Goal: Transaction & Acquisition: Purchase product/service

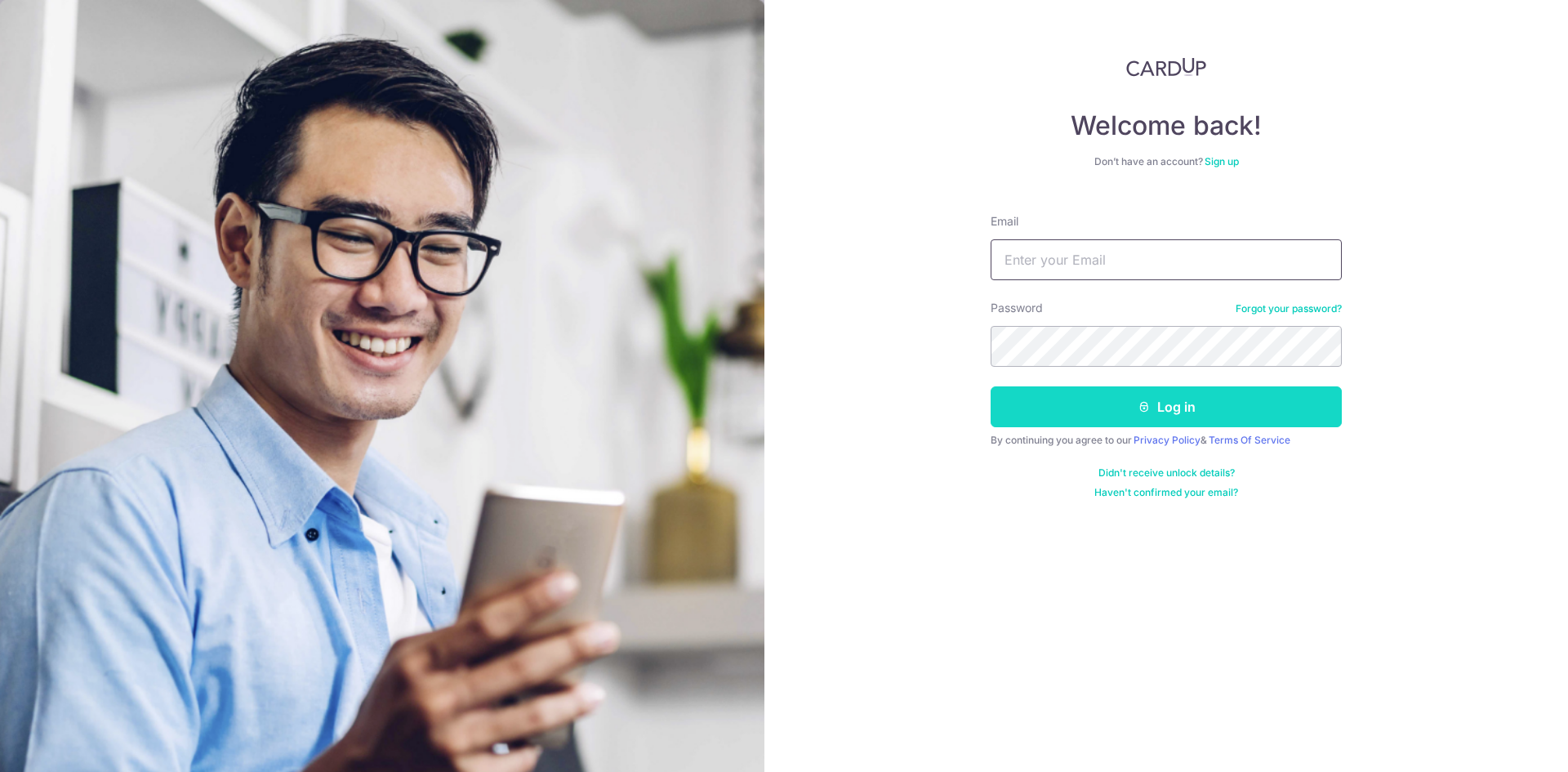
type input "weilielee@hotmail.com"
click at [1137, 411] on icon "submit" at bounding box center [1143, 407] width 13 height 13
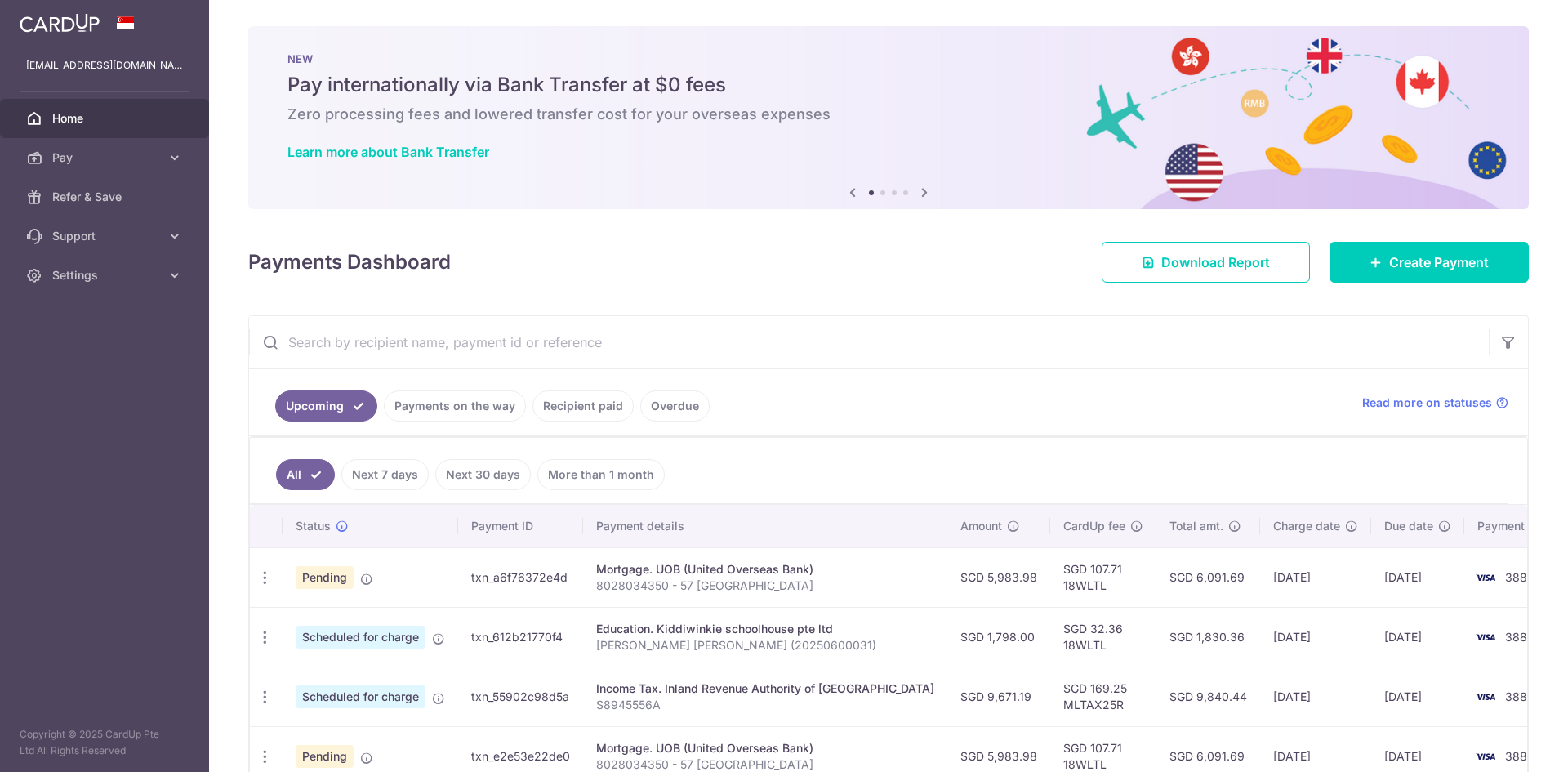
scroll to position [82, 0]
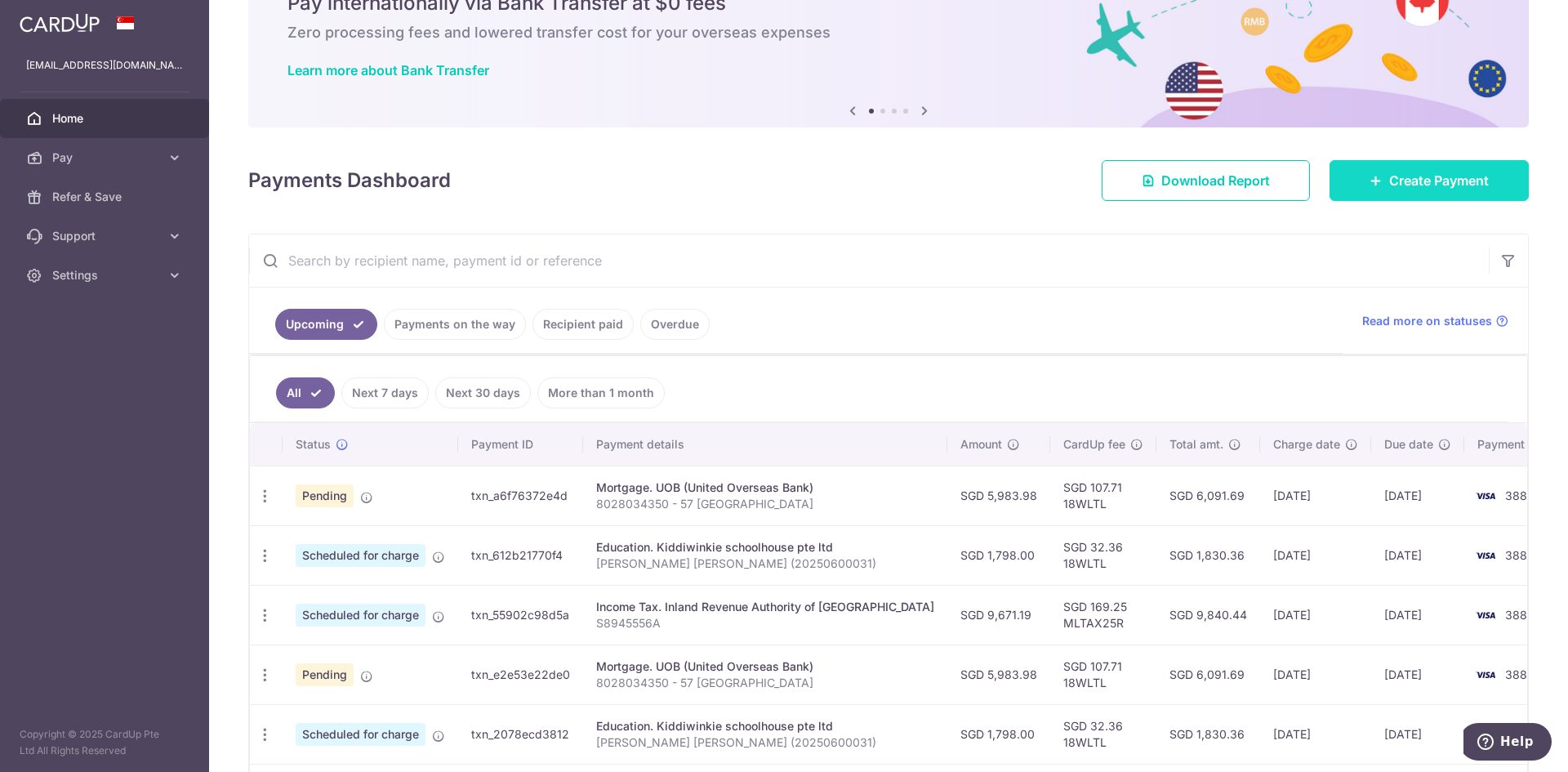
click at [1462, 180] on span "Create Payment" at bounding box center [1438, 180] width 100 height 20
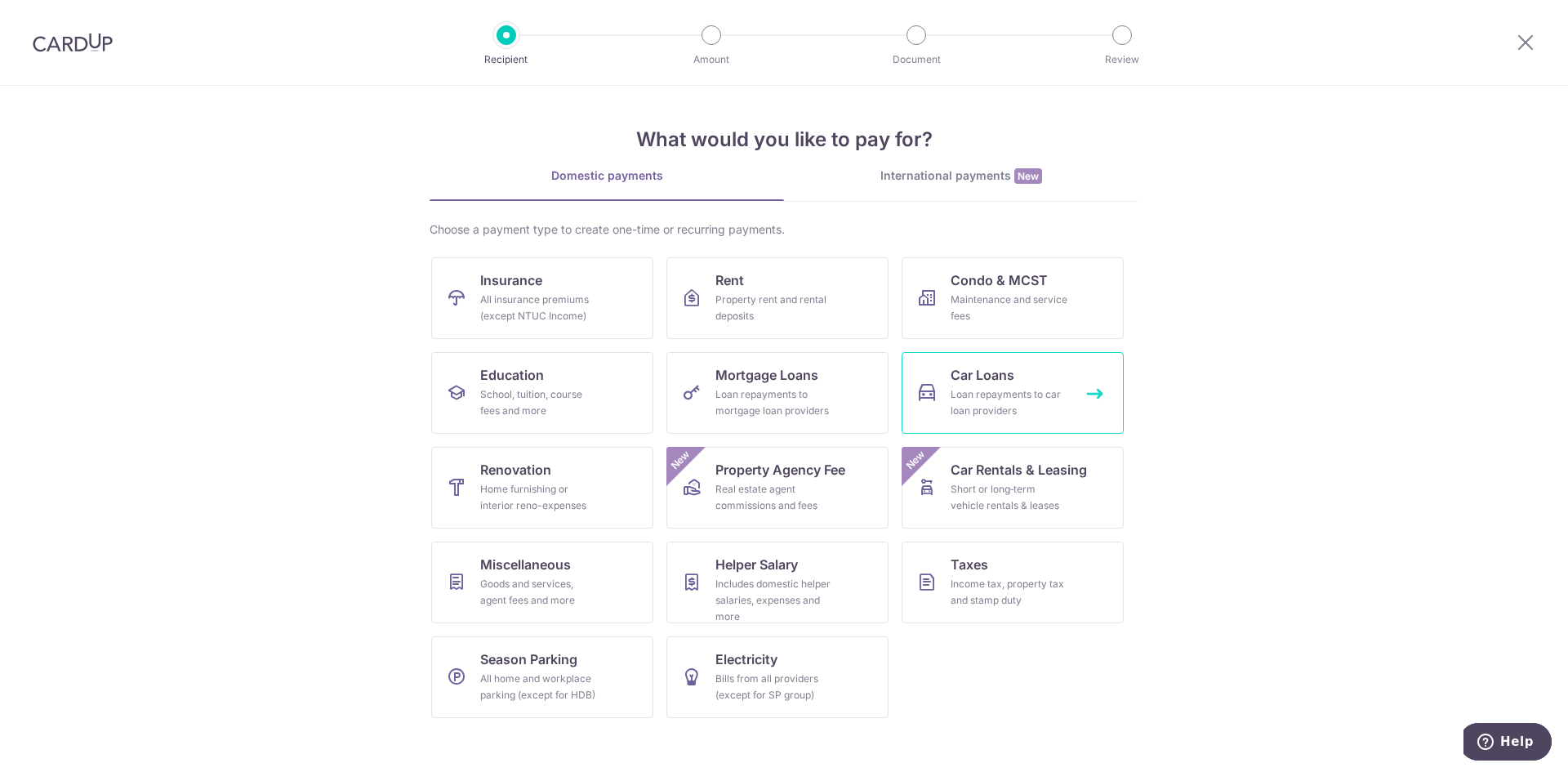
click at [985, 373] on span "Car Loans" at bounding box center [982, 375] width 64 height 20
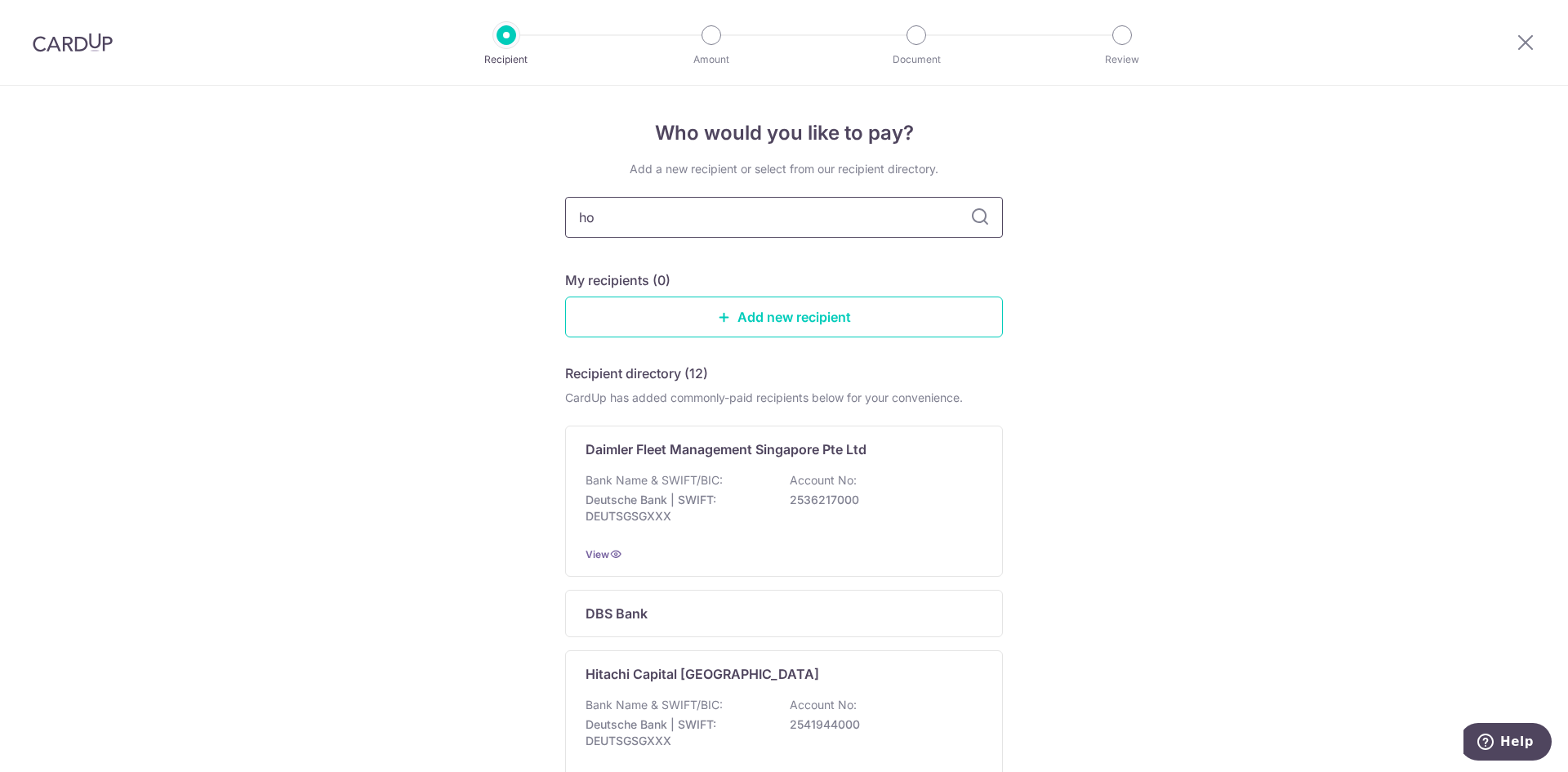
type input "hon"
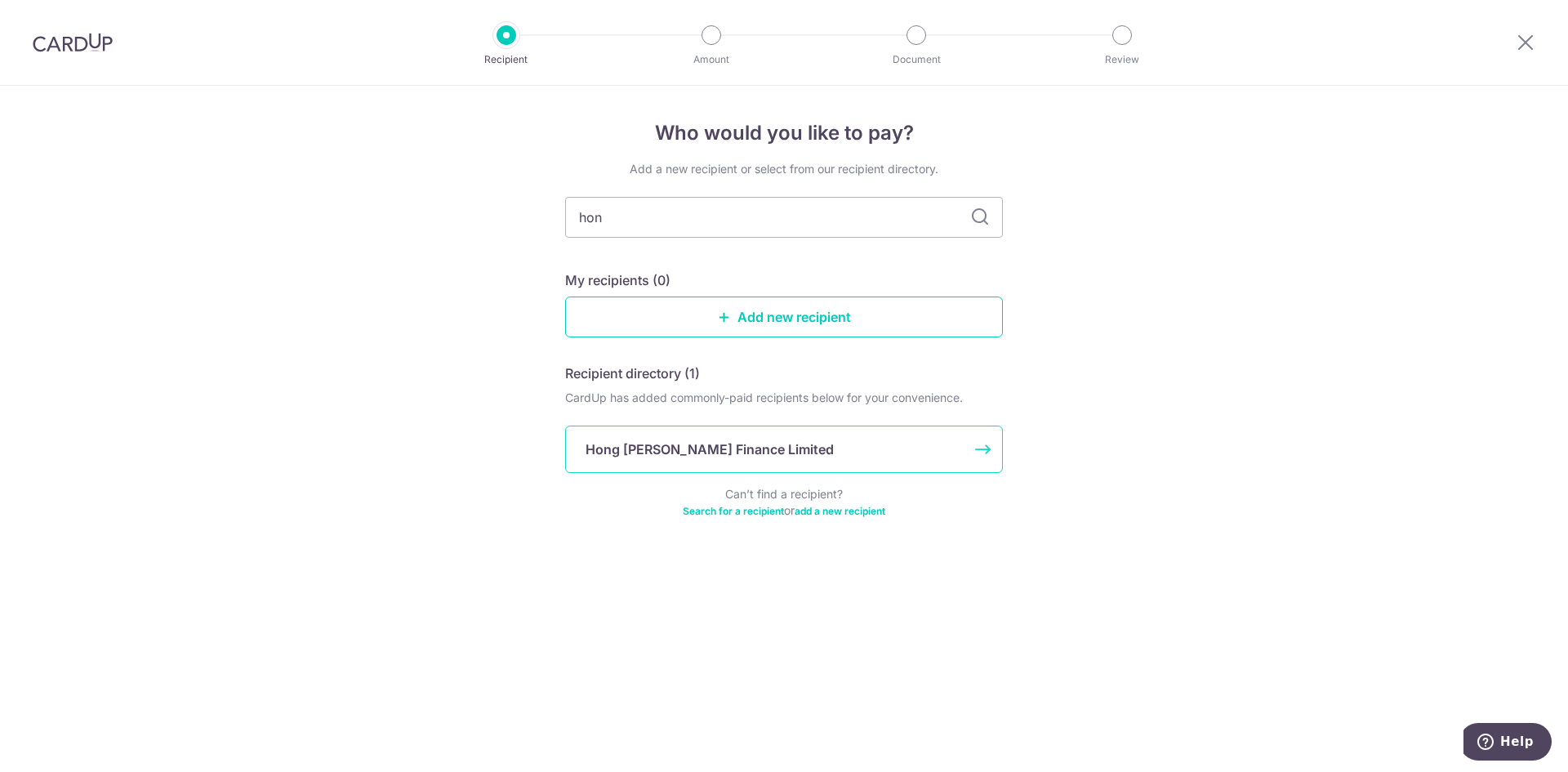
click at [775, 445] on div "Hong [PERSON_NAME] Finance Limited" at bounding box center [774, 449] width 377 height 20
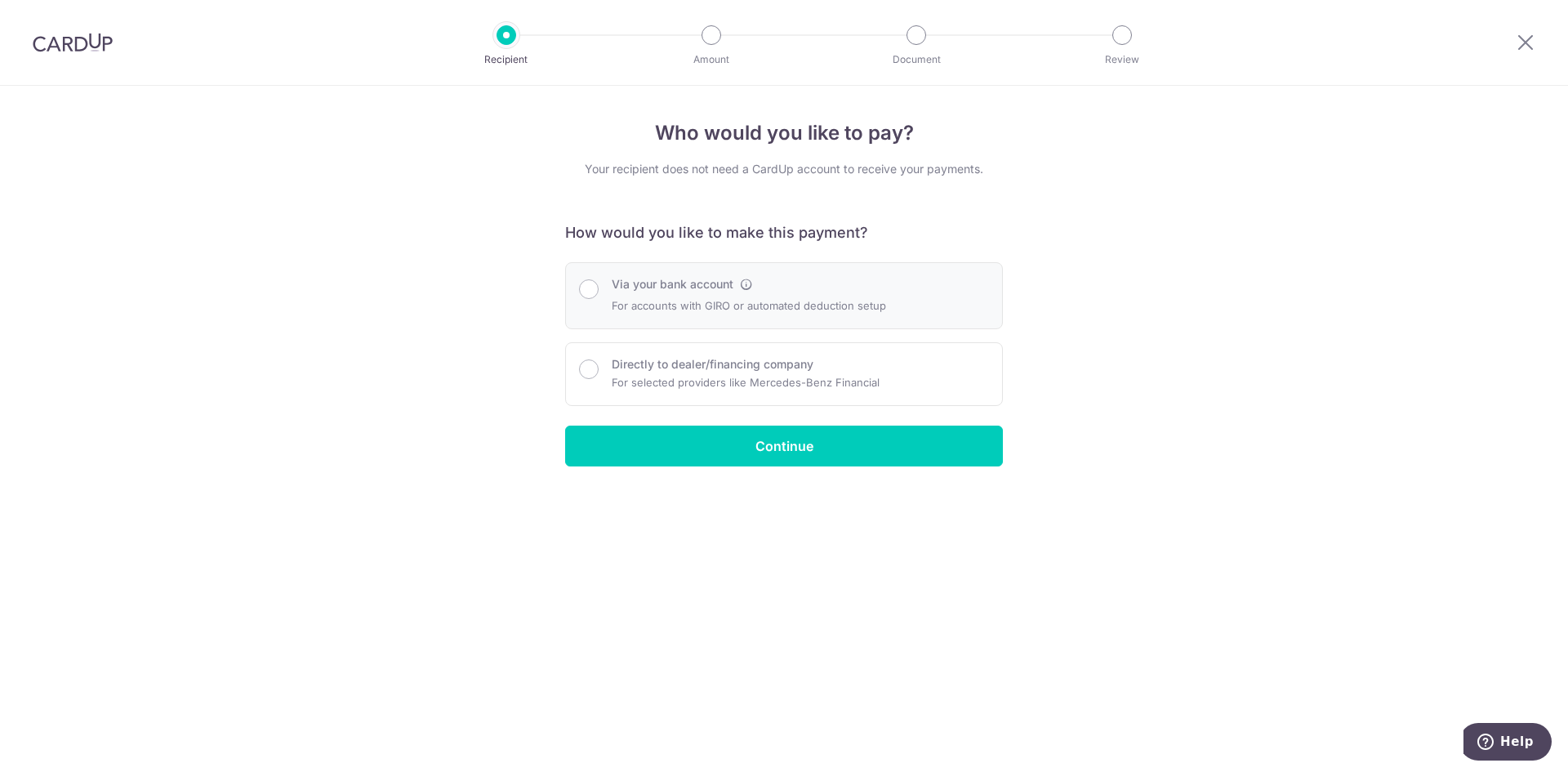
click at [723, 303] on p "For accounts with GIRO or automated deduction setup" at bounding box center [749, 305] width 275 height 20
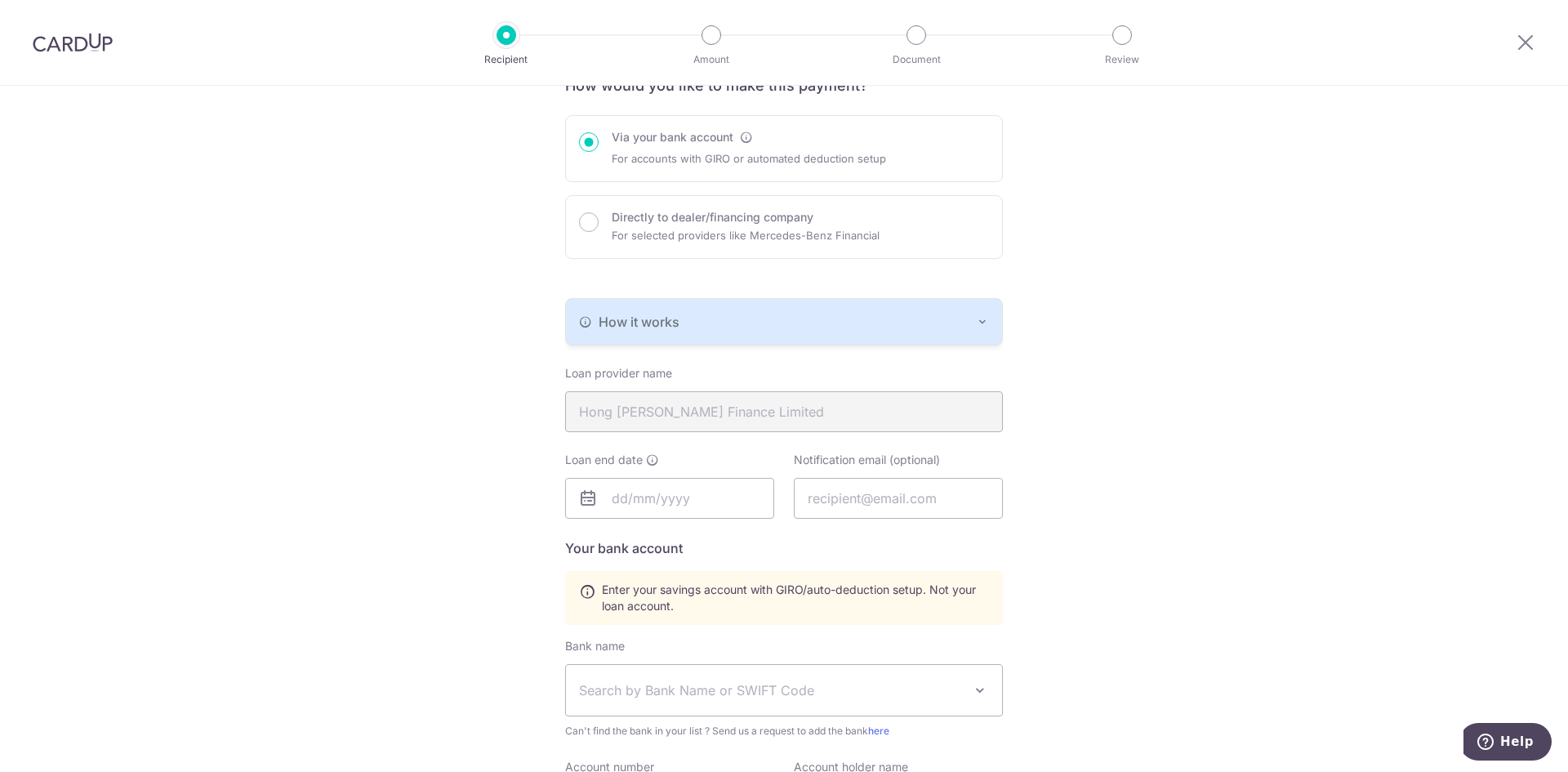
scroll to position [82, 0]
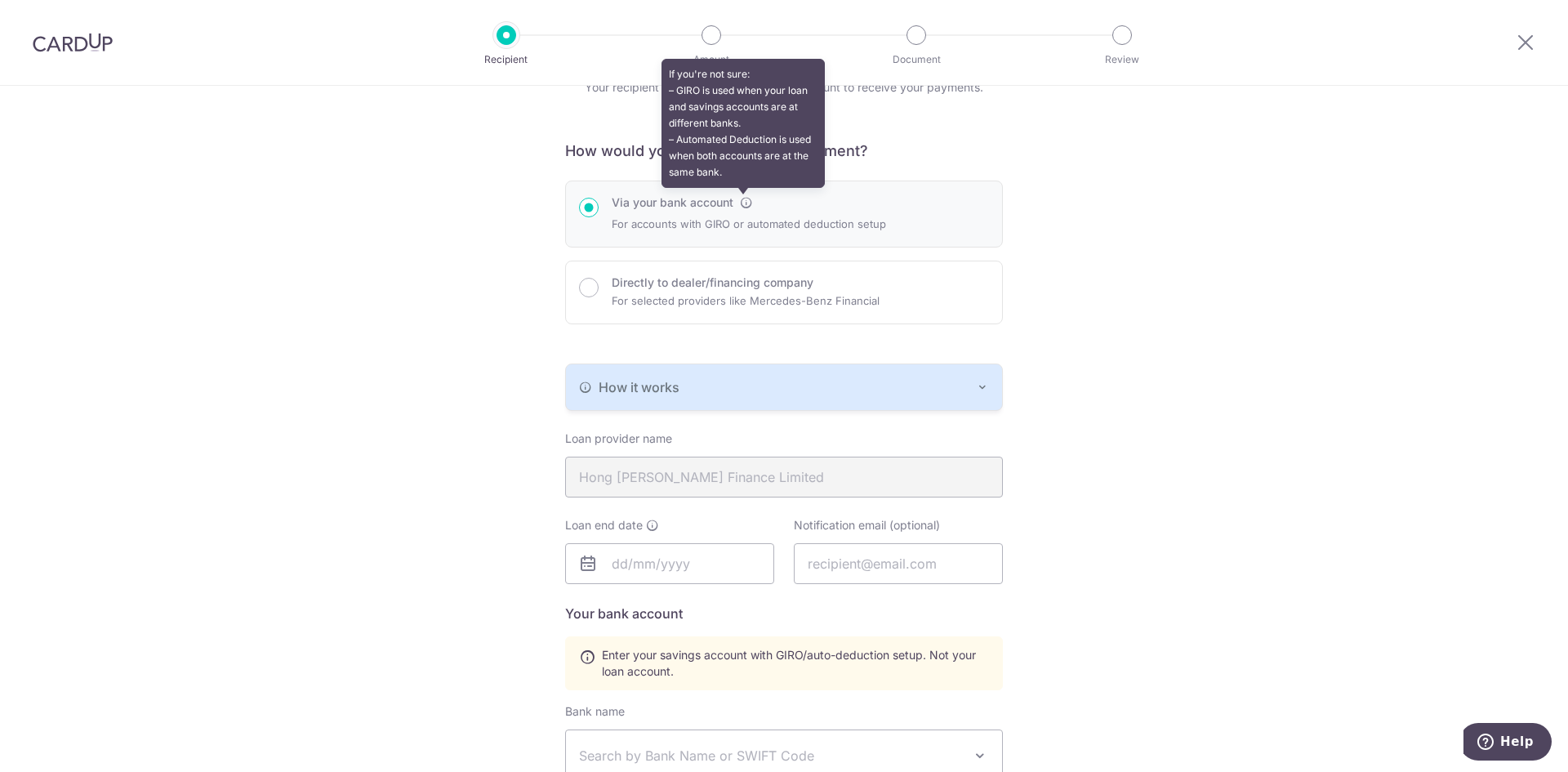
click at [740, 203] on icon at bounding box center [746, 202] width 13 height 13
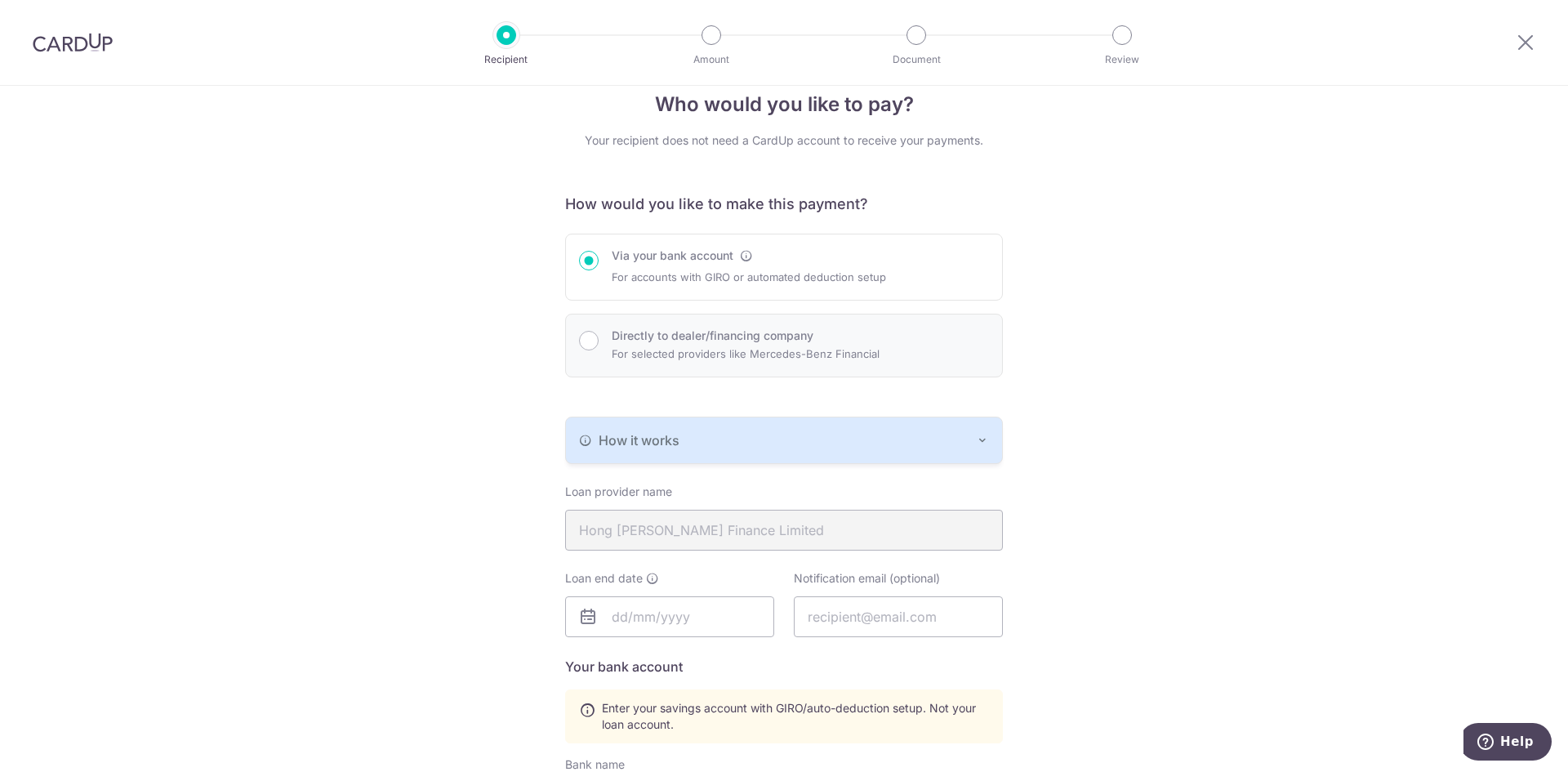
scroll to position [0, 0]
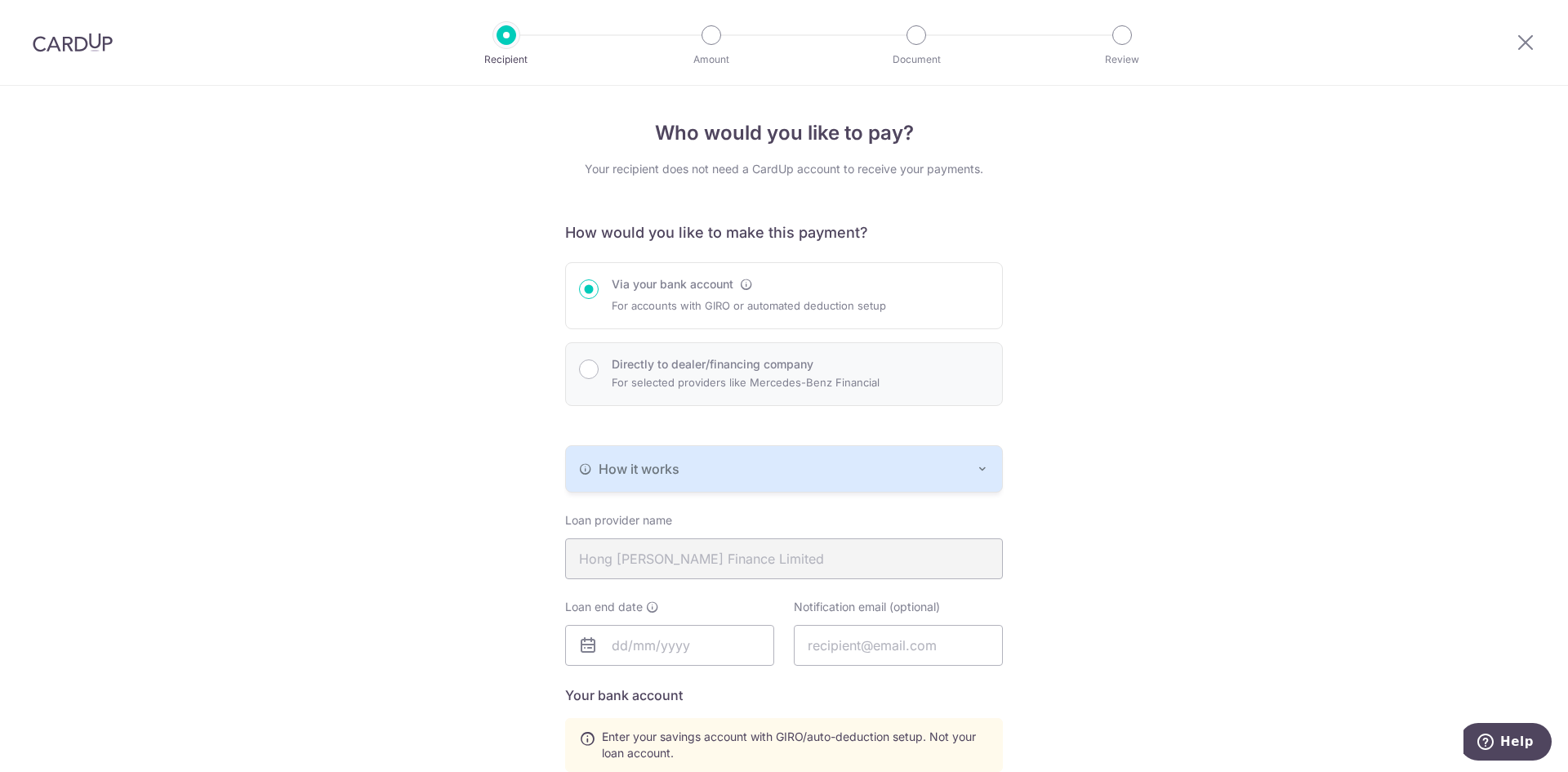
click at [644, 355] on div "Directly to dealer/financing company For selected providers like Mercedes-Benz …" at bounding box center [784, 373] width 438 height 64
radio input "false"
radio input "true"
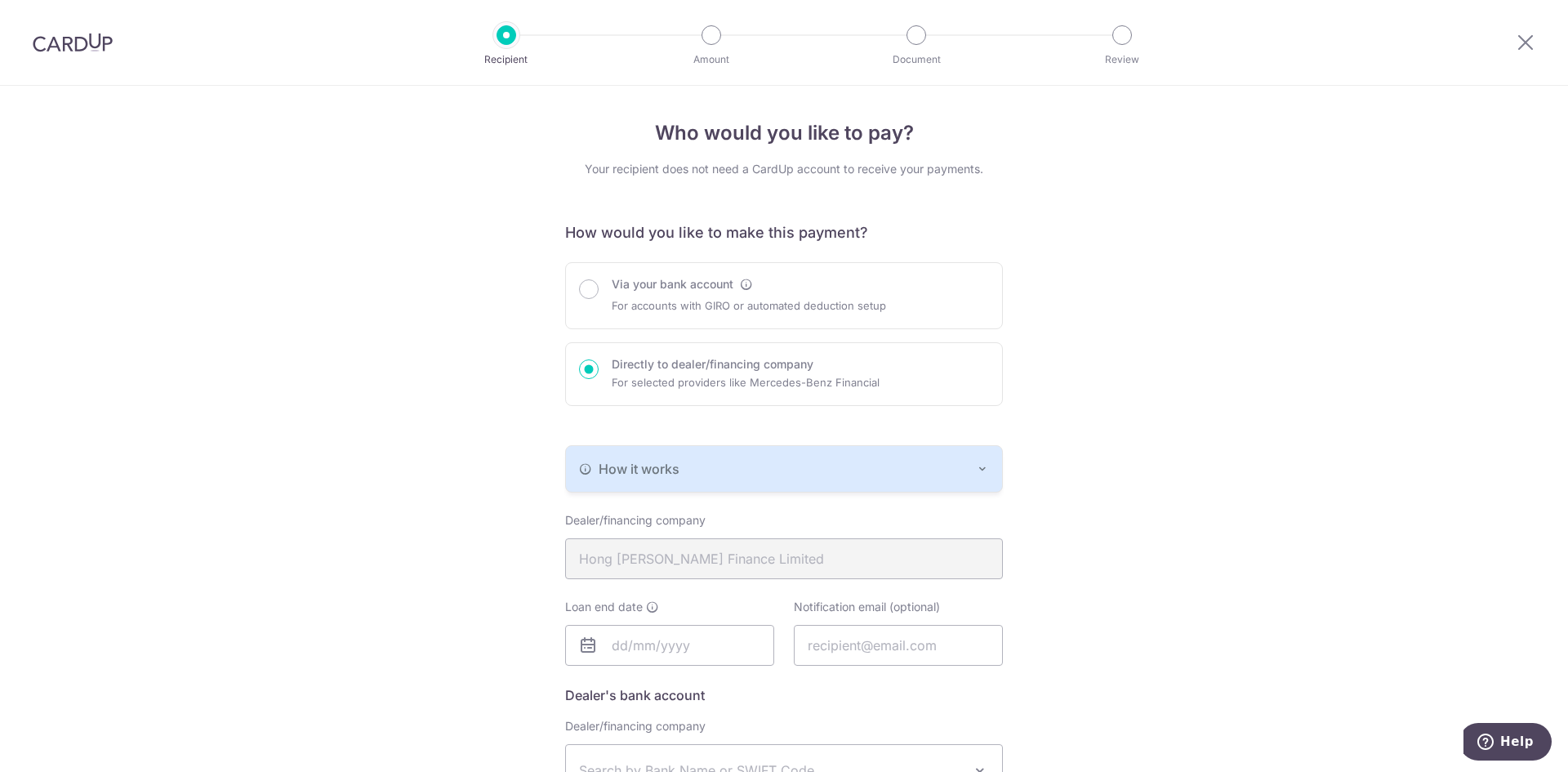
click at [665, 482] on button "How it works" at bounding box center [784, 469] width 436 height 46
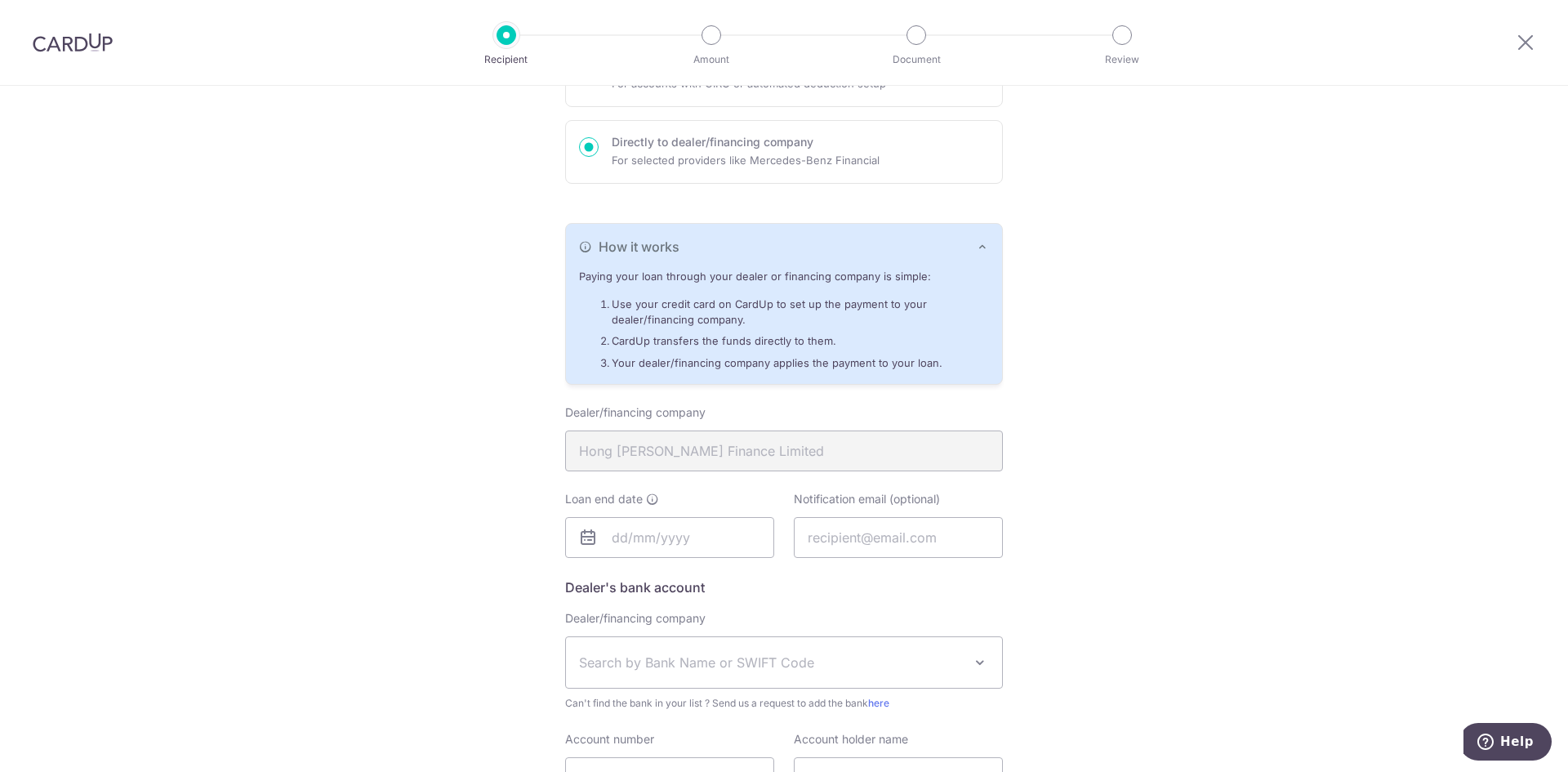
scroll to position [245, 0]
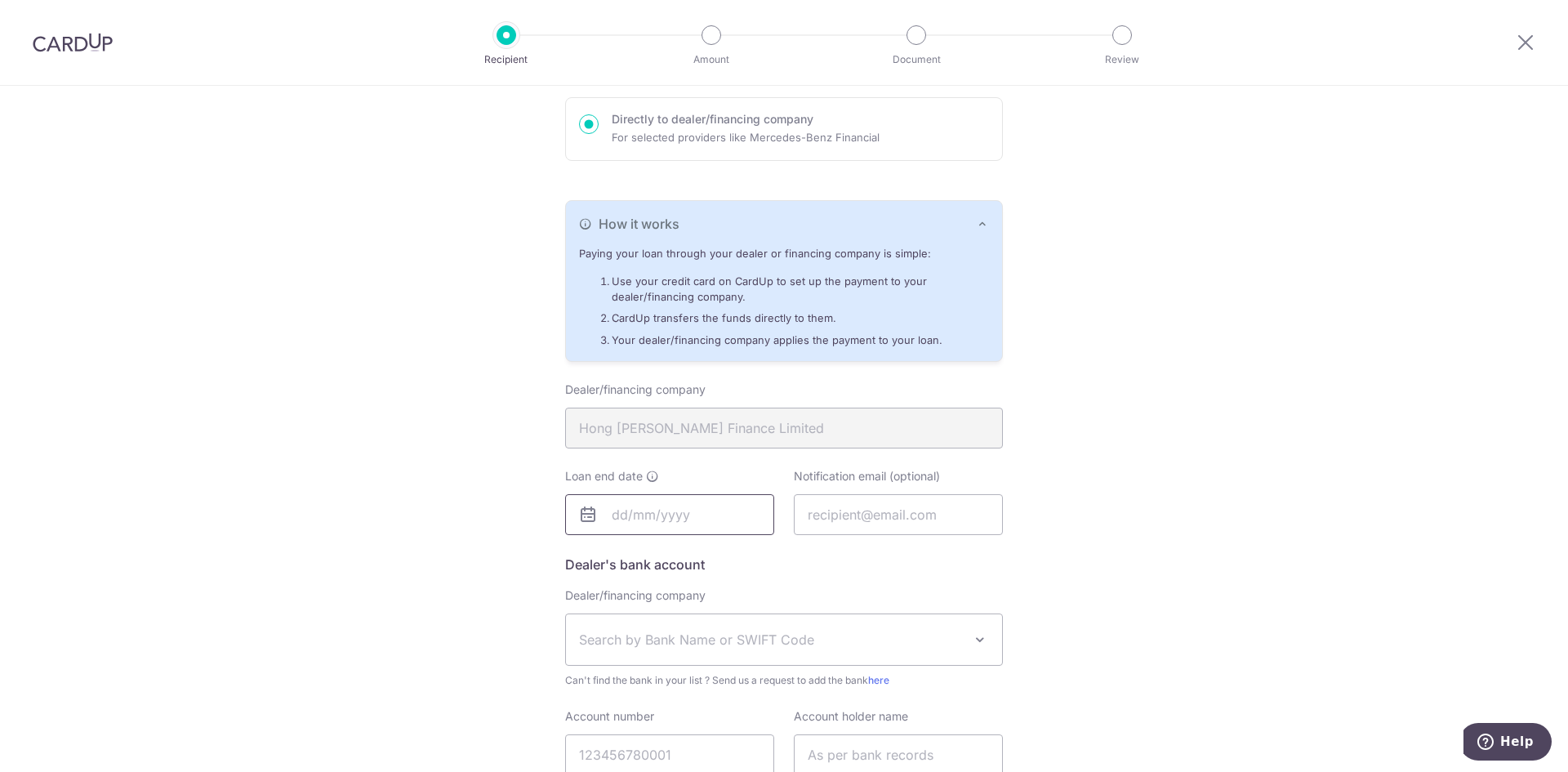
click at [740, 496] on body "Recipient Amount Document Review Who would you like to pay? Your recipient does…" at bounding box center [784, 386] width 1568 height 772
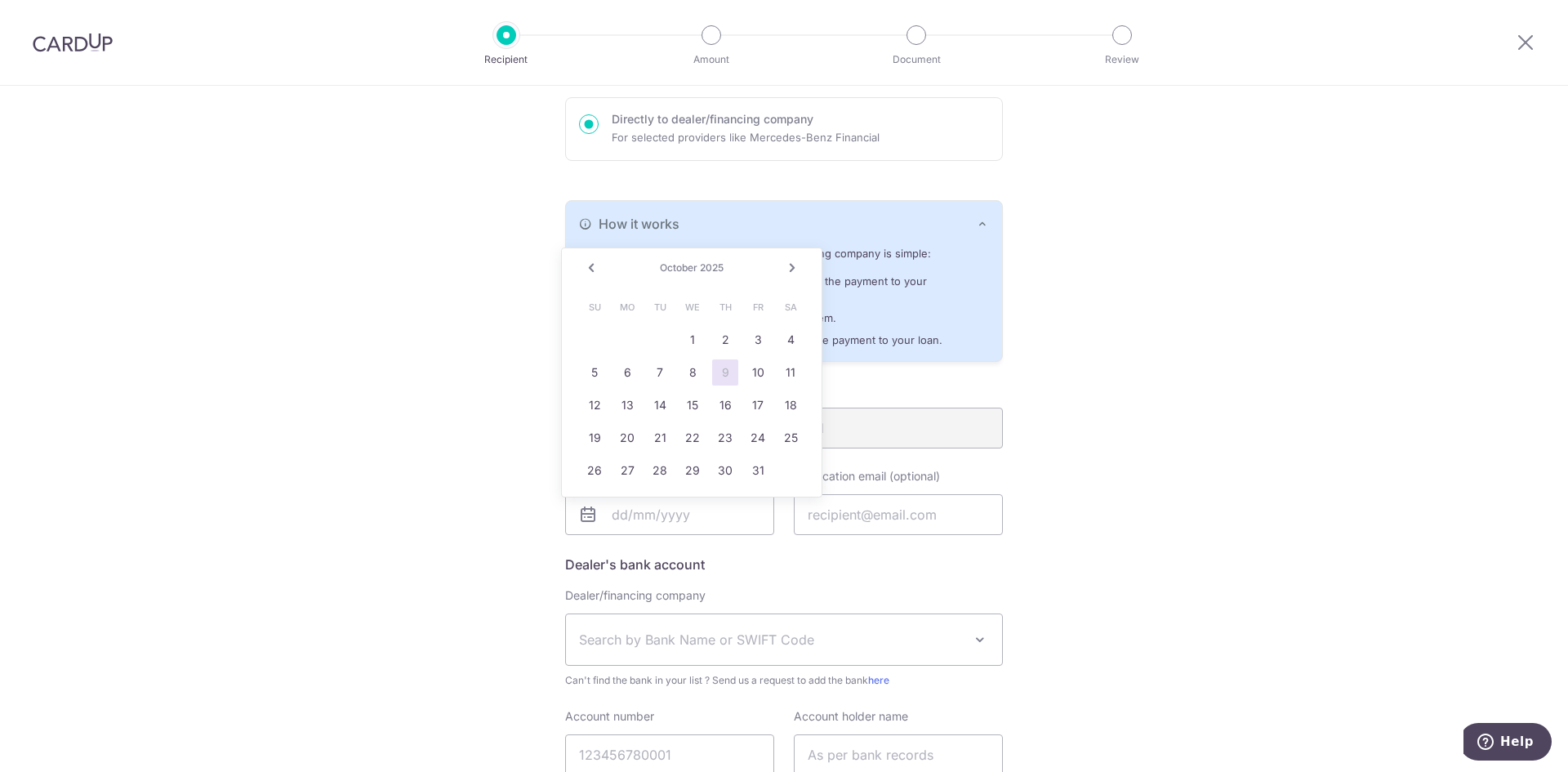
click at [709, 269] on span "2025" at bounding box center [712, 268] width 23 height 13
click at [787, 265] on link "Next" at bounding box center [792, 268] width 20 height 20
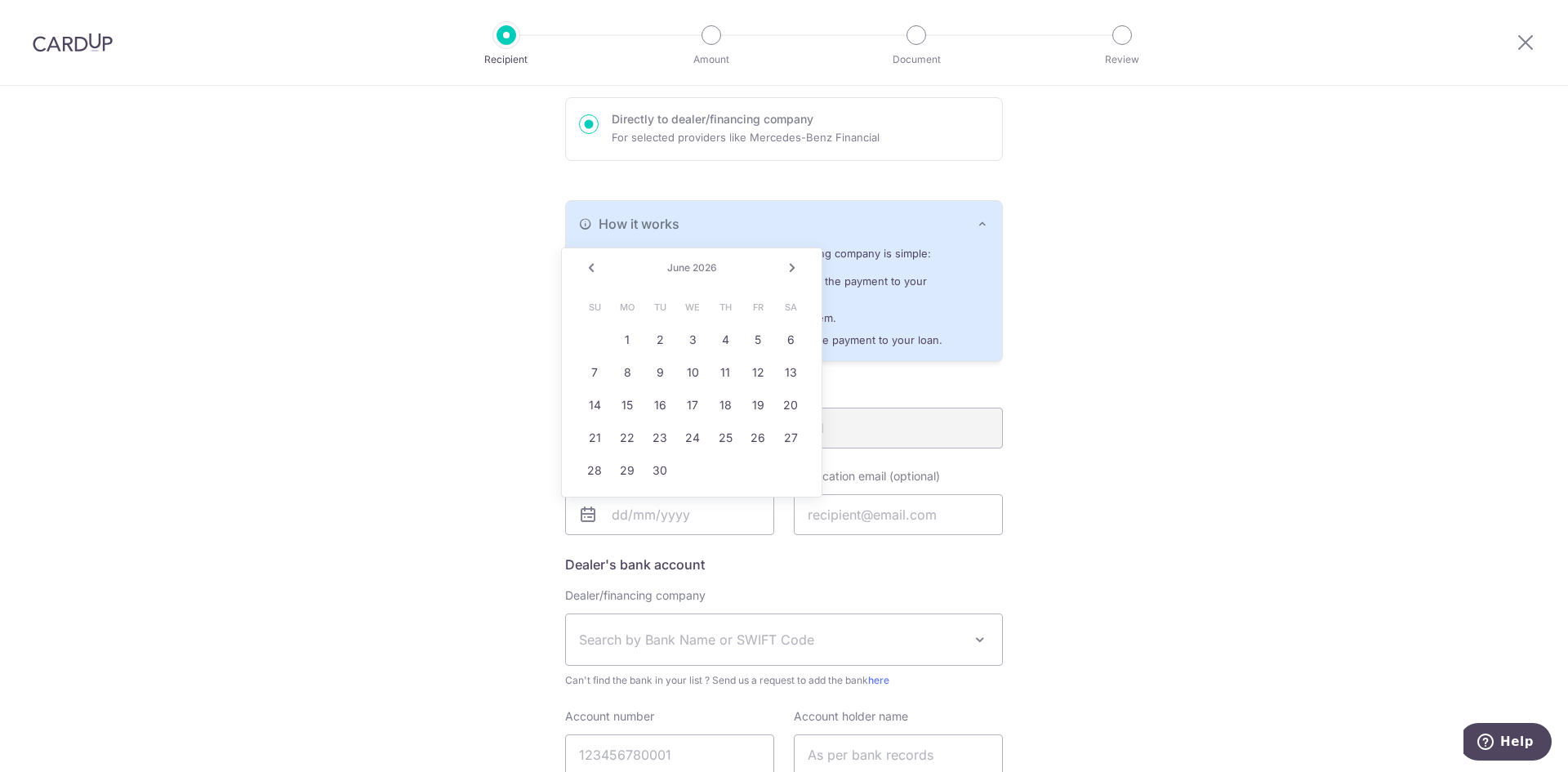
click at [787, 265] on link "Next" at bounding box center [792, 268] width 20 height 20
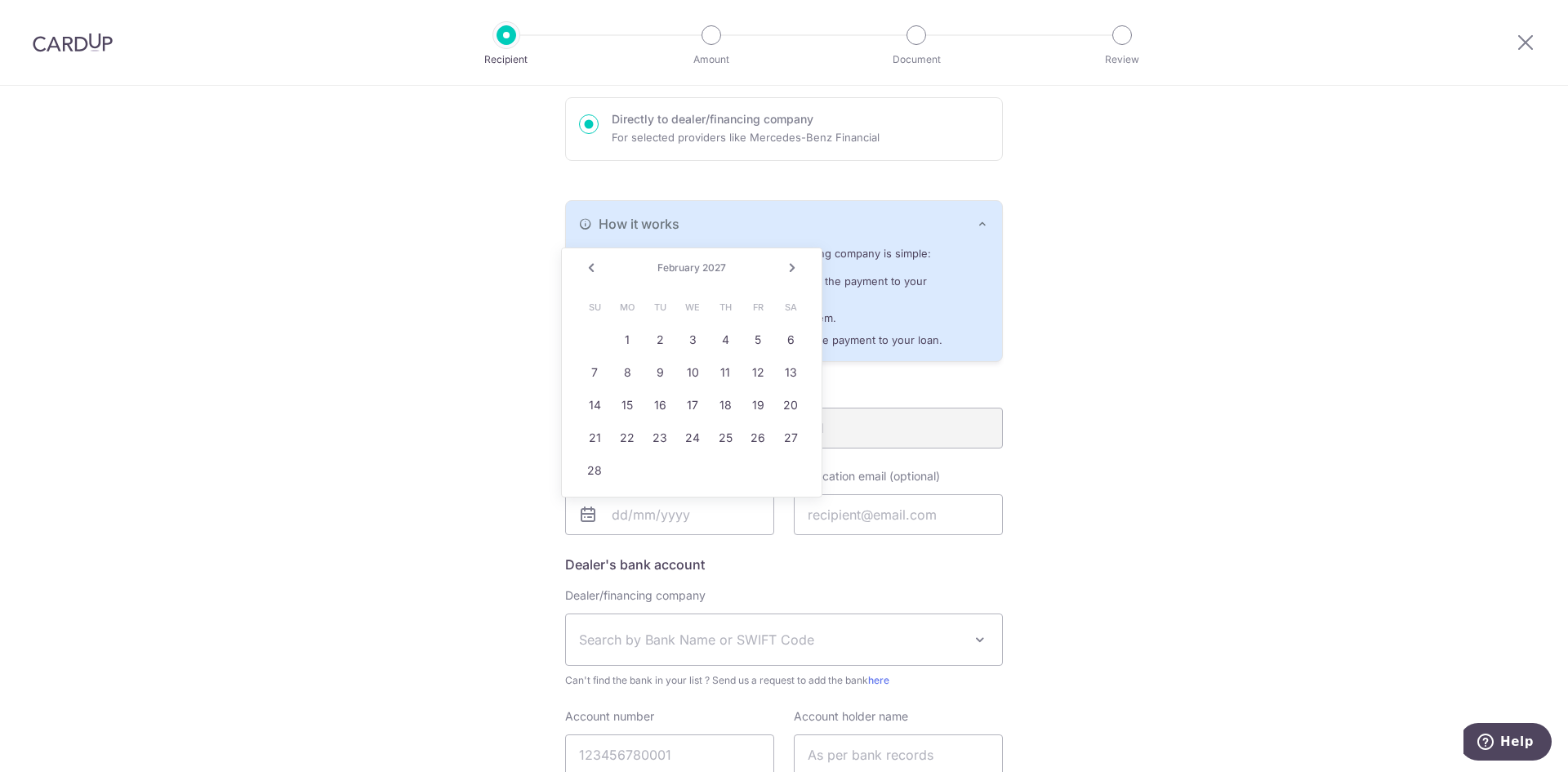
click at [787, 265] on link "Next" at bounding box center [792, 268] width 20 height 20
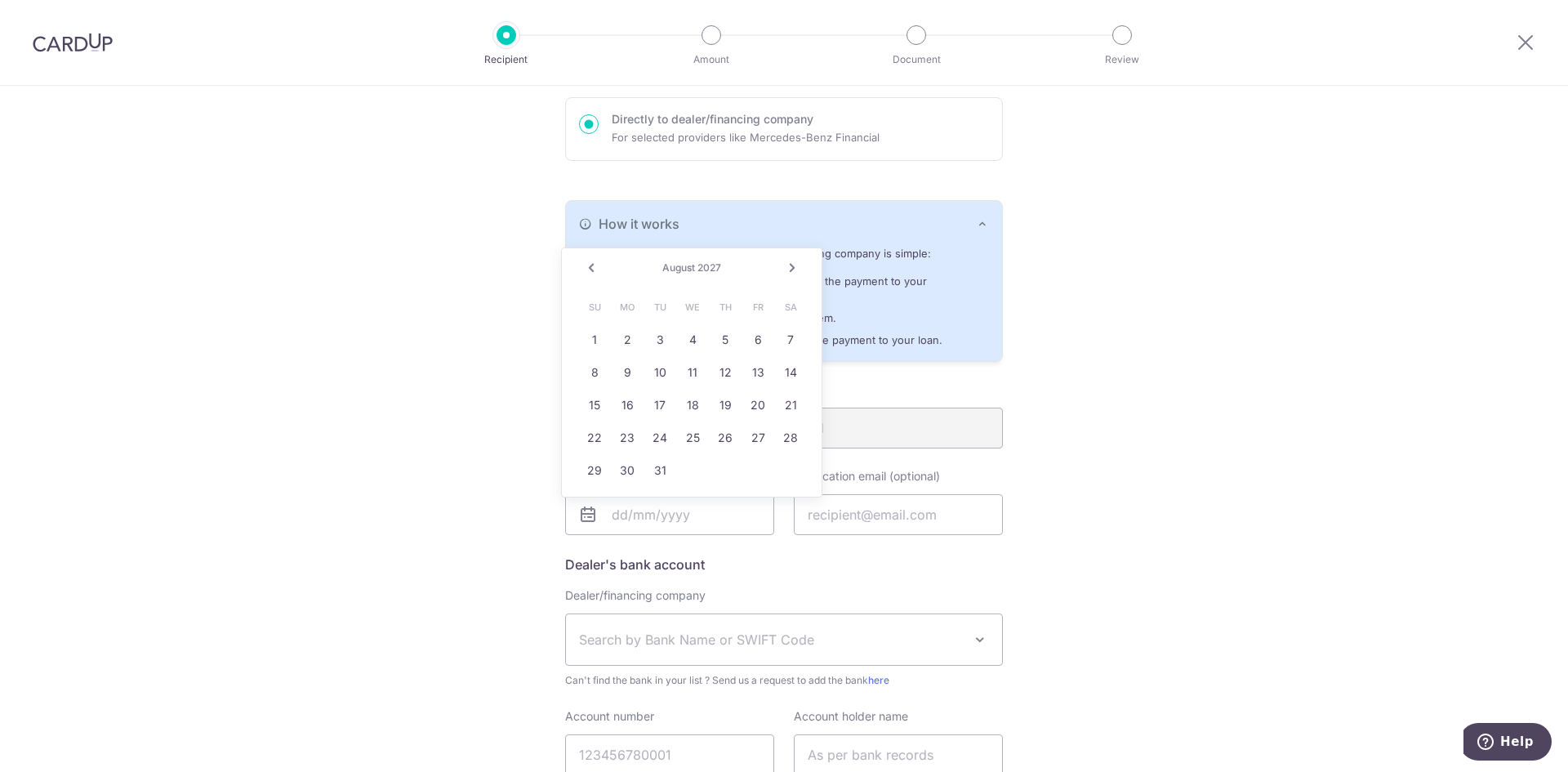
click at [787, 265] on link "Next" at bounding box center [792, 268] width 20 height 20
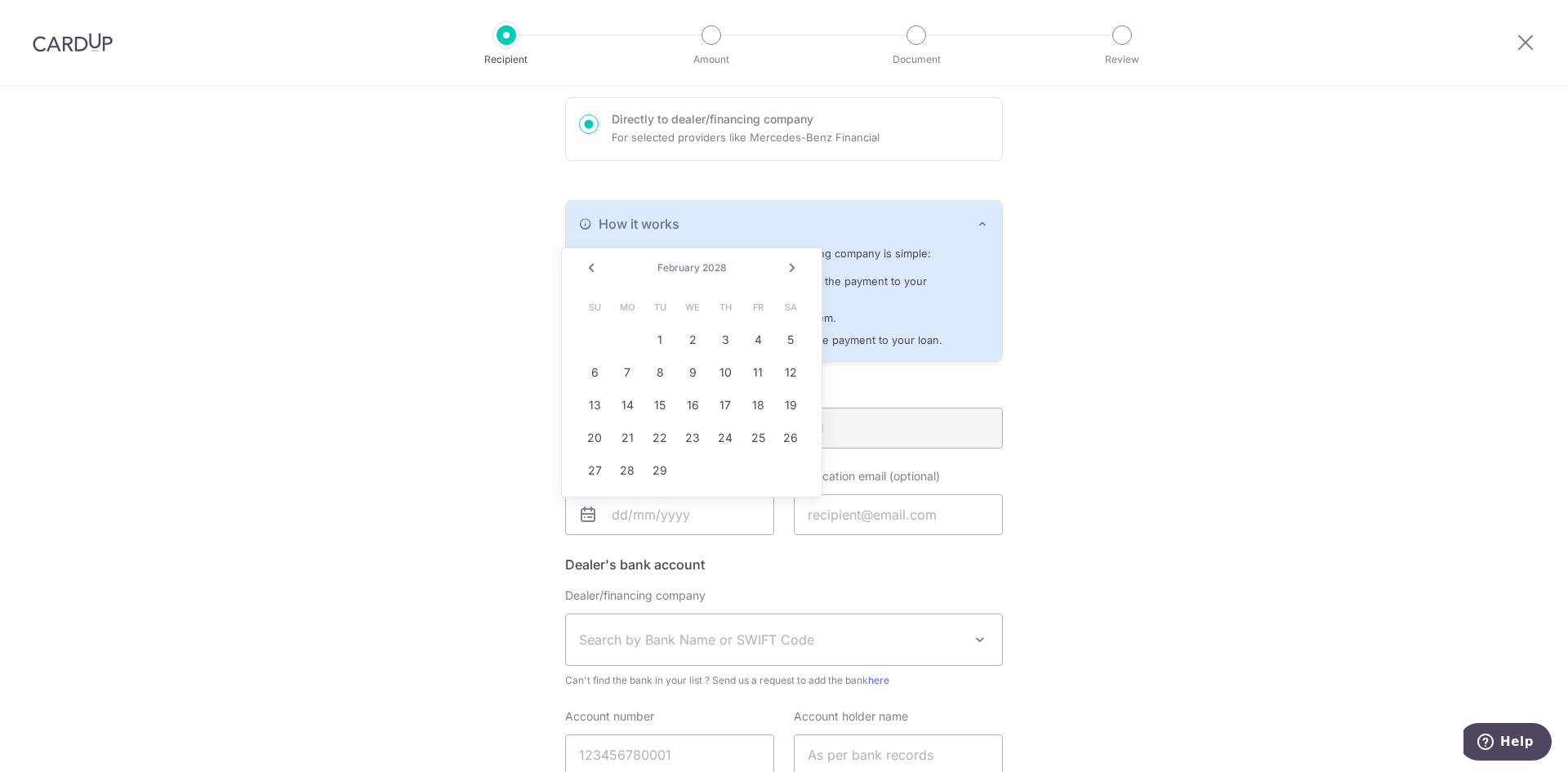
click at [787, 265] on link "Next" at bounding box center [792, 268] width 20 height 20
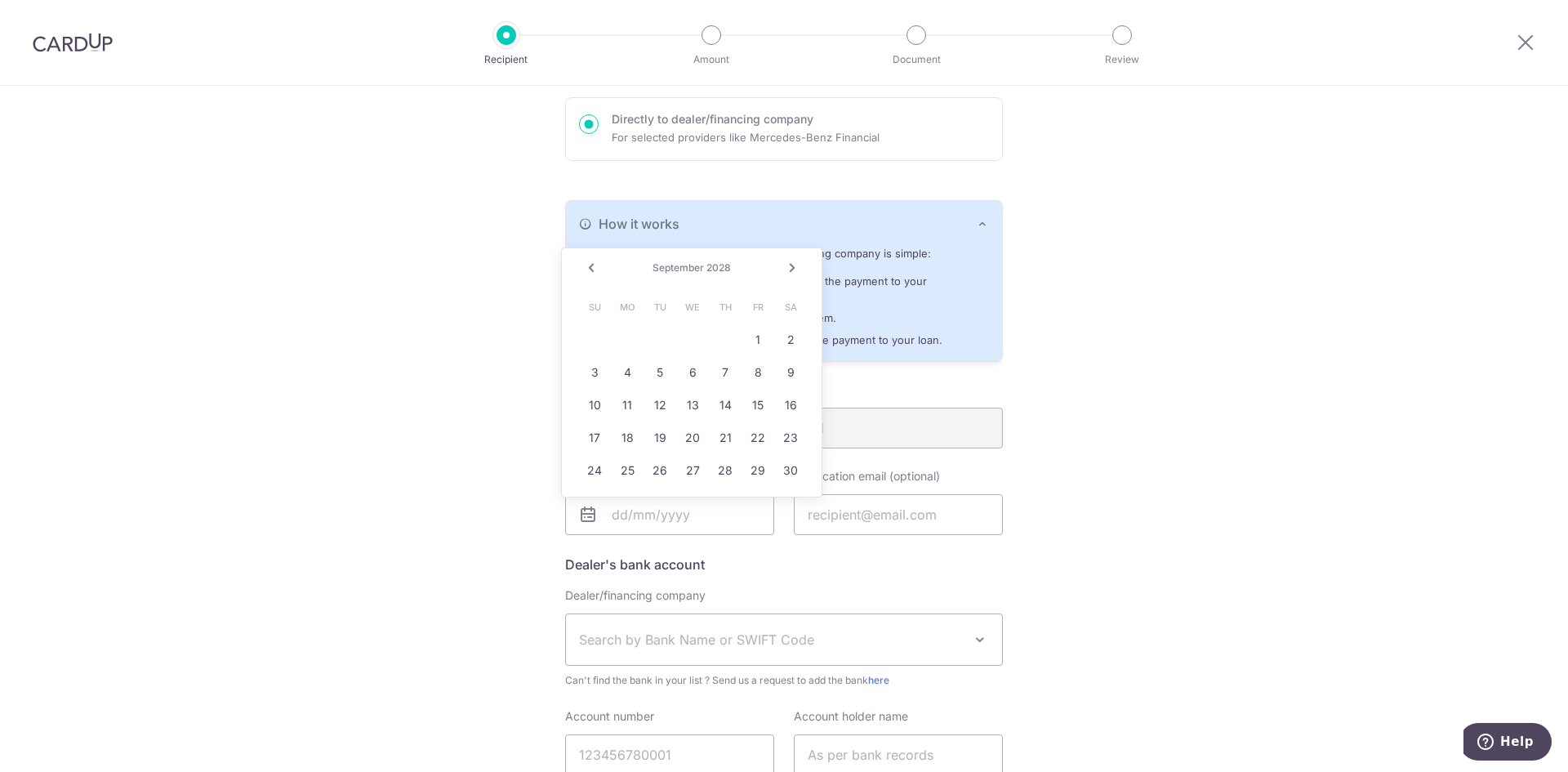
click at [787, 265] on link "Next" at bounding box center [792, 268] width 20 height 20
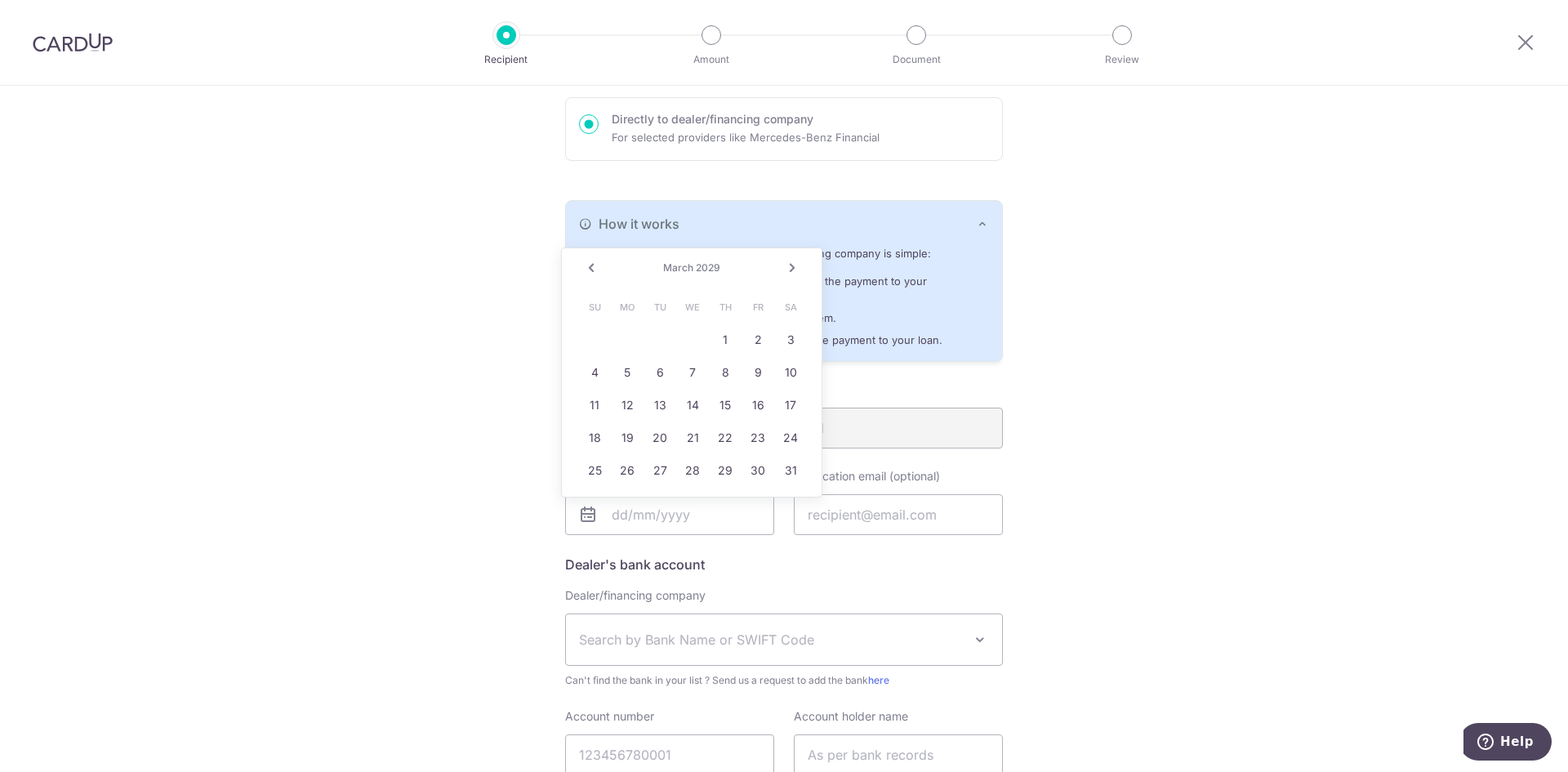
click at [787, 265] on link "Next" at bounding box center [792, 268] width 20 height 20
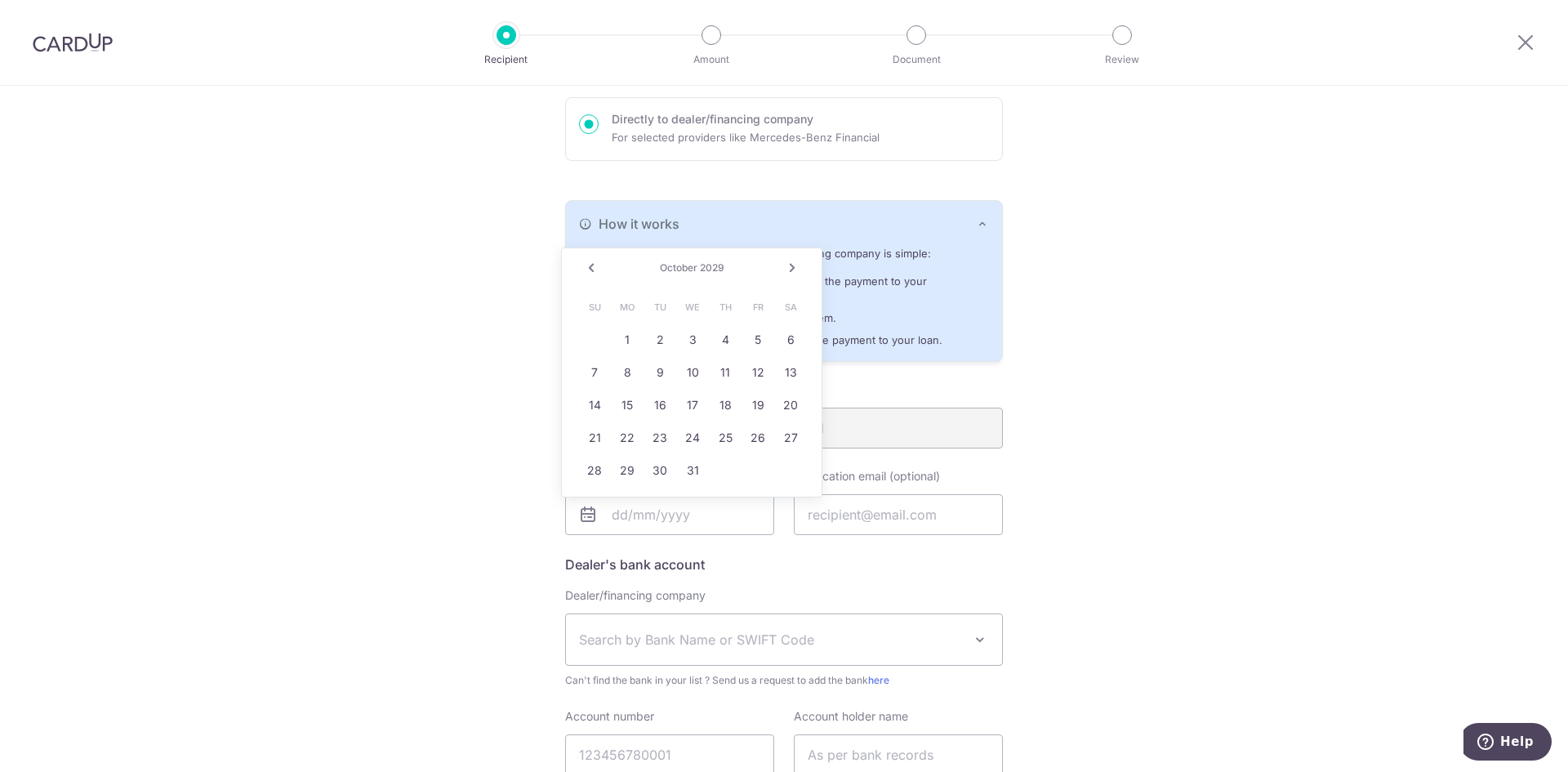
click at [787, 265] on link "Next" at bounding box center [792, 268] width 20 height 20
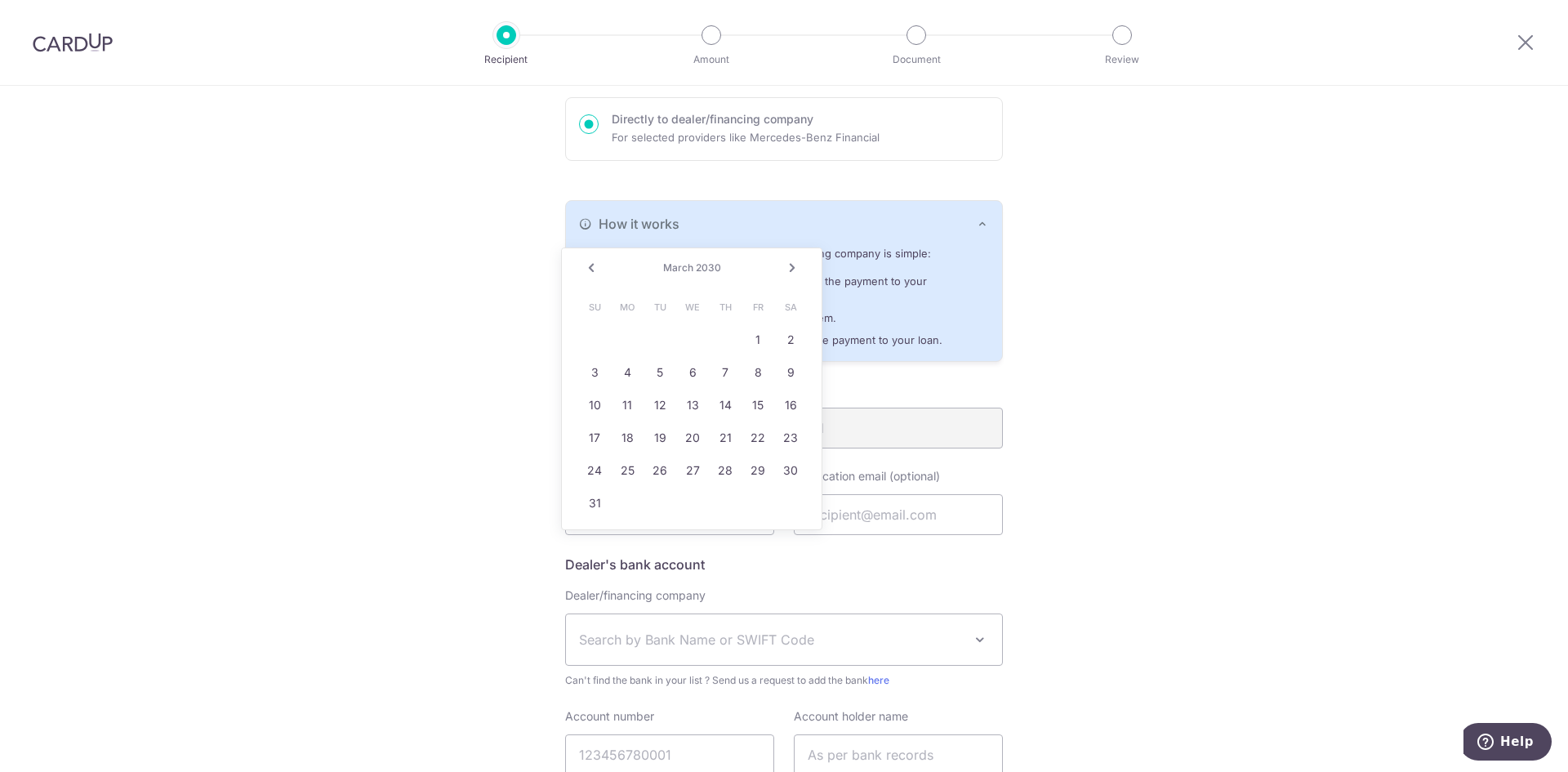
click at [787, 265] on link "Next" at bounding box center [792, 268] width 20 height 20
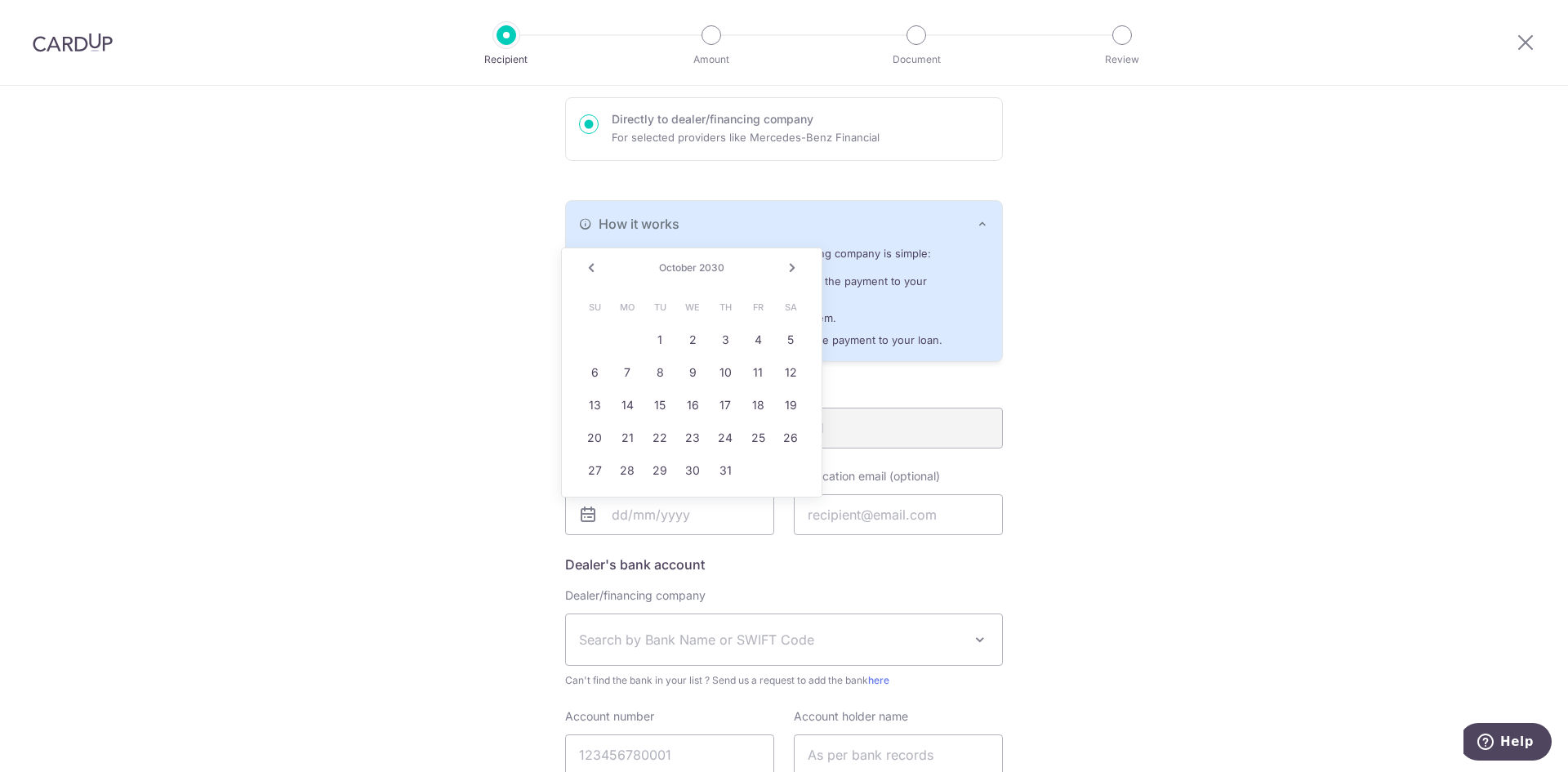
click at [787, 265] on link "Next" at bounding box center [792, 268] width 20 height 20
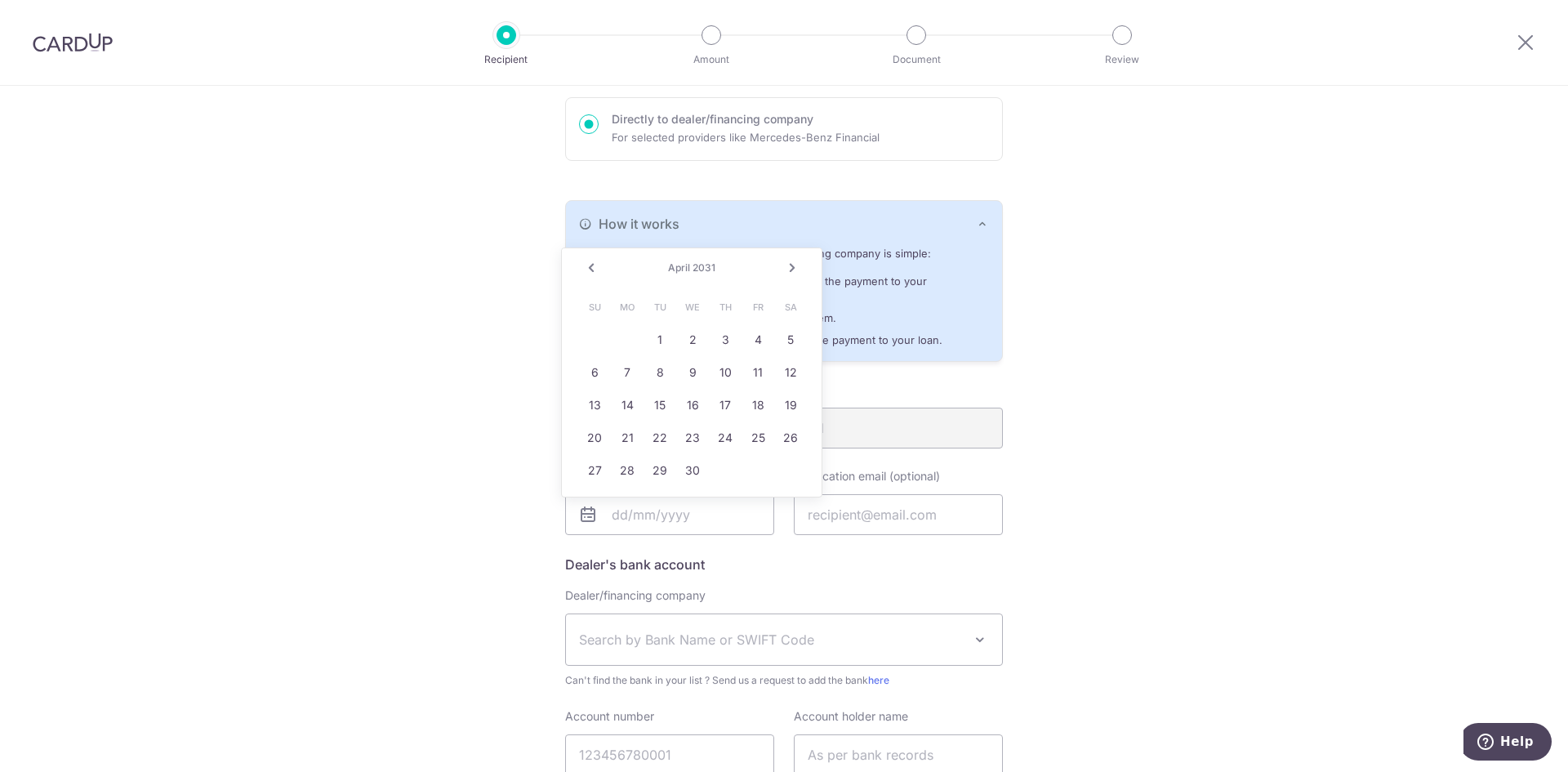
click at [787, 265] on link "Next" at bounding box center [792, 268] width 20 height 20
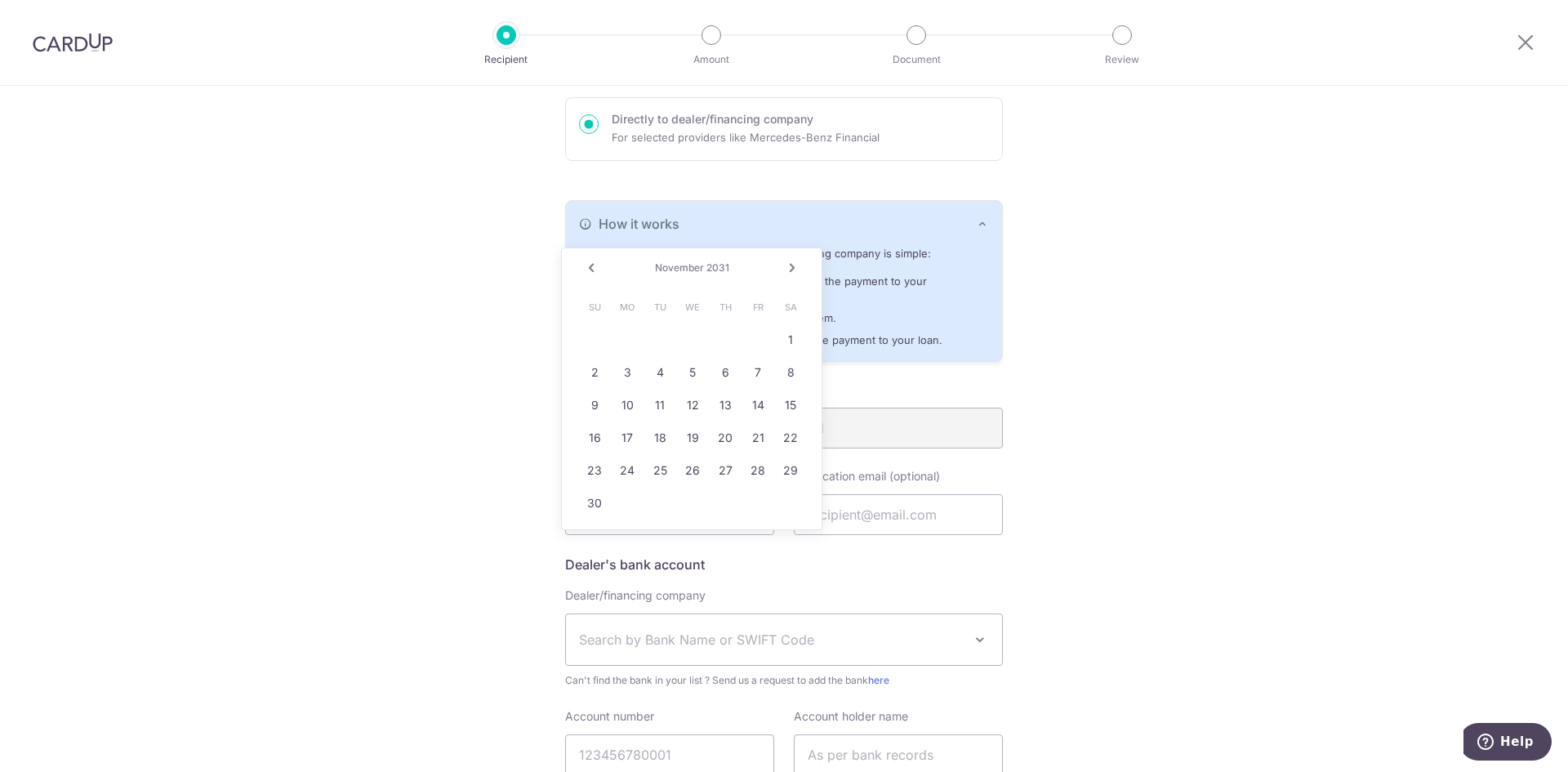
click at [787, 265] on link "Next" at bounding box center [792, 268] width 20 height 20
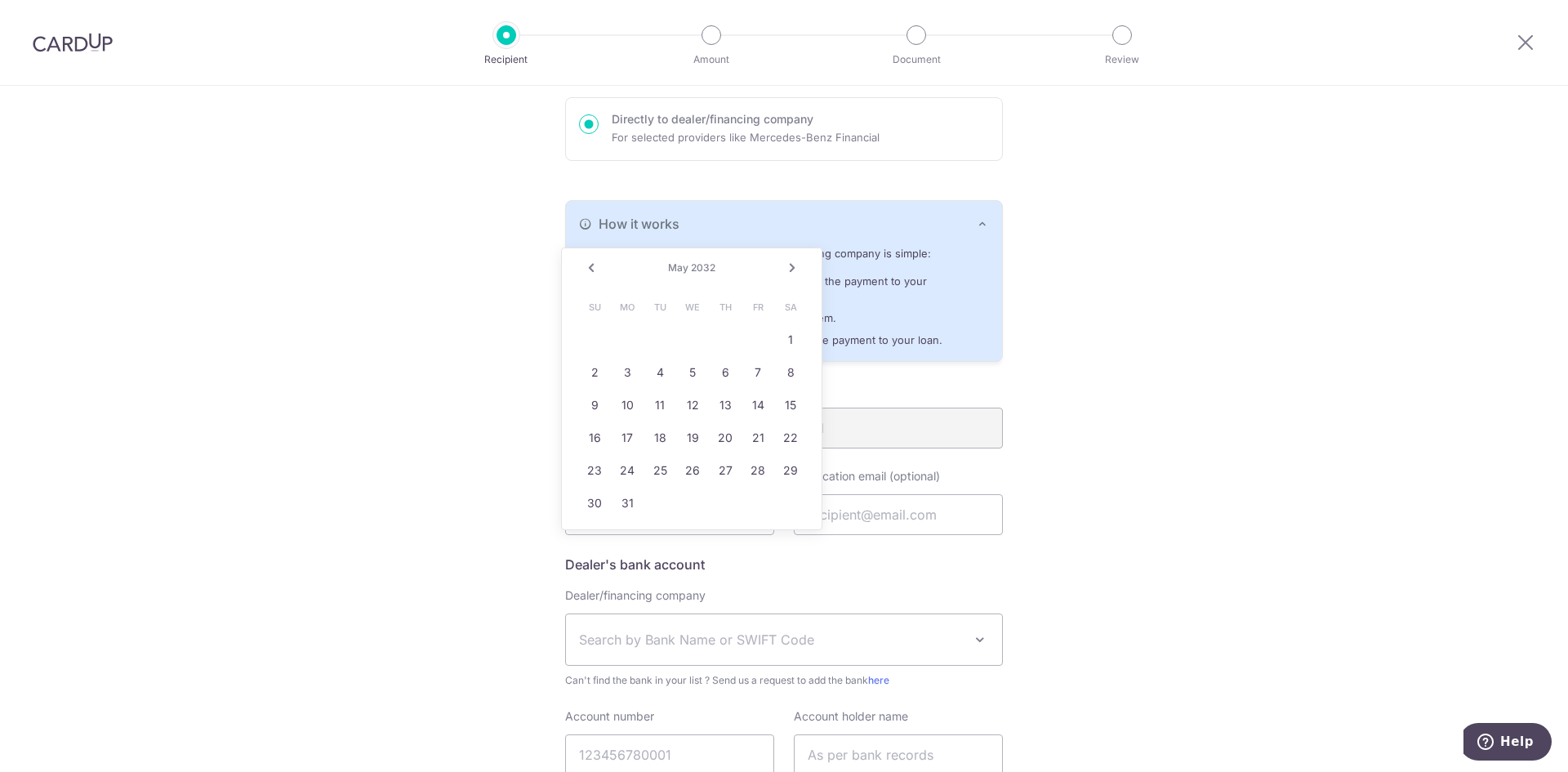
click at [787, 265] on link "Next" at bounding box center [792, 268] width 20 height 20
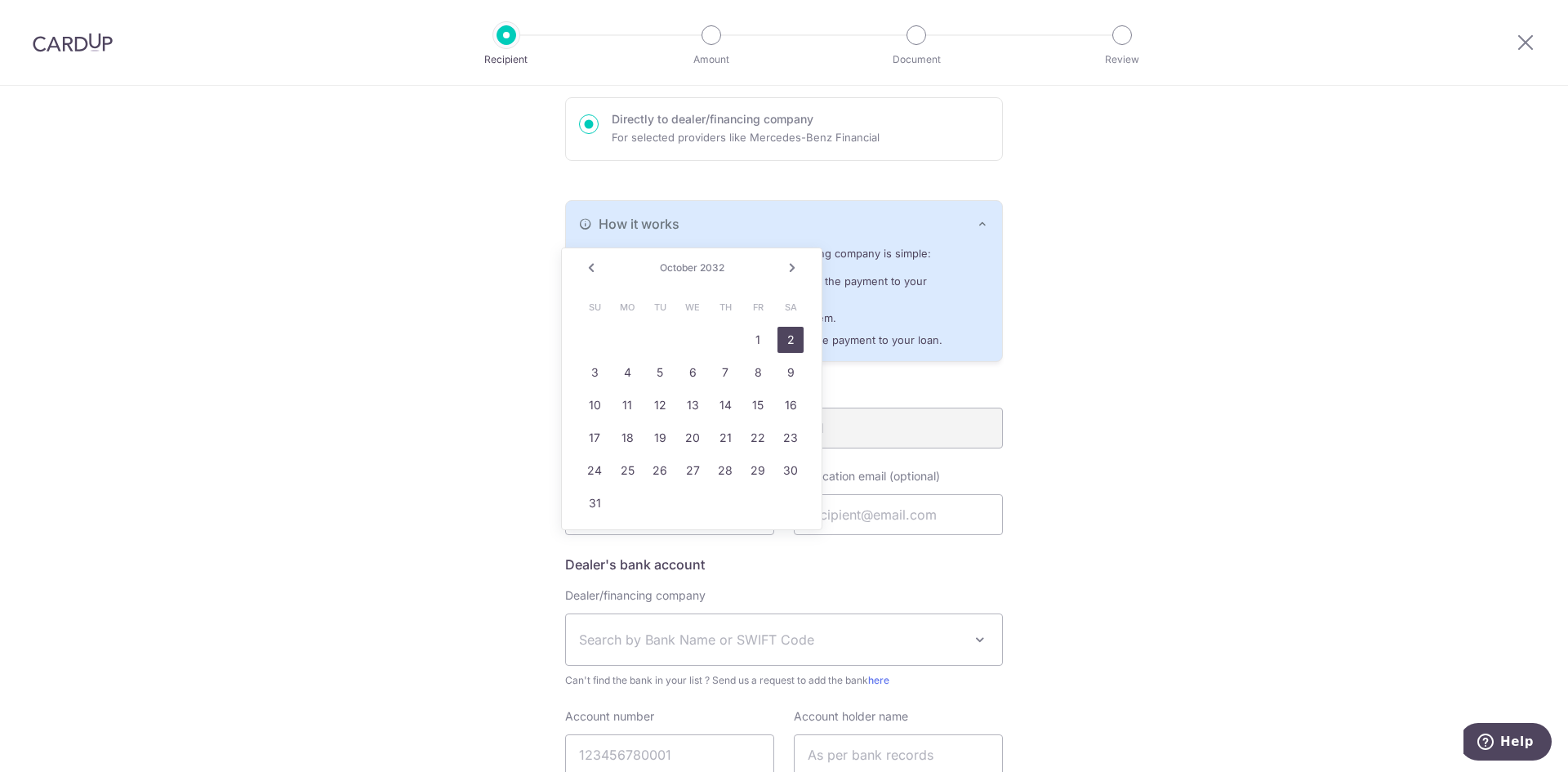
click at [782, 336] on link "2" at bounding box center [790, 339] width 26 height 26
type input "10/02/2032"
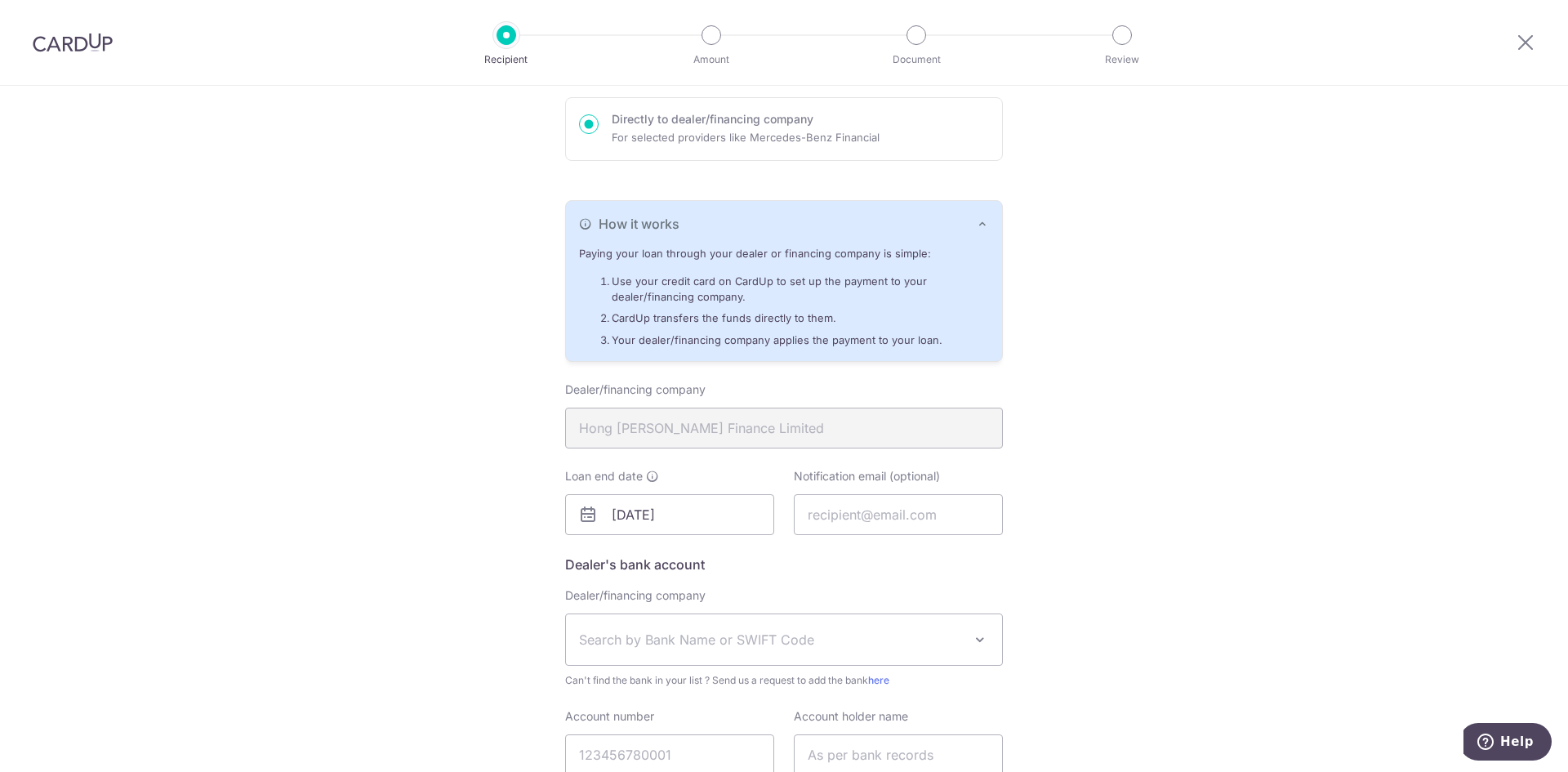
click at [774, 627] on span "Search by Bank Name or SWIFT Code" at bounding box center [784, 639] width 436 height 50
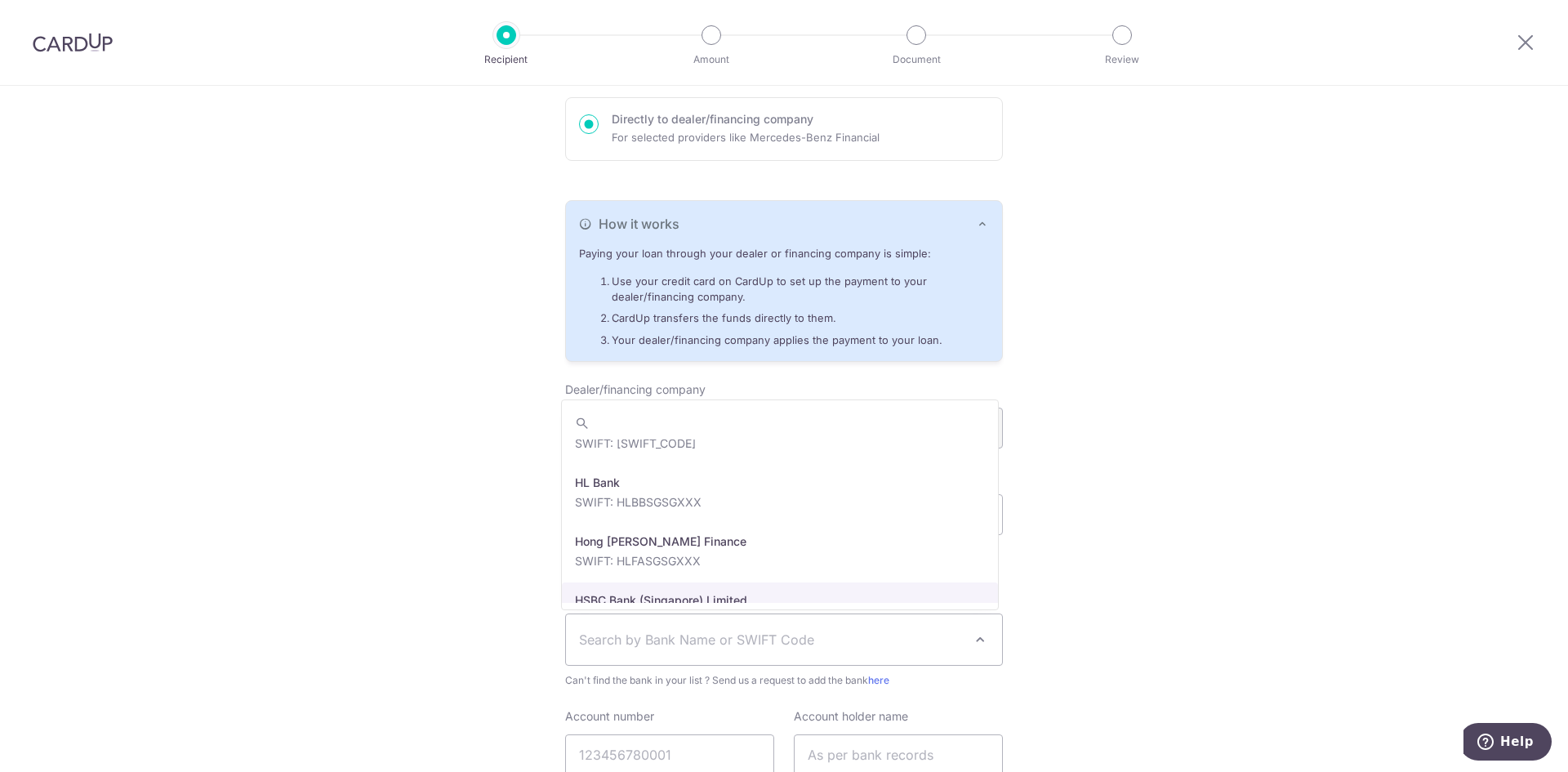
scroll to position [1796, 0]
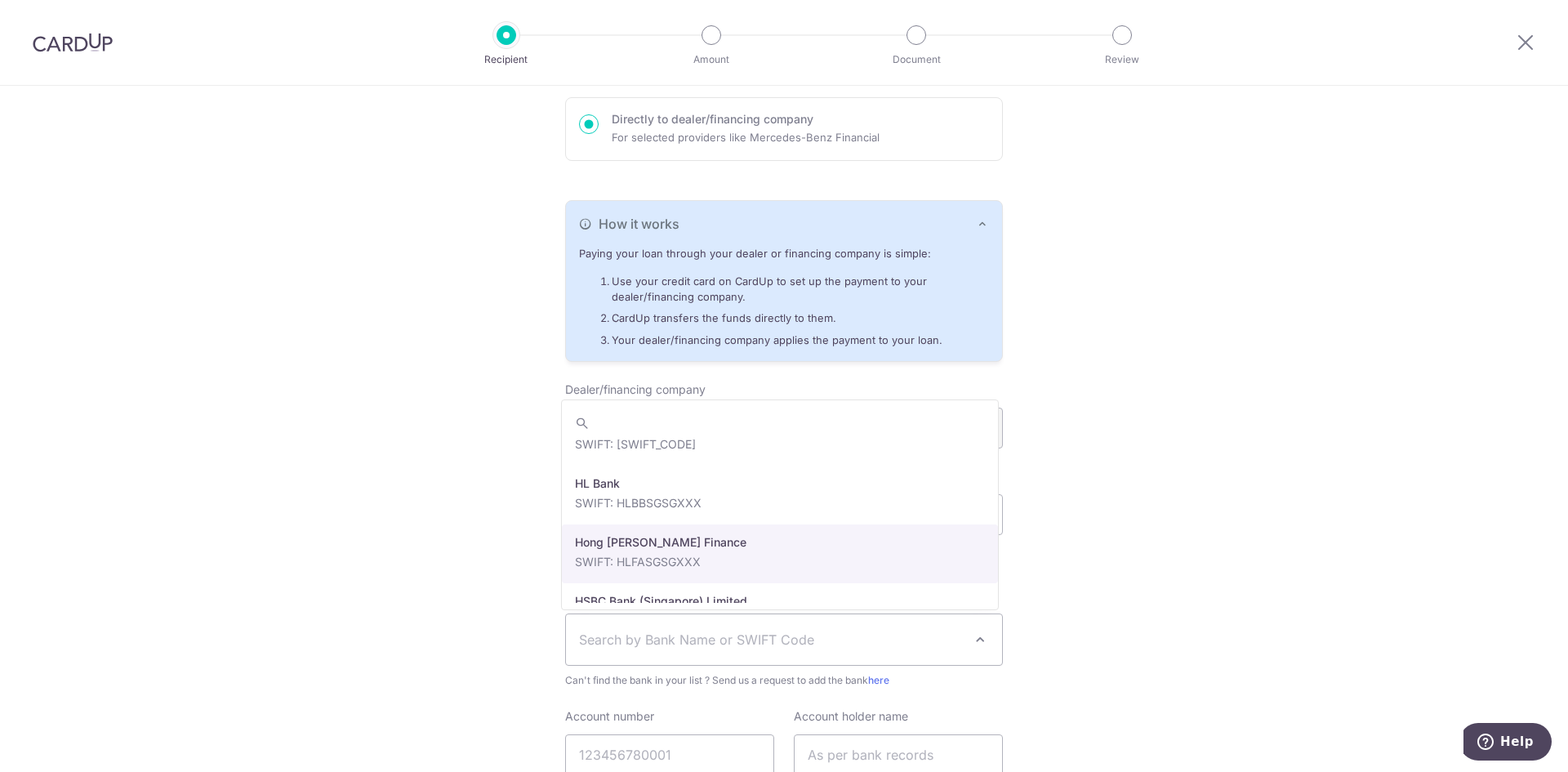
select select "23671"
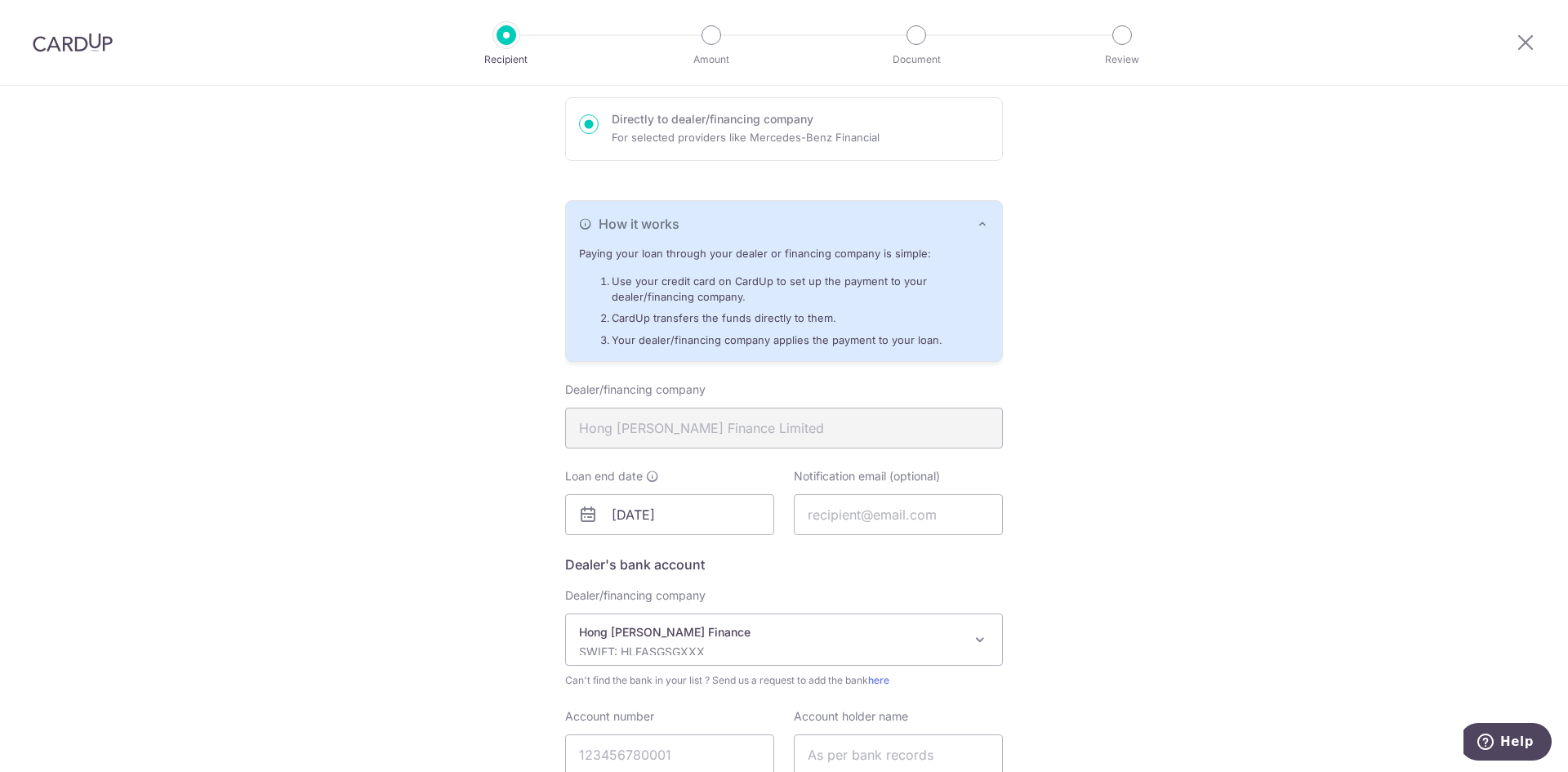
click at [1183, 504] on div "Who would you like to pay? Your recipient does not need a CardUp account to rec…" at bounding box center [784, 373] width 1568 height 1065
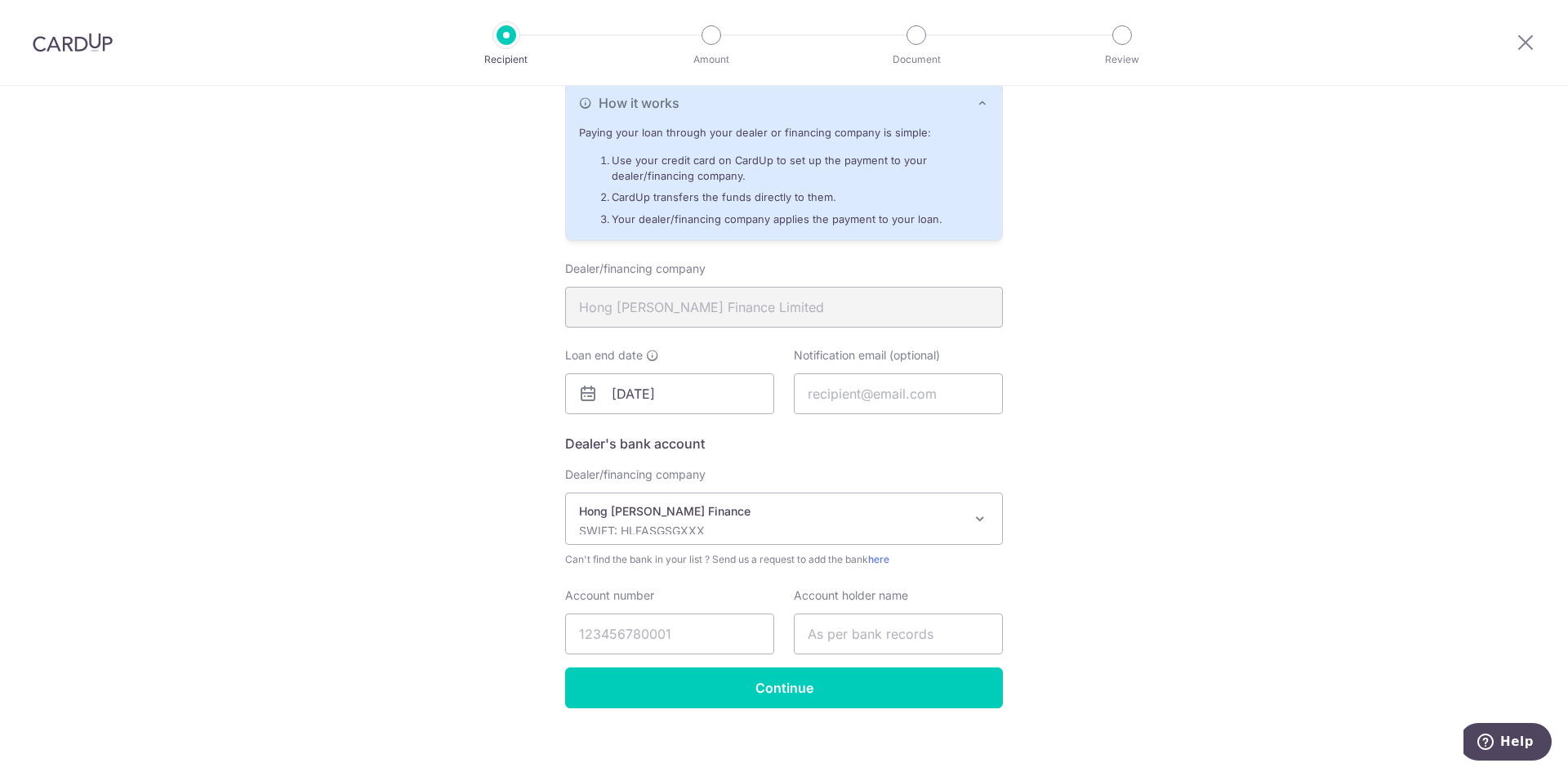
scroll to position [379, 0]
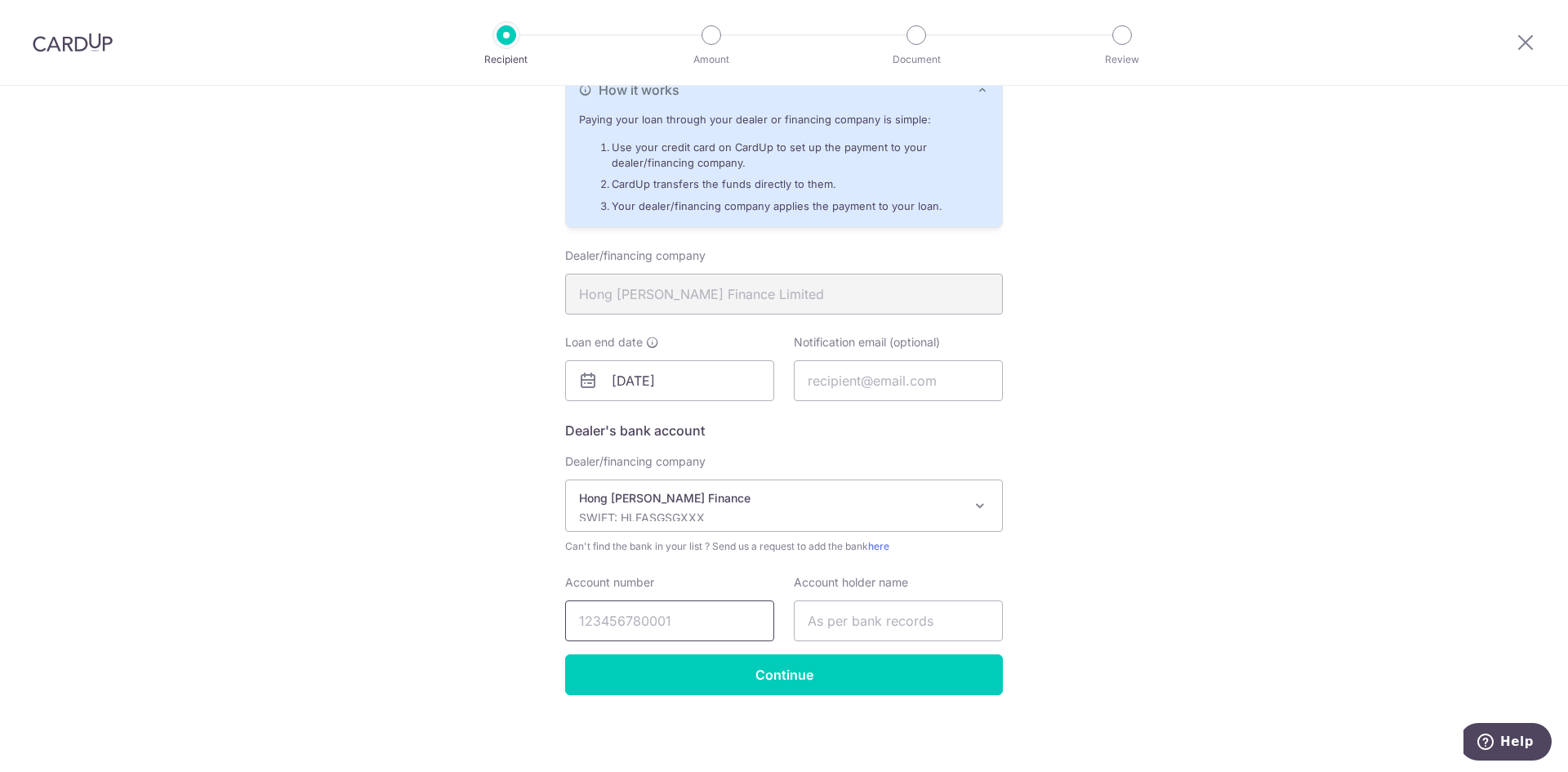
click at [717, 628] on input "Account number" at bounding box center [669, 620] width 209 height 40
type input "101131417725000531"
type input "LEE WEI LIE TAIKI"
click at [1142, 376] on div "Who would you like to pay? Your recipient does not need a CardUp account to rec…" at bounding box center [784, 239] width 1568 height 1065
click at [890, 689] on input "Continue" at bounding box center [784, 674] width 438 height 40
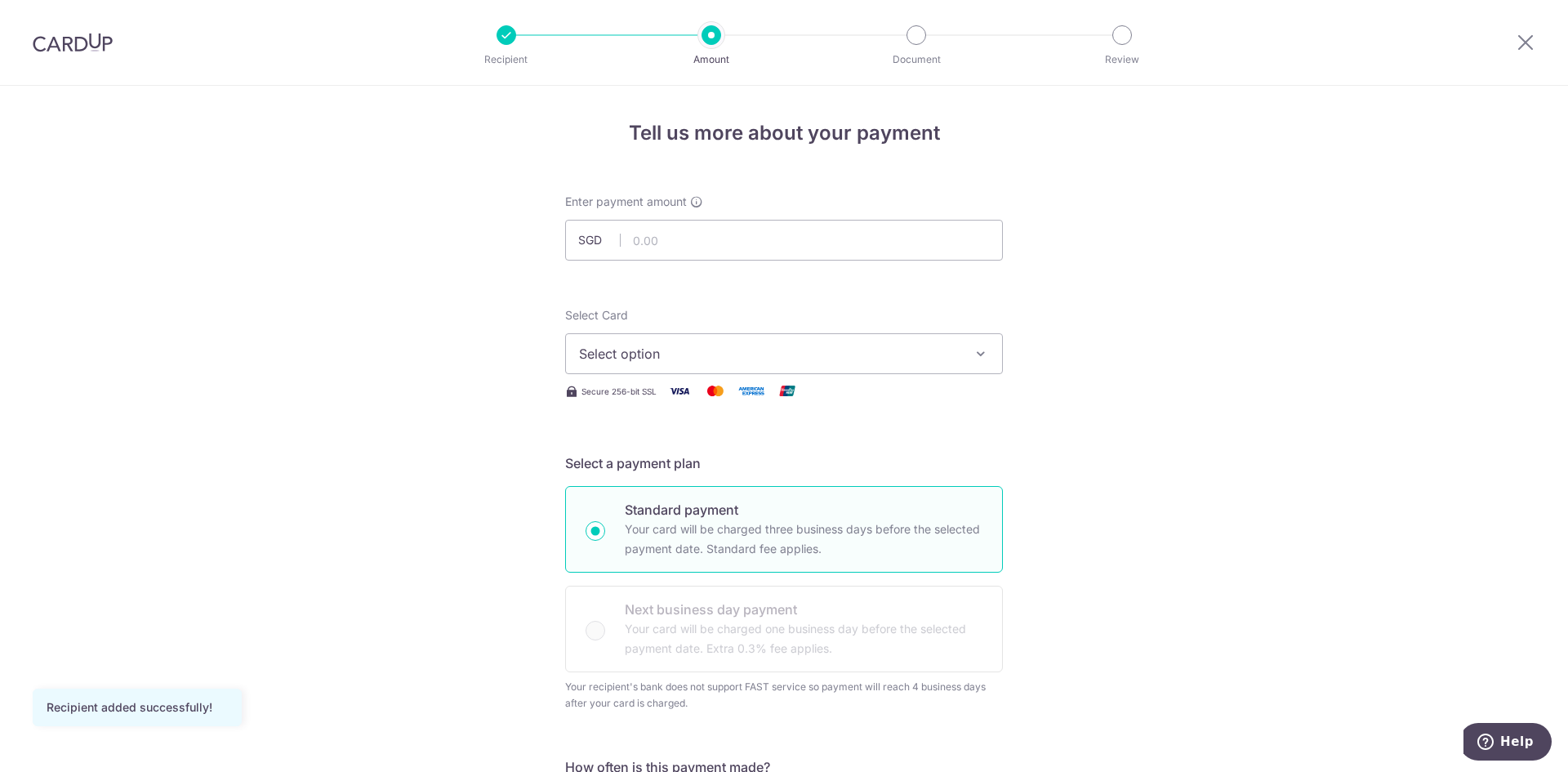
click at [784, 218] on div "Enter payment amount SGD" at bounding box center [784, 227] width 438 height 67
click at [788, 233] on input "text" at bounding box center [784, 240] width 438 height 40
type input "3,182.00"
drag, startPoint x: 1325, startPoint y: 360, endPoint x: 1312, endPoint y: 358, distance: 13.2
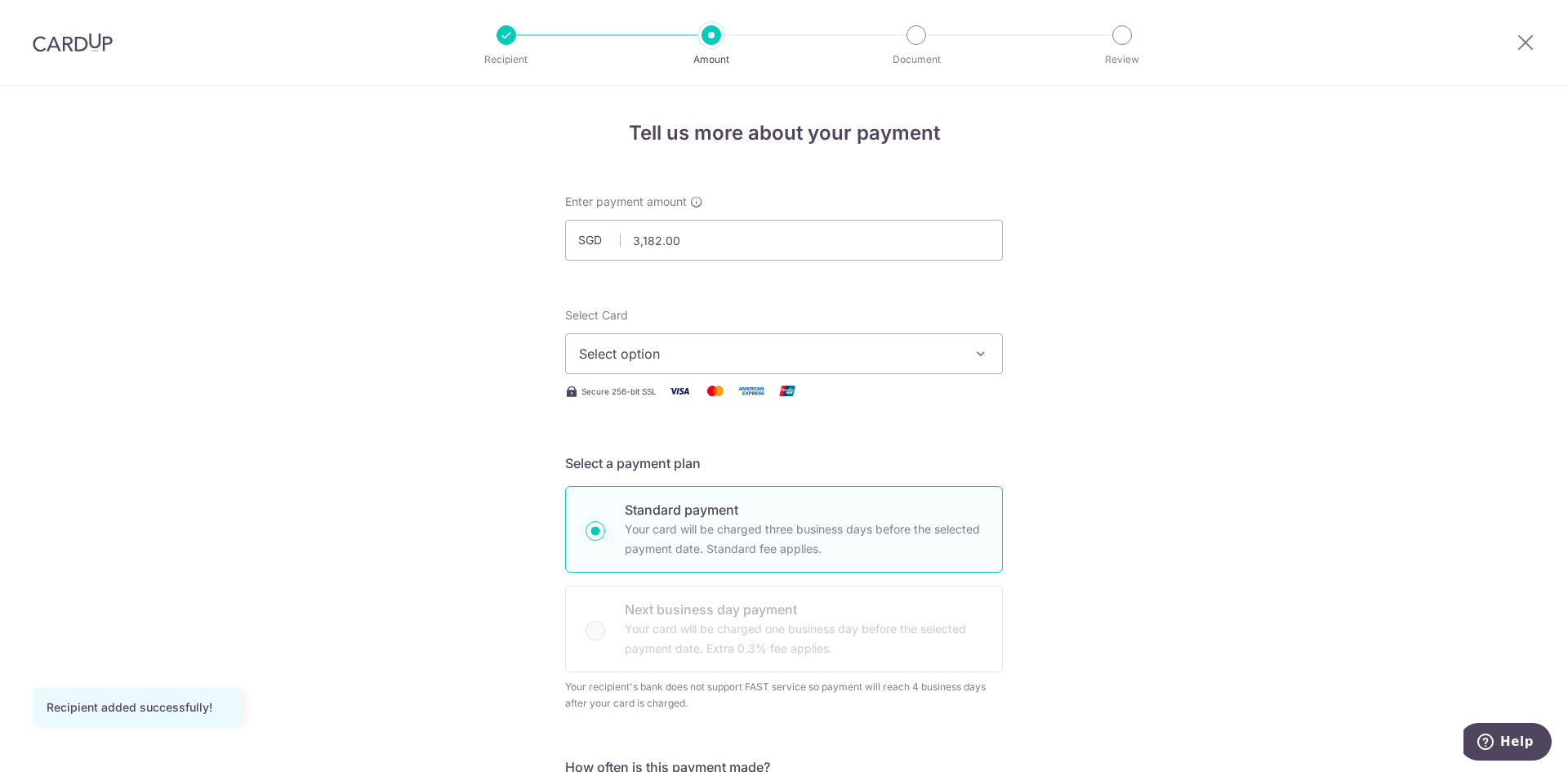
click at [880, 358] on span "Select option" at bounding box center [769, 354] width 381 height 20
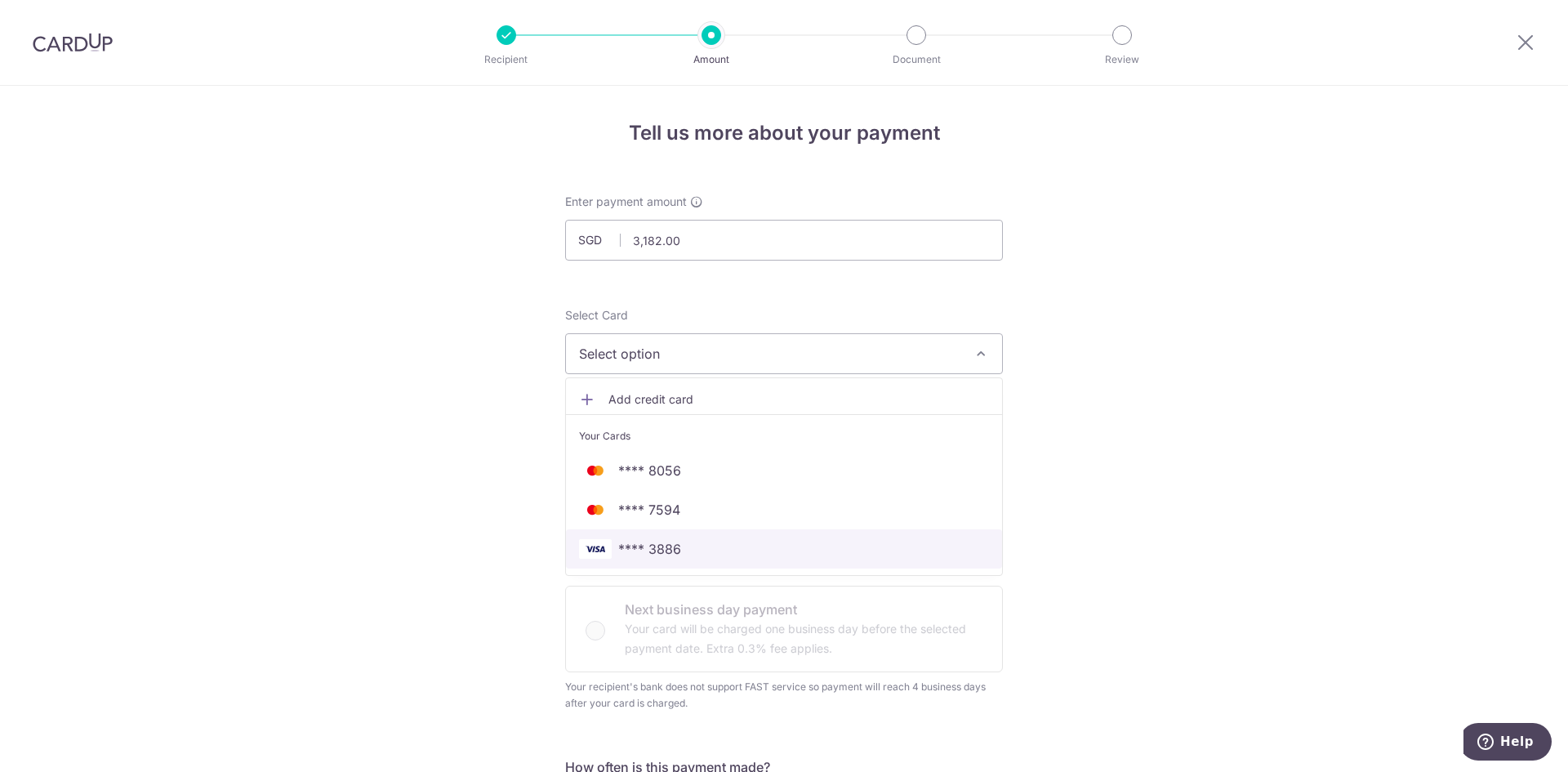
click at [782, 554] on span "**** 3886" at bounding box center [784, 548] width 410 height 20
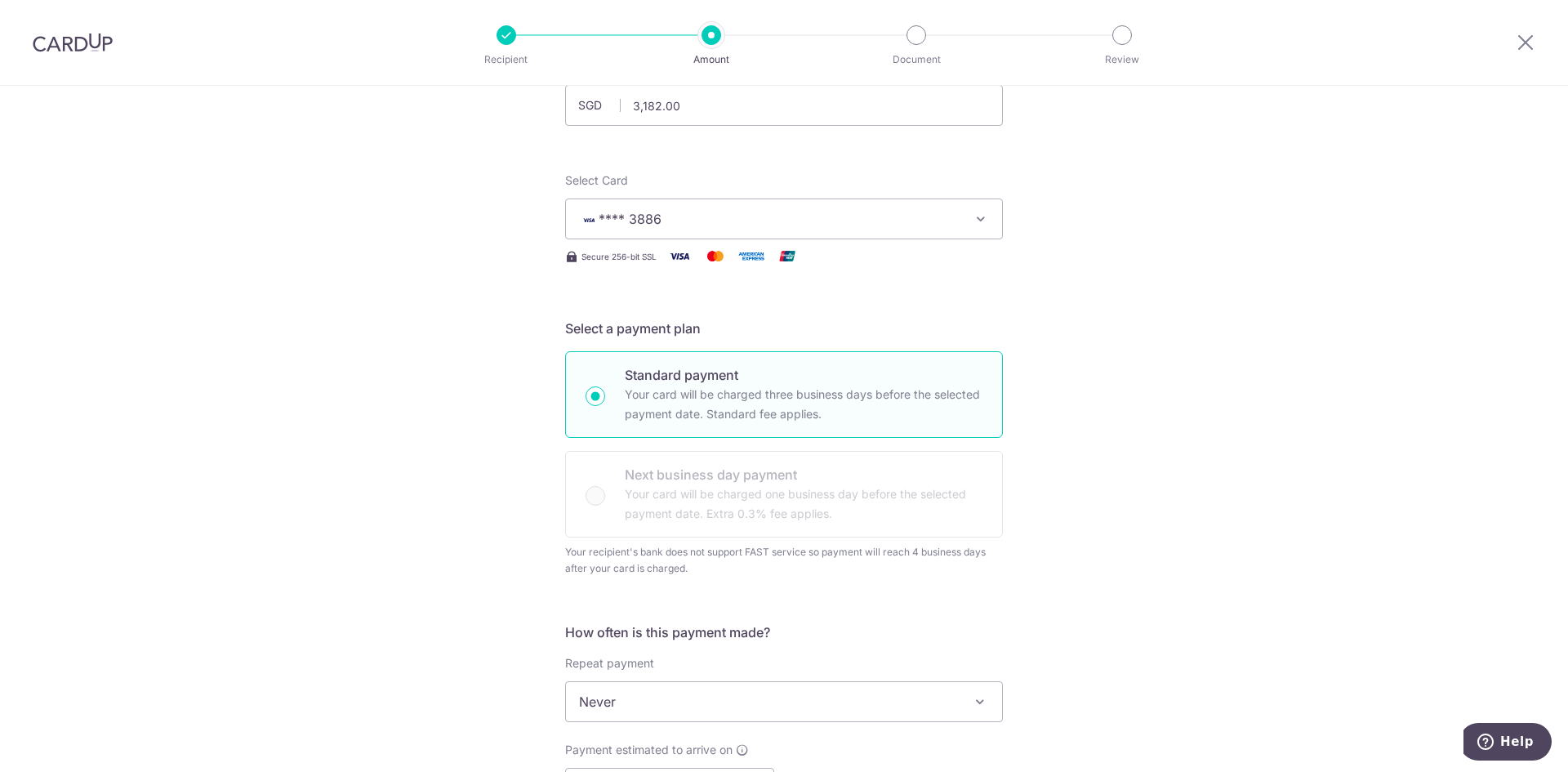
scroll to position [163, 0]
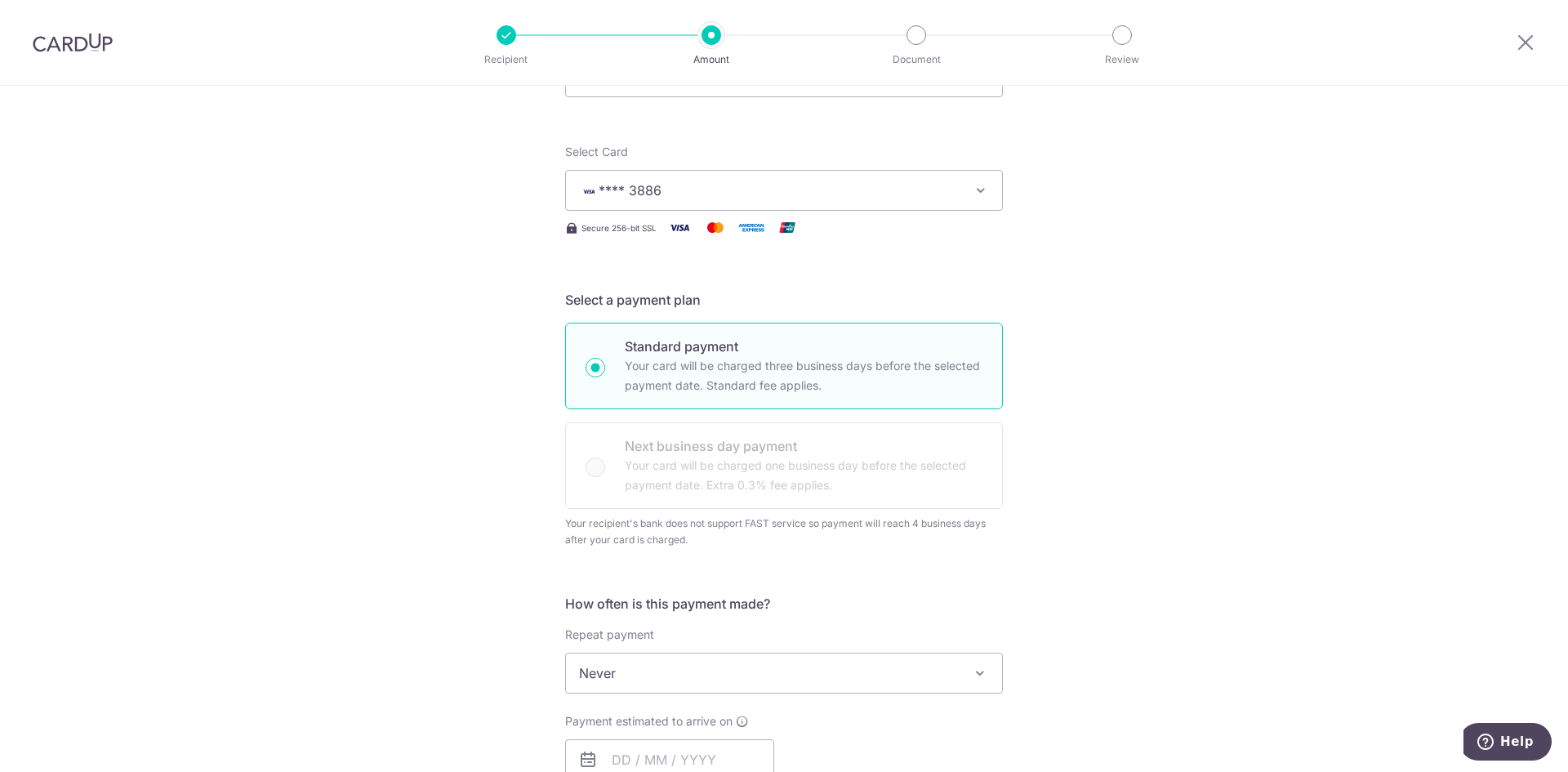
click at [712, 664] on span "Never" at bounding box center [784, 673] width 436 height 39
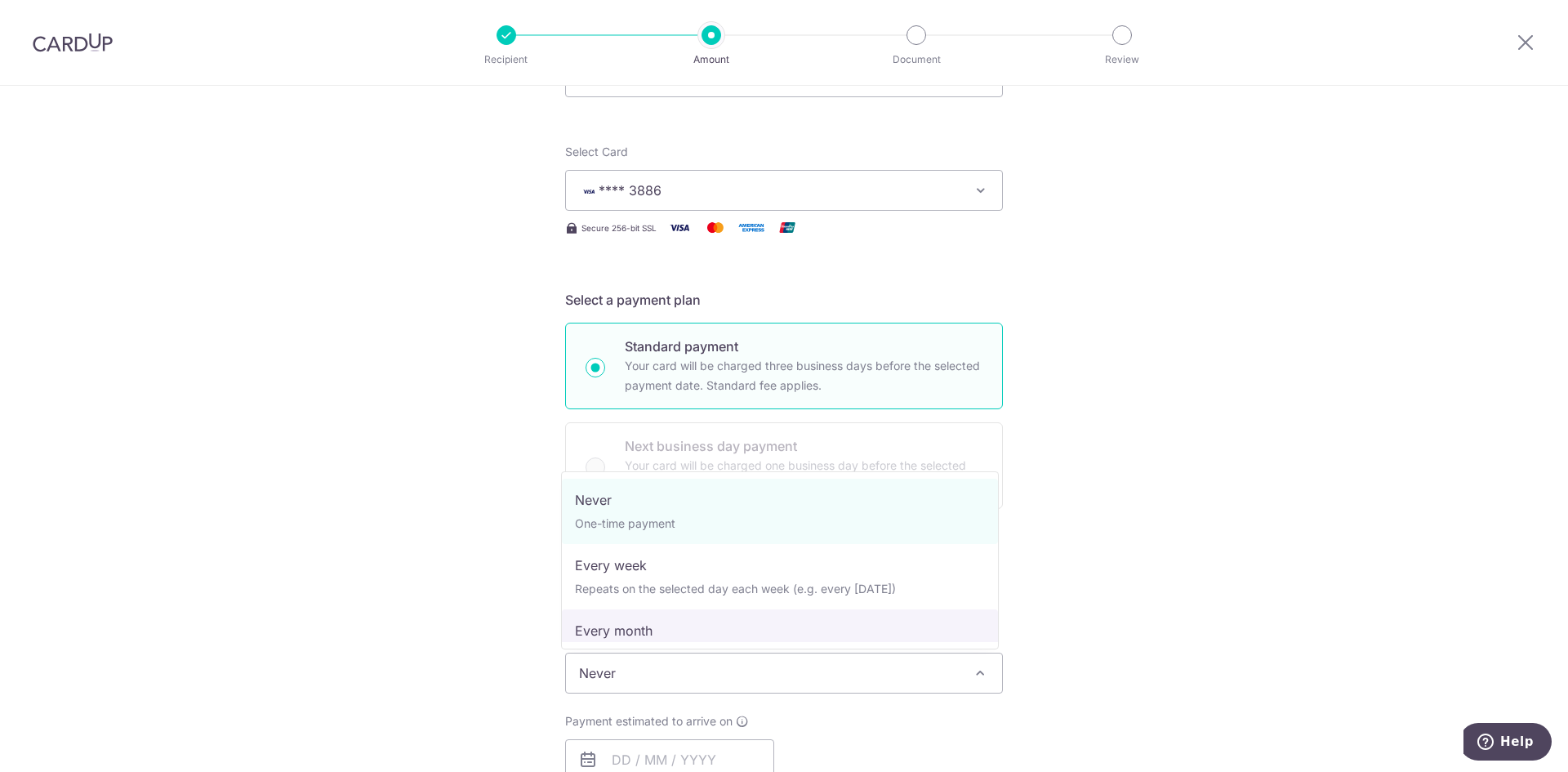
select select "3"
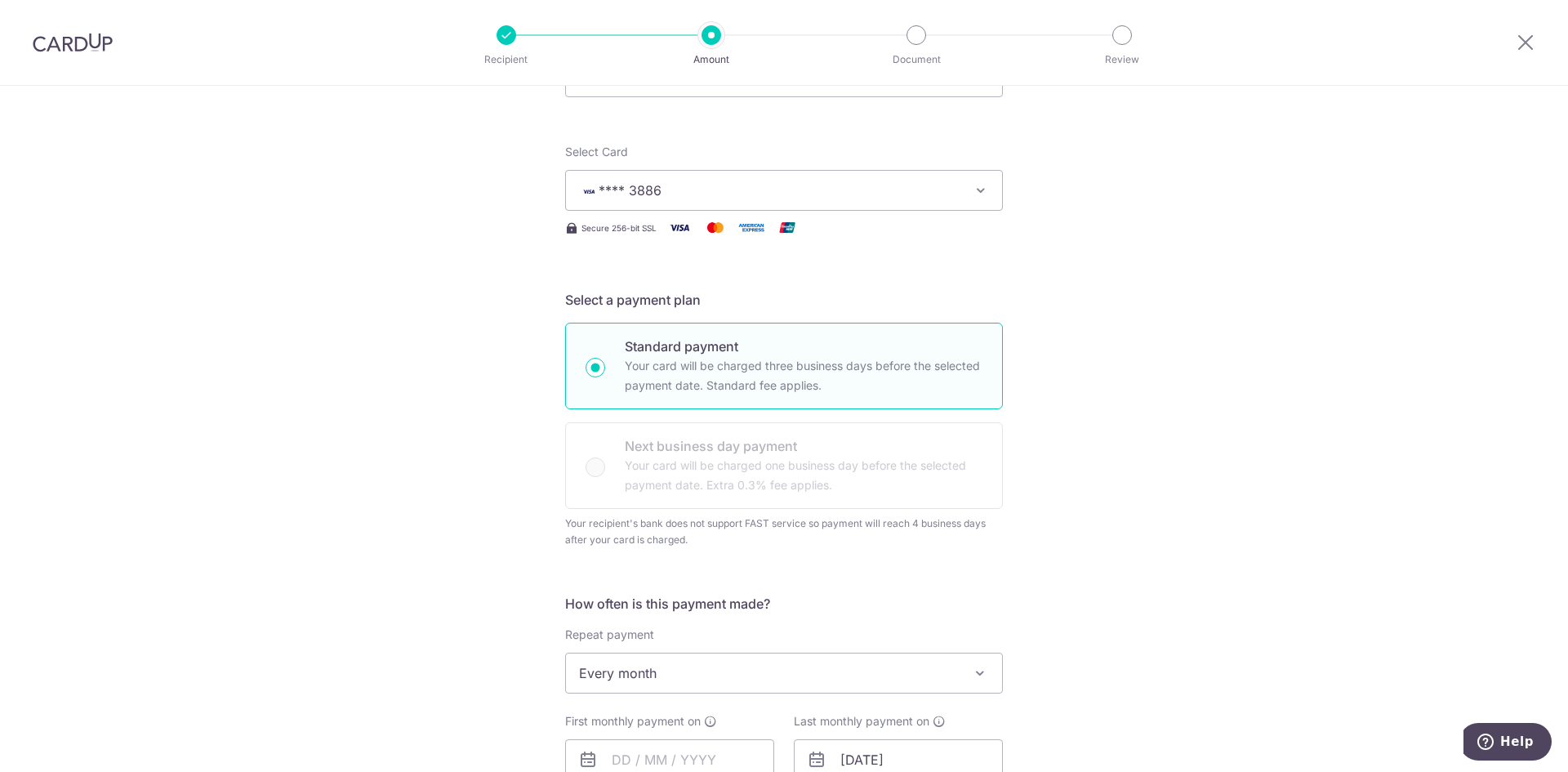
click at [1272, 547] on div "Tell us more about your payment Enter payment amount SGD 3,182.00 3182.00 Recip…" at bounding box center [784, 723] width 1568 height 1600
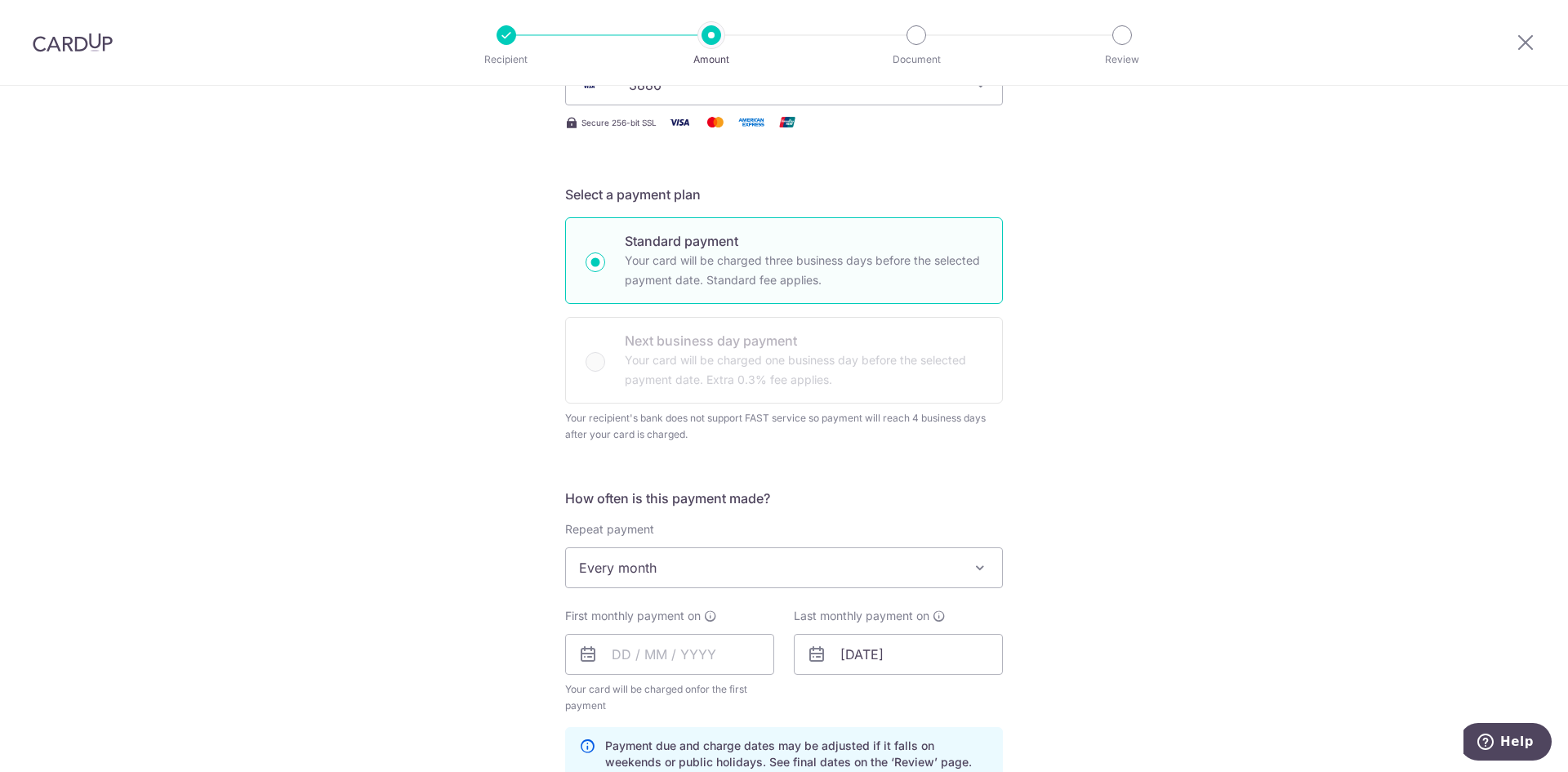
scroll to position [490, 0]
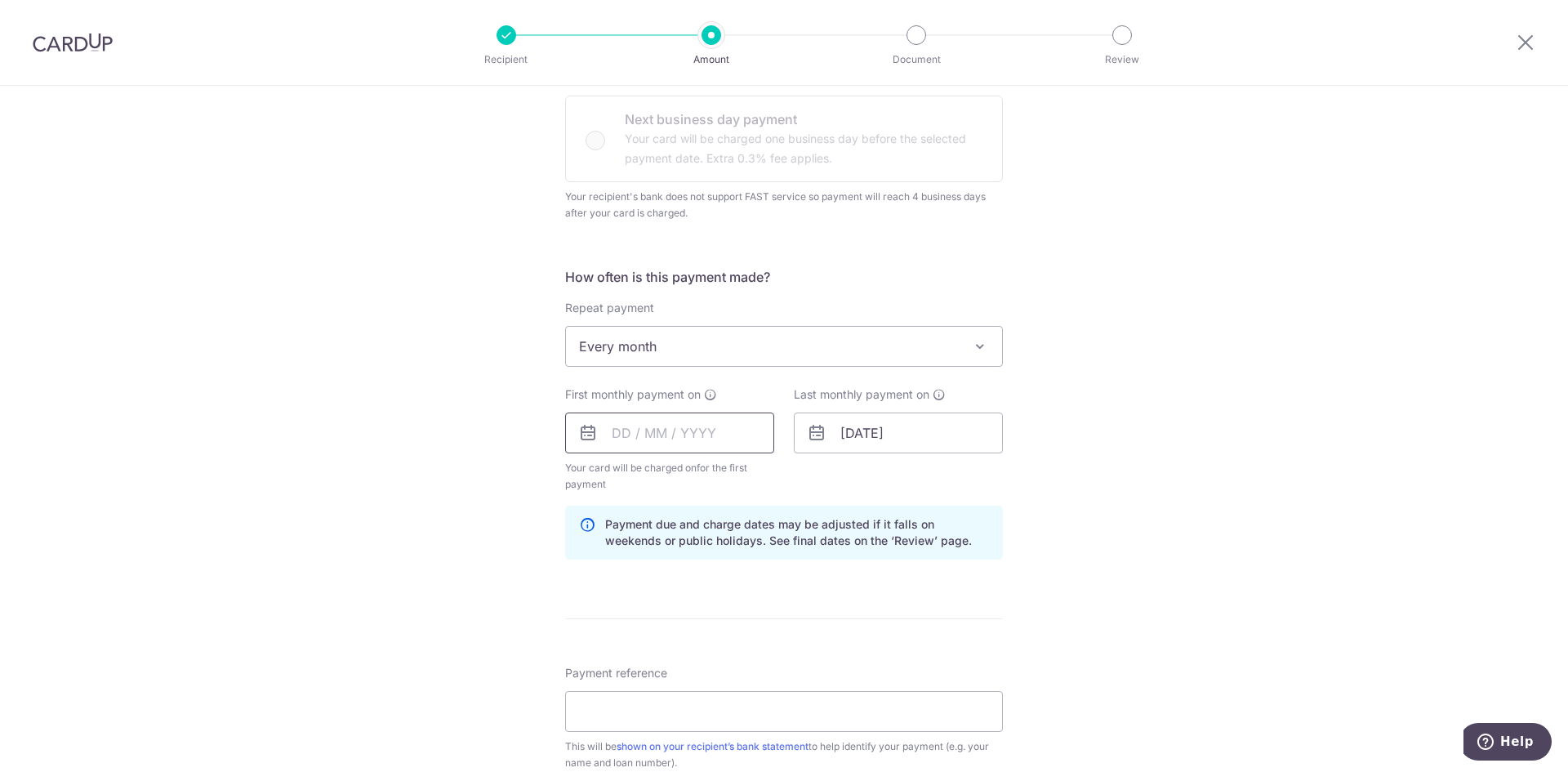
click at [609, 435] on input "text" at bounding box center [669, 432] width 209 height 40
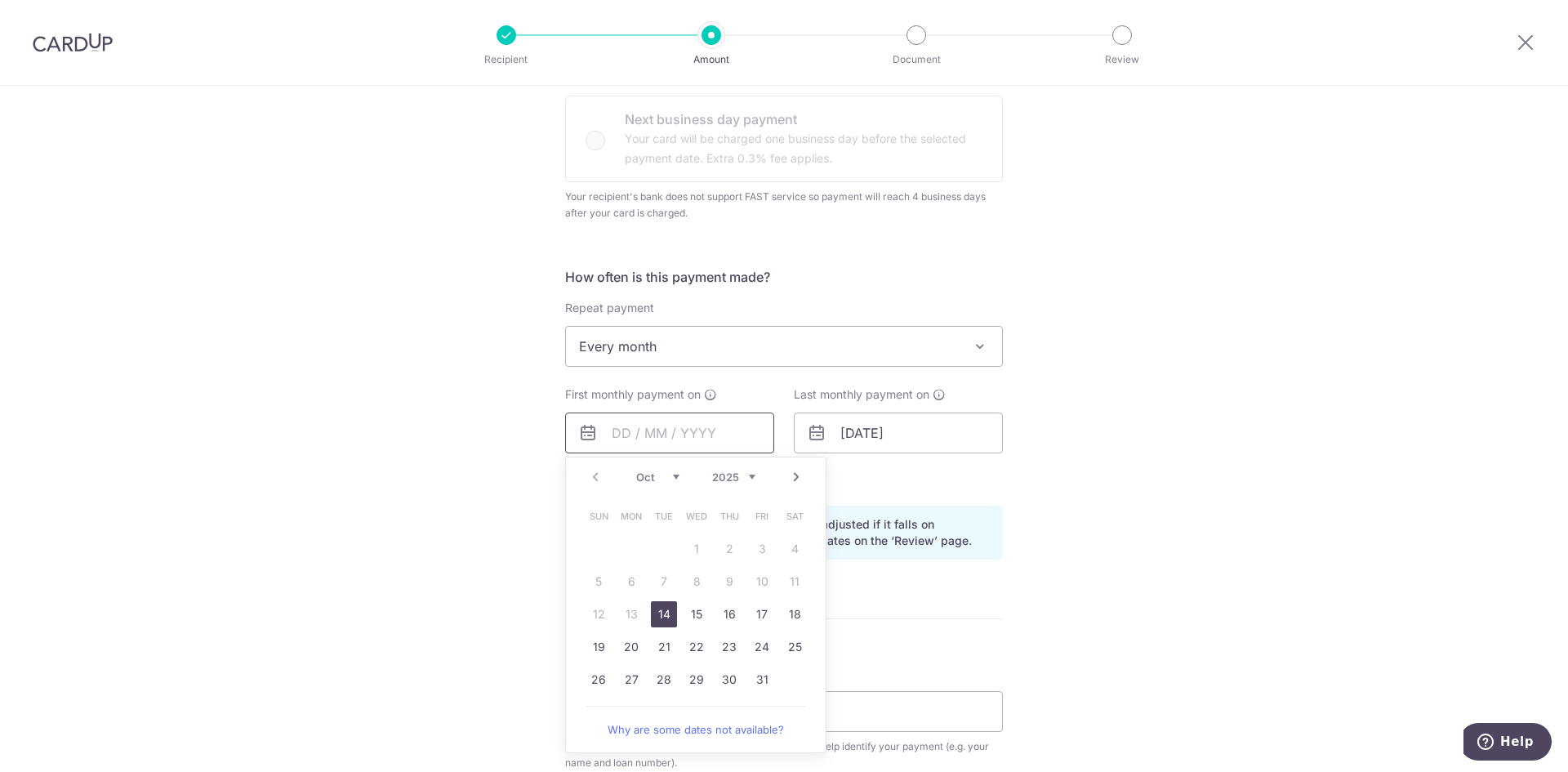
click at [692, 419] on input "text" at bounding box center [669, 432] width 209 height 40
click at [793, 480] on link "Next" at bounding box center [796, 477] width 20 height 20
click at [600, 576] on link "2" at bounding box center [598, 581] width 26 height 26
type input "[DATE]"
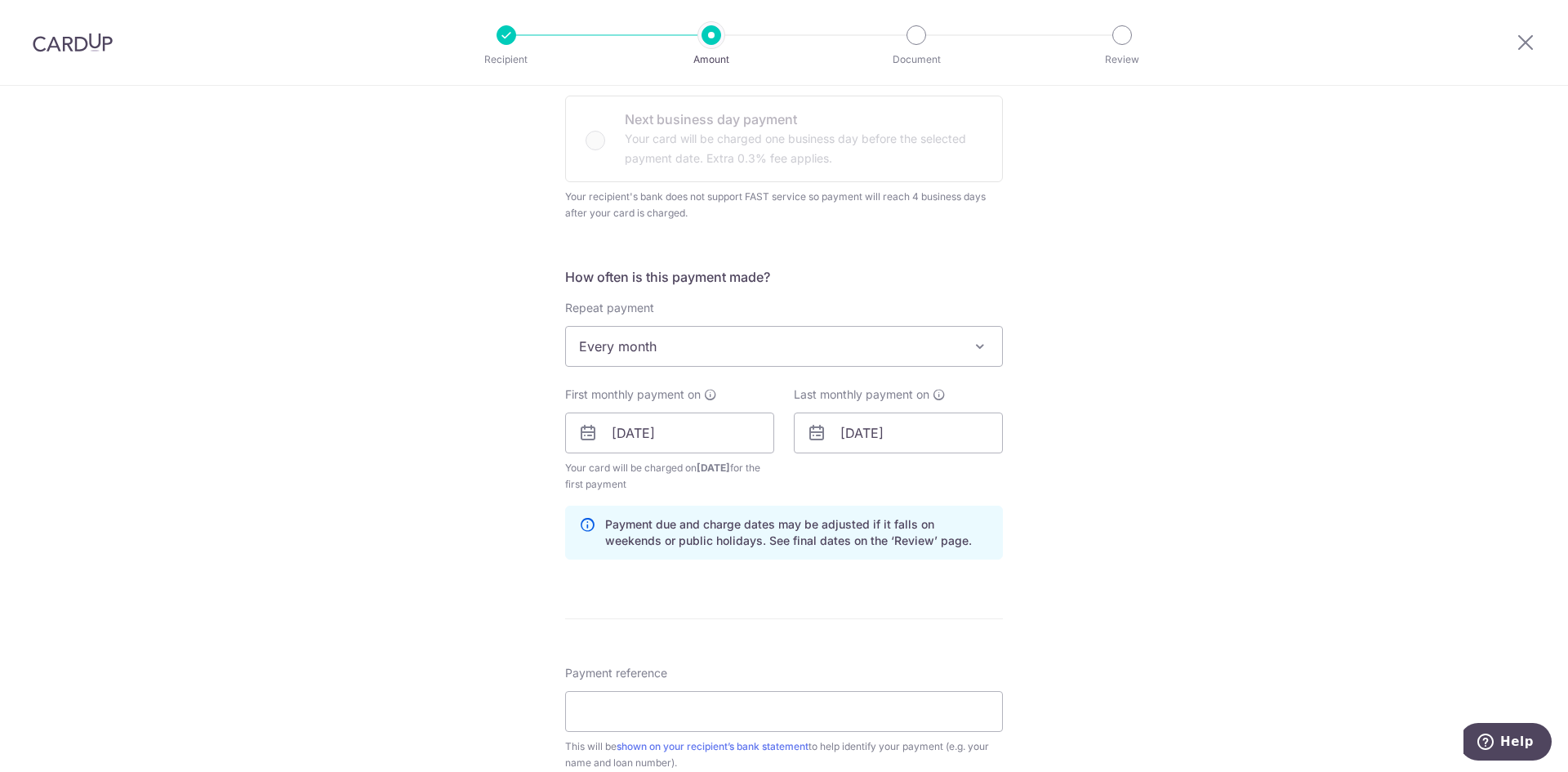
click at [1108, 527] on div "Tell us more about your payment Enter payment amount SGD 3,182.00 3182.00 Recip…" at bounding box center [784, 396] width 1568 height 1600
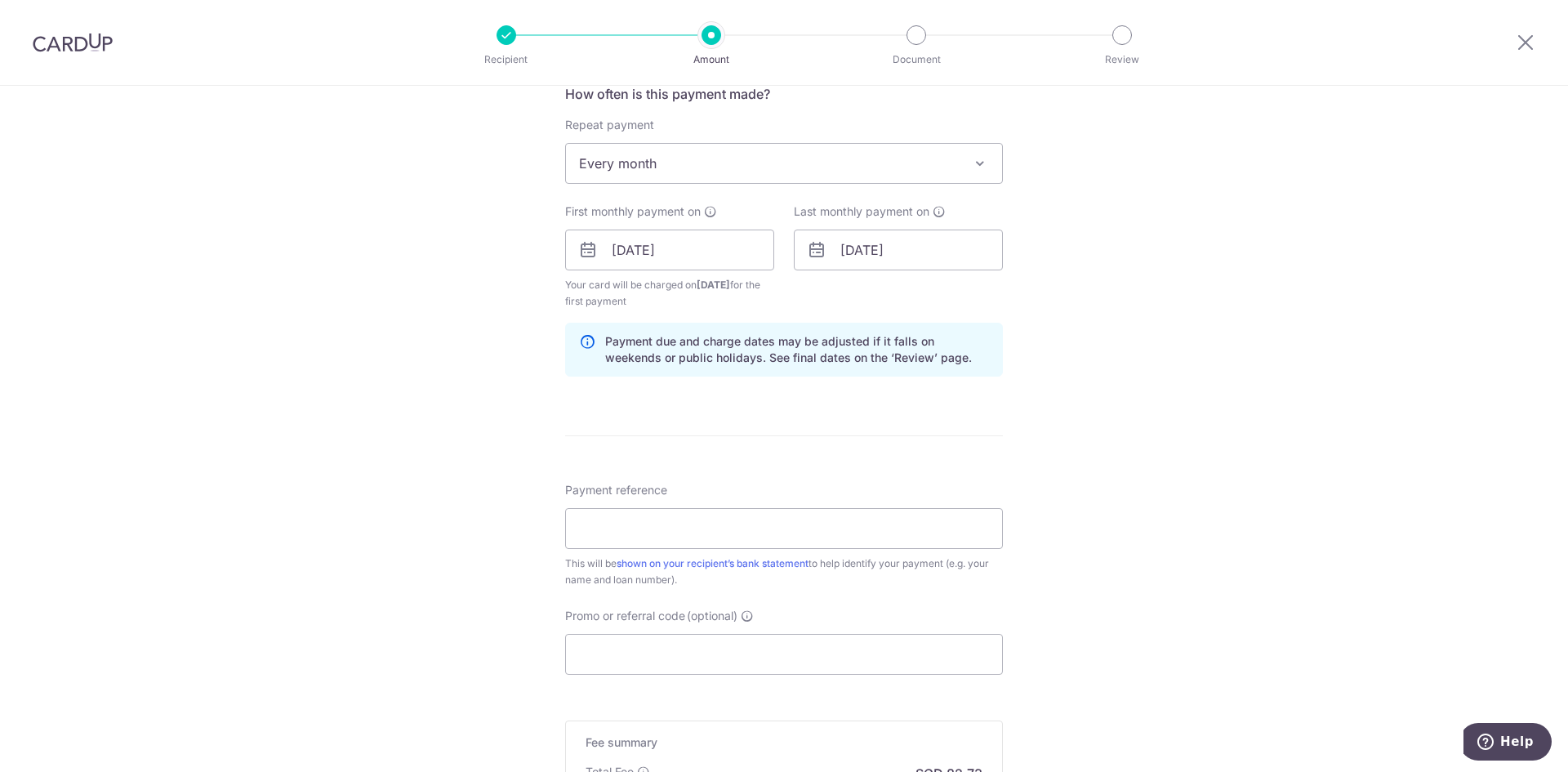
scroll to position [735, 0]
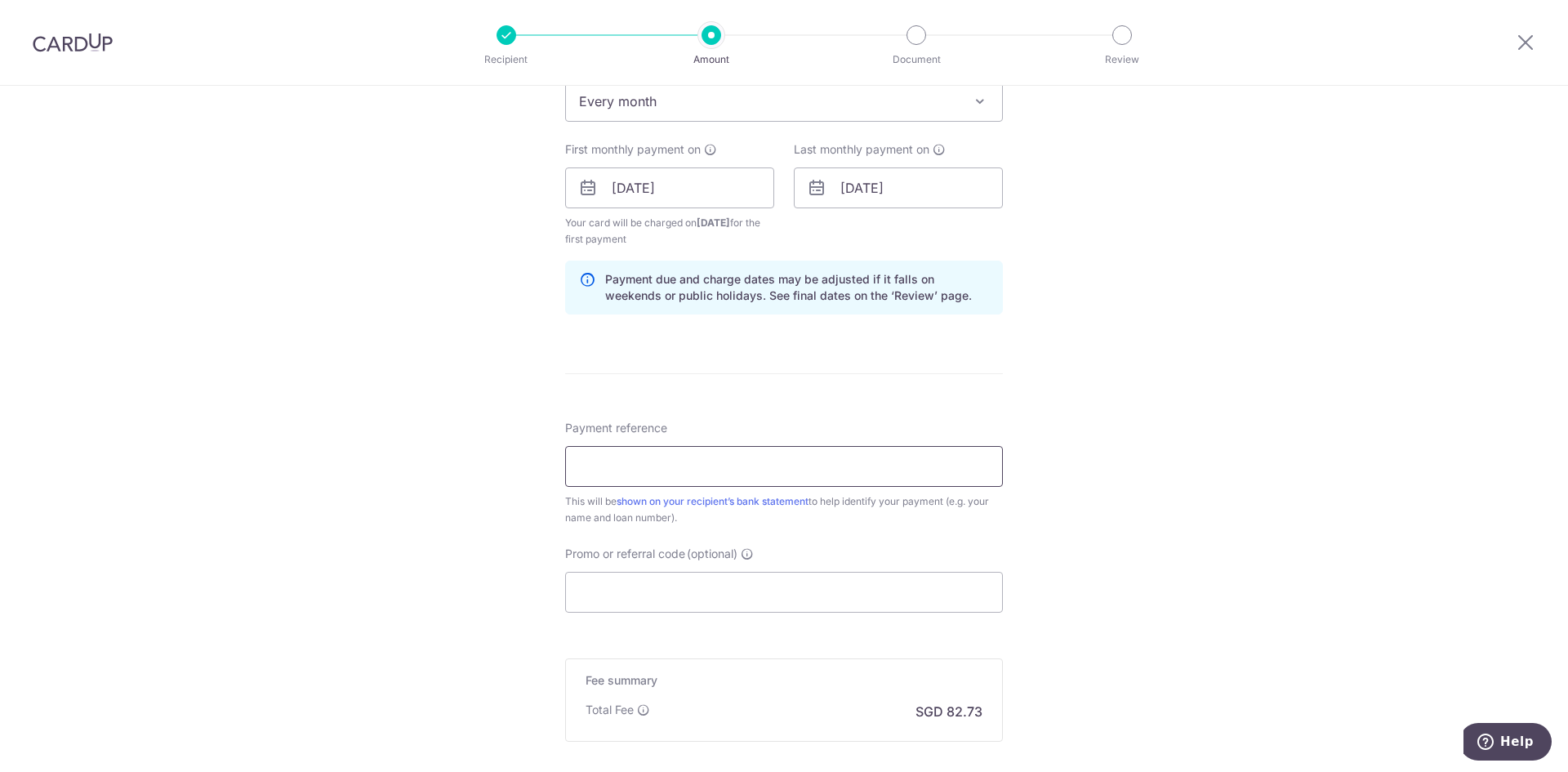
click at [793, 466] on input "Payment reference" at bounding box center [784, 466] width 438 height 40
type input "SCR6500D - INSTALLMENT"
click at [1157, 516] on div "Tell us more about your payment Enter payment amount SGD 3,182.00 3182.00 Recip…" at bounding box center [784, 151] width 1568 height 1600
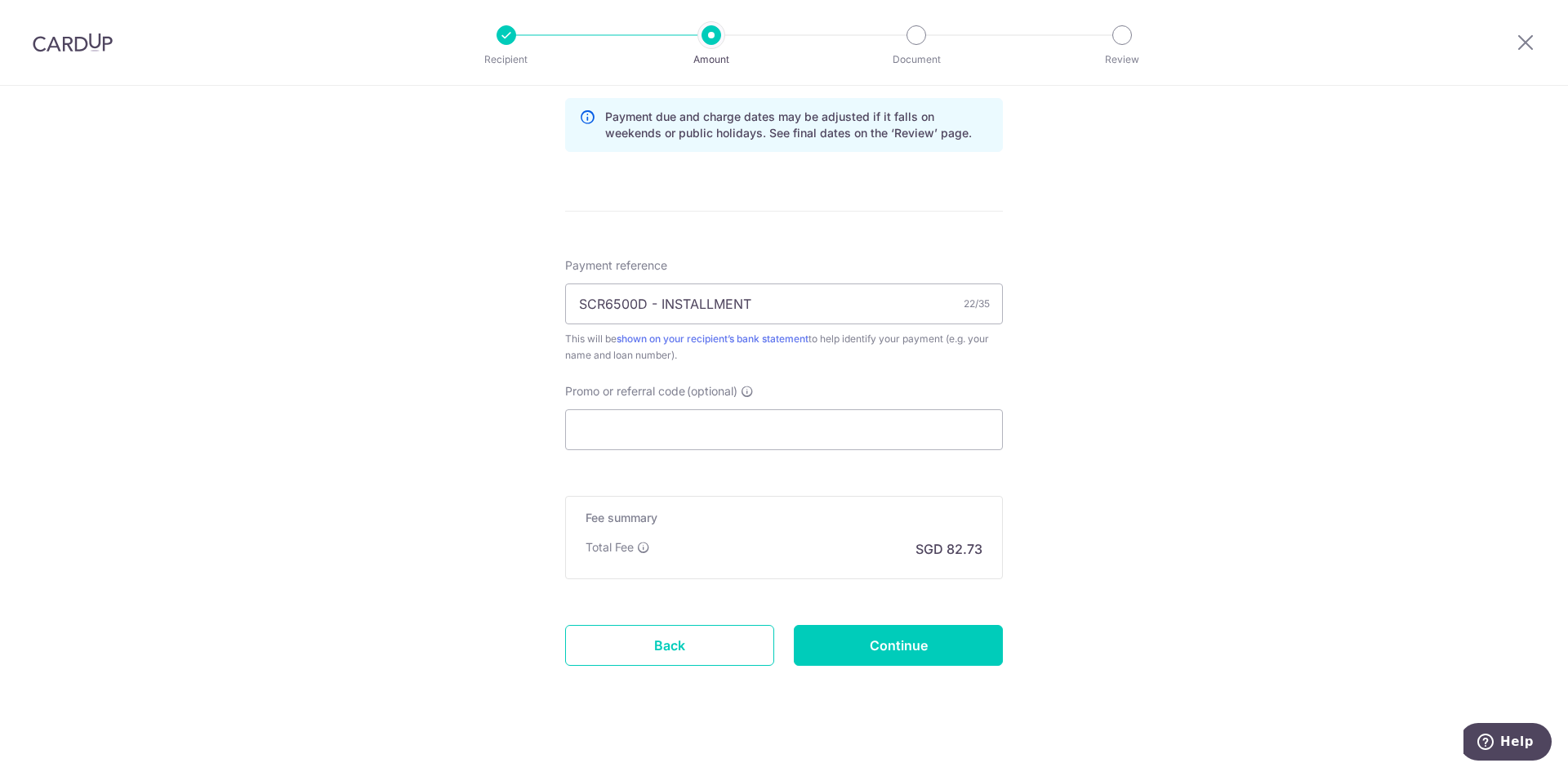
scroll to position [899, 0]
click at [936, 422] on input "Promo or referral code (optional)" at bounding box center [784, 428] width 438 height 40
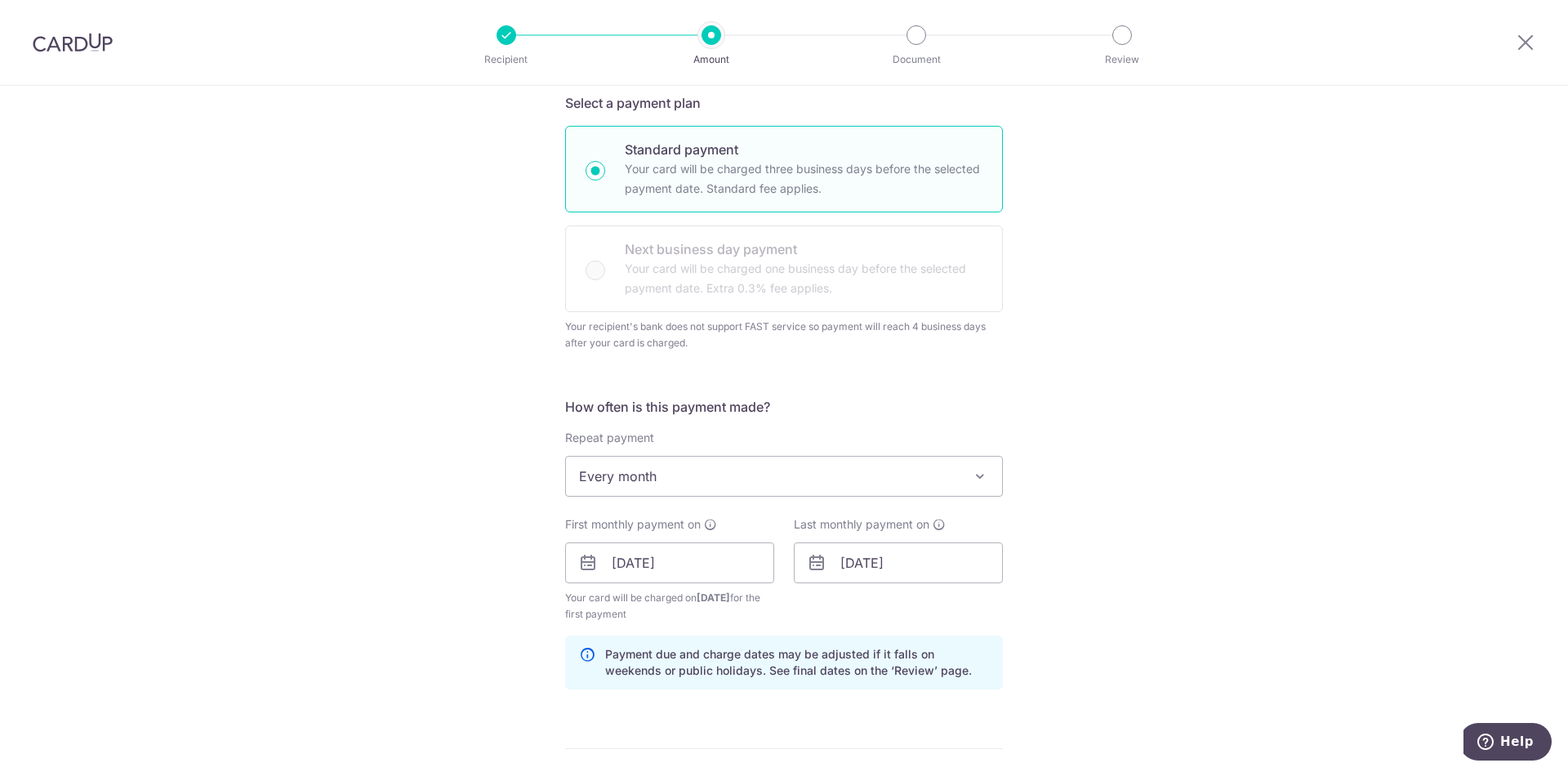
scroll to position [327, 0]
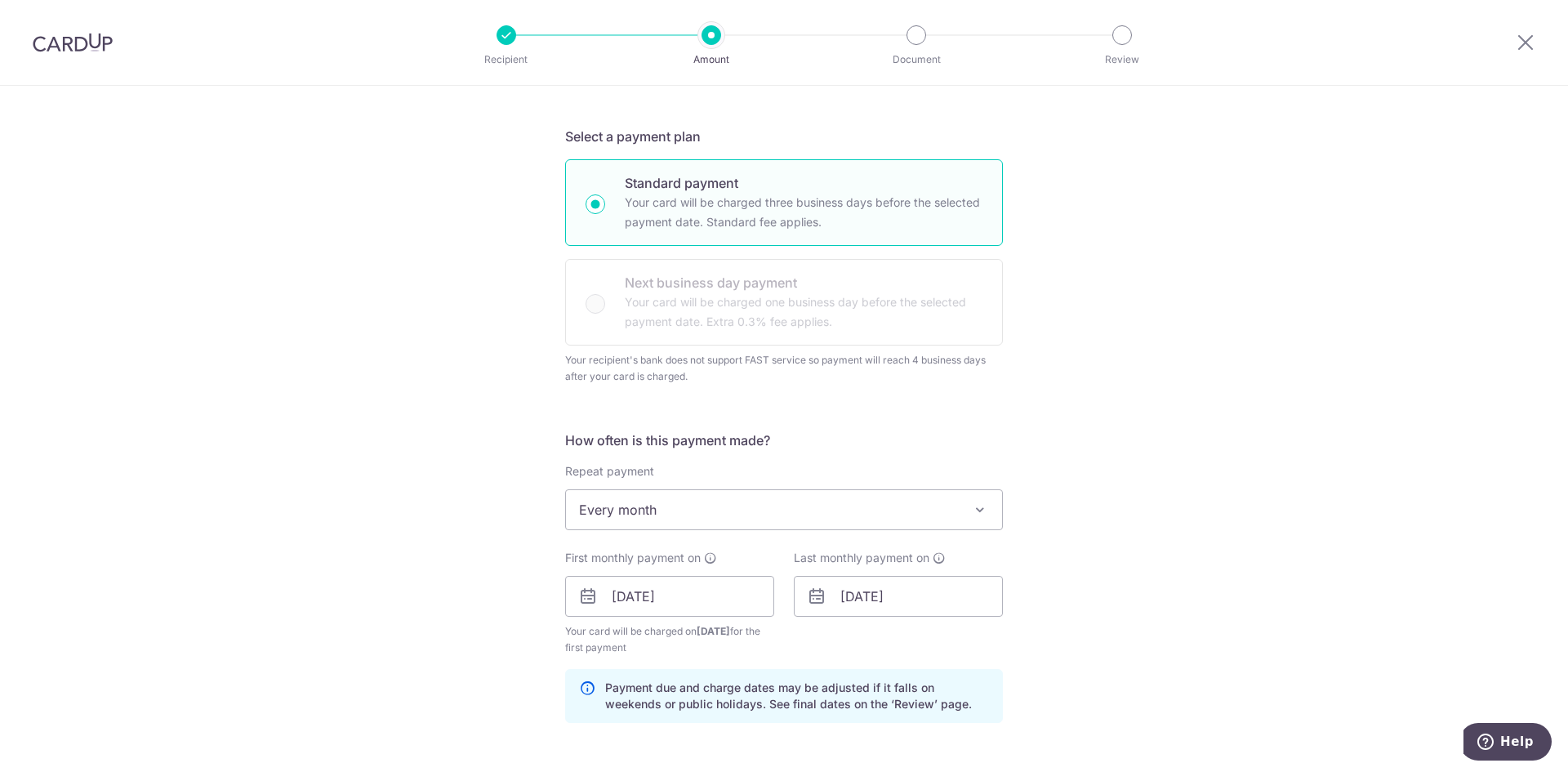
click at [1217, 511] on div "Tell us more about your payment Enter payment amount SGD 3,182.00 3182.00 Recip…" at bounding box center [784, 559] width 1568 height 1600
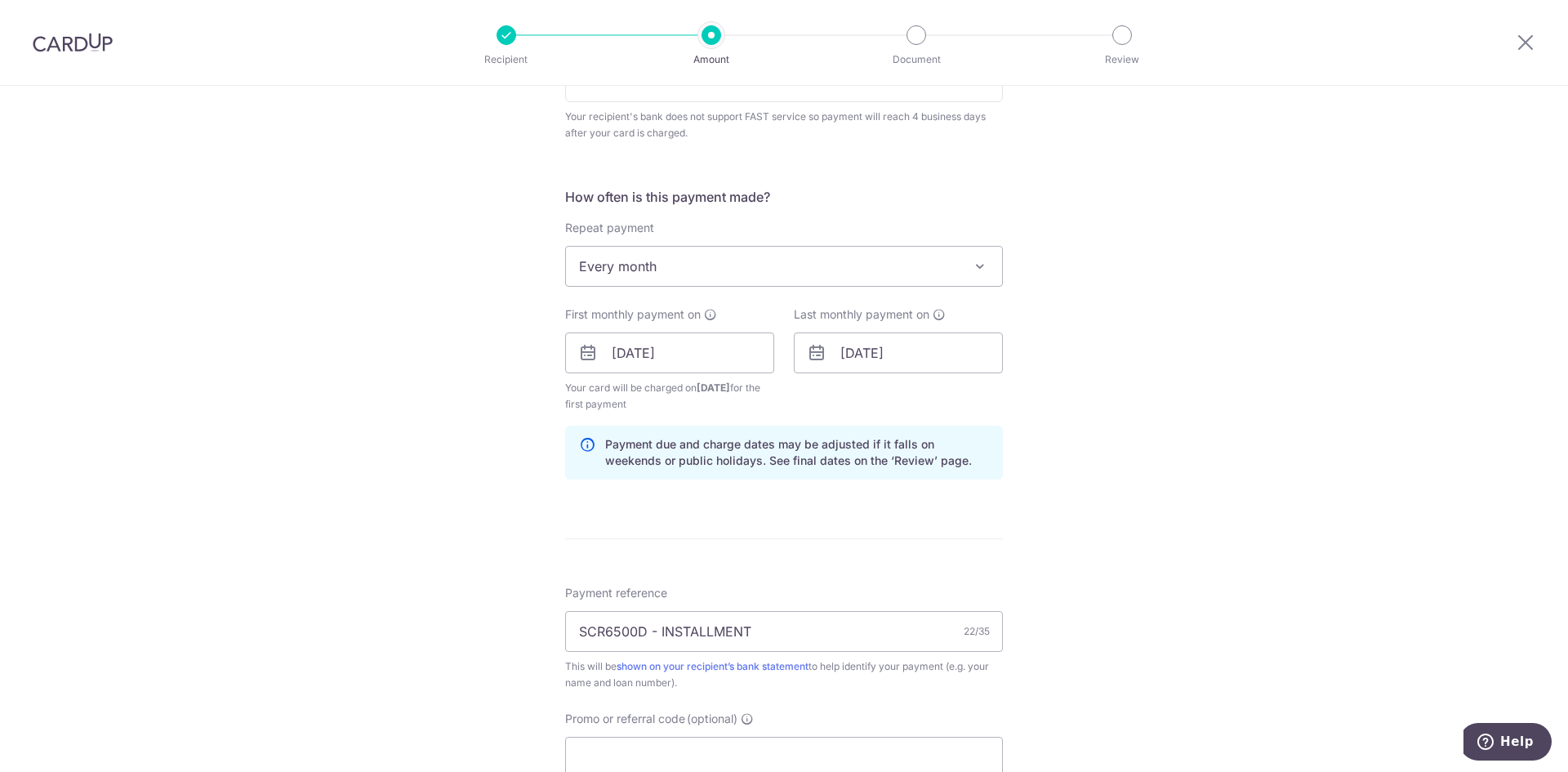
scroll to position [572, 0]
click at [644, 750] on input "Promo or referral code (optional)" at bounding box center [784, 755] width 438 height 40
paste input "18WLTL"
type input "18WLTL"
click at [1216, 510] on div "Tell us more about your payment Enter payment amount SGD 3,182.00 3182.00 Recip…" at bounding box center [784, 351] width 1568 height 1673
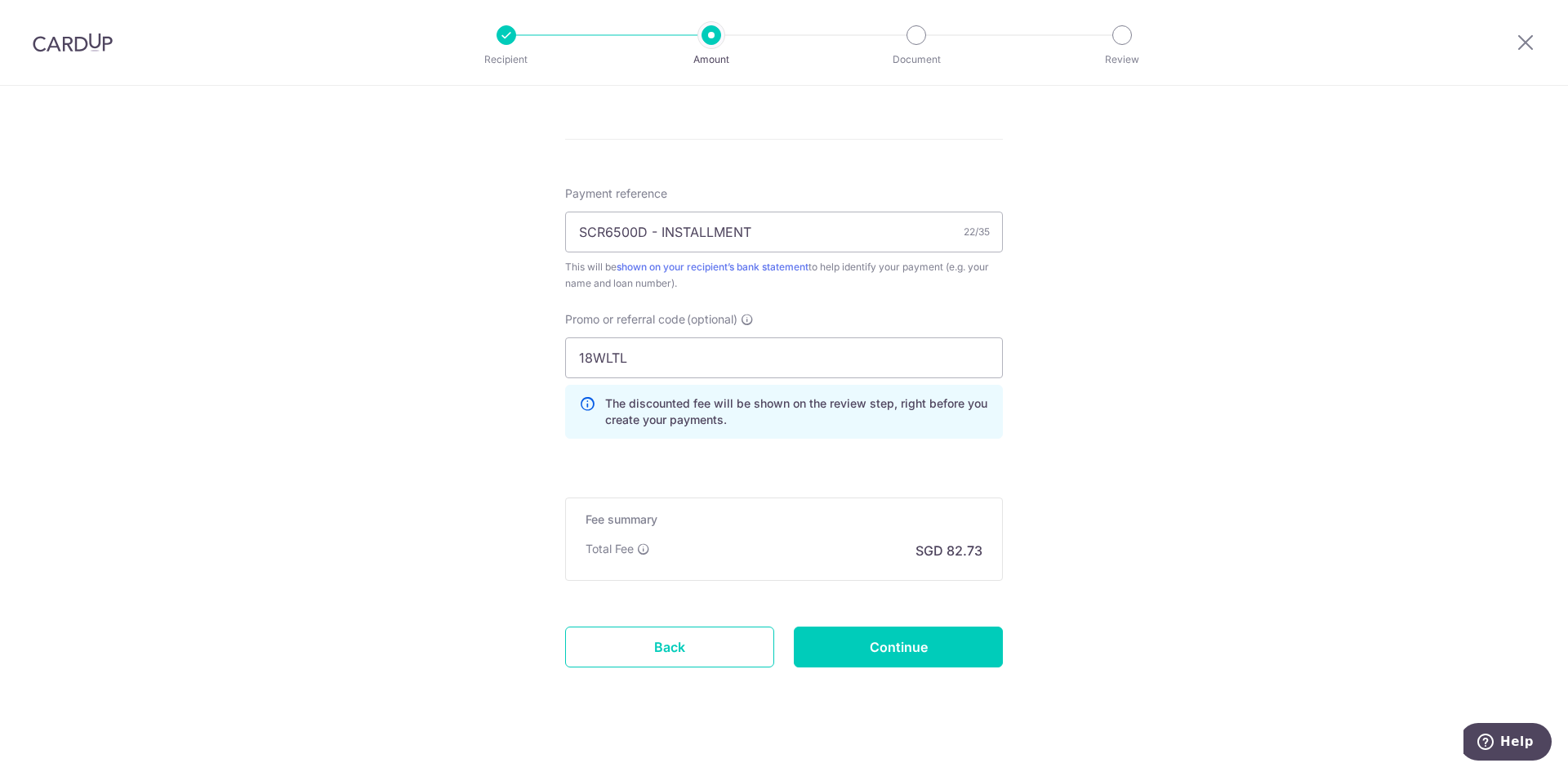
scroll to position [980, 0]
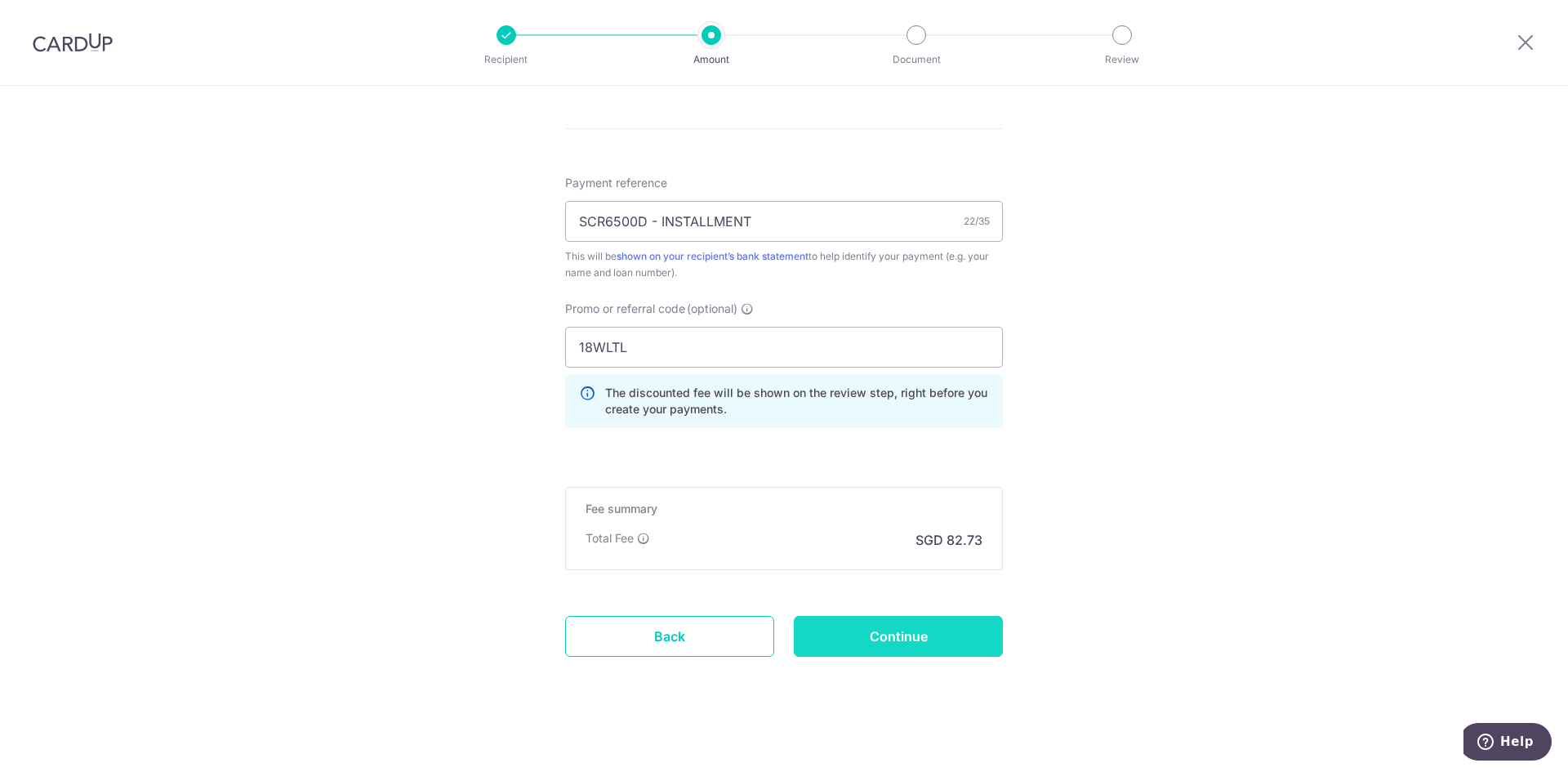
click at [878, 651] on input "Continue" at bounding box center [898, 636] width 209 height 40
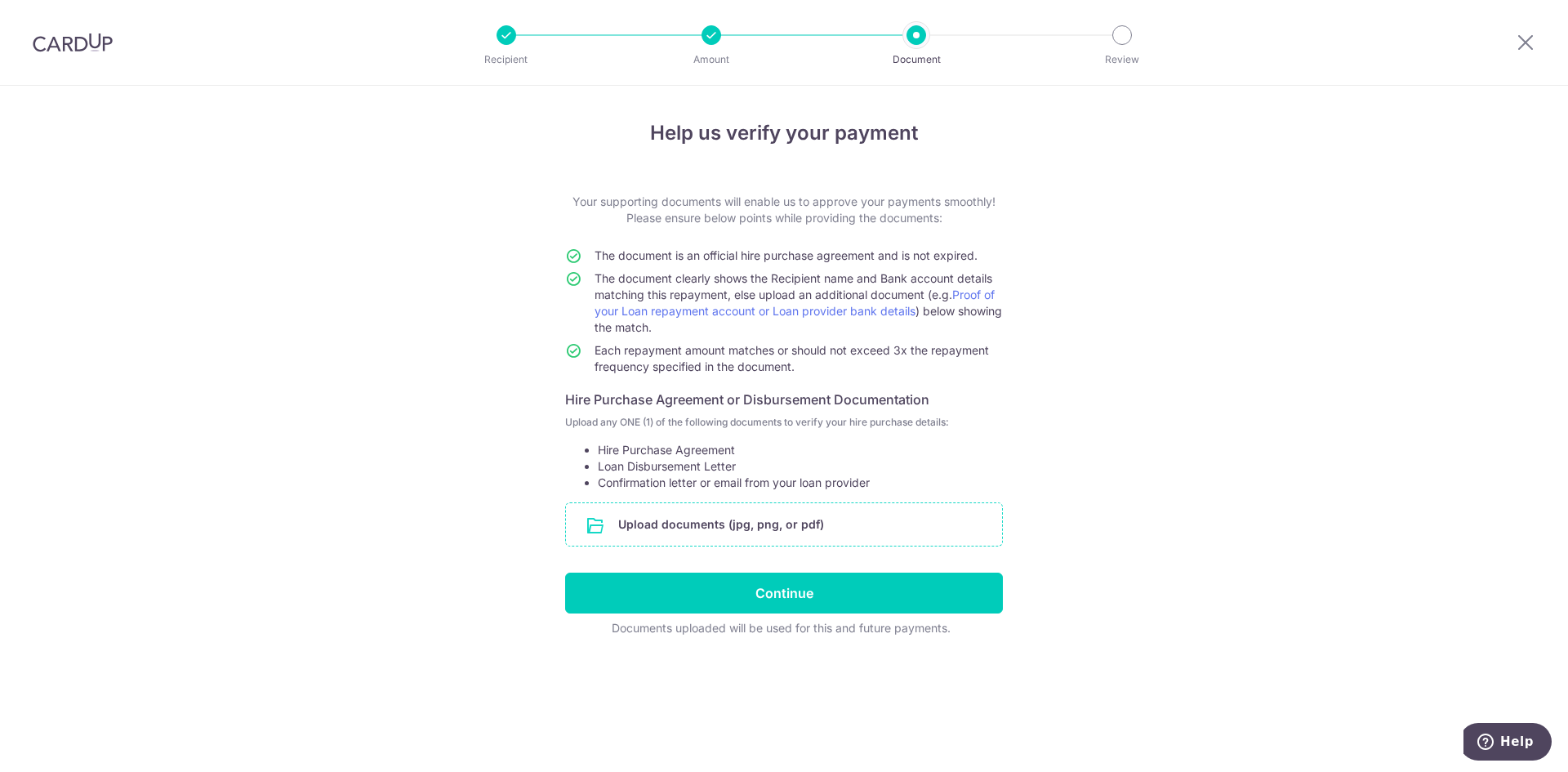
click at [728, 519] on input "file" at bounding box center [784, 523] width 436 height 42
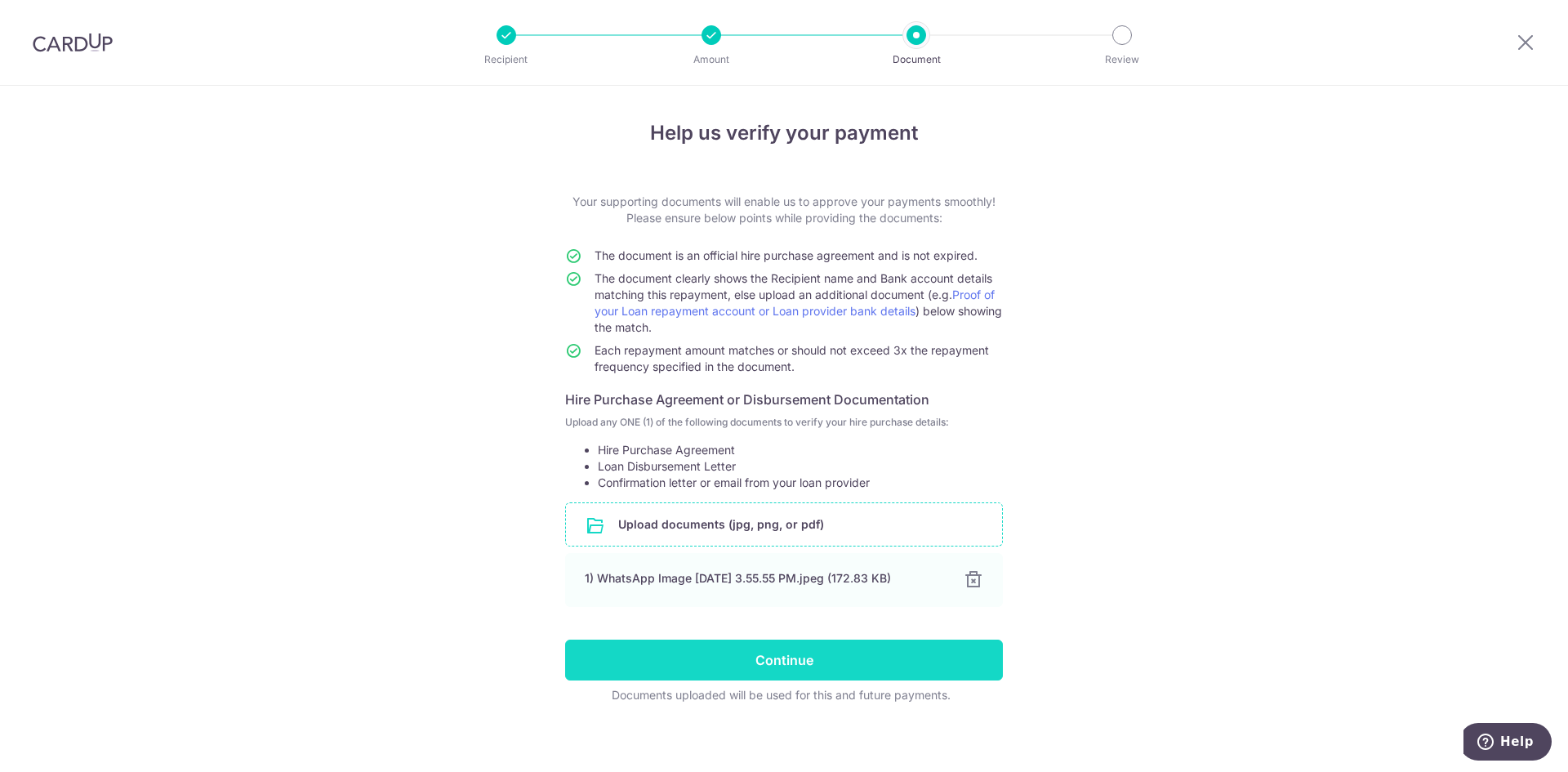
click at [757, 669] on input "Continue" at bounding box center [784, 659] width 438 height 40
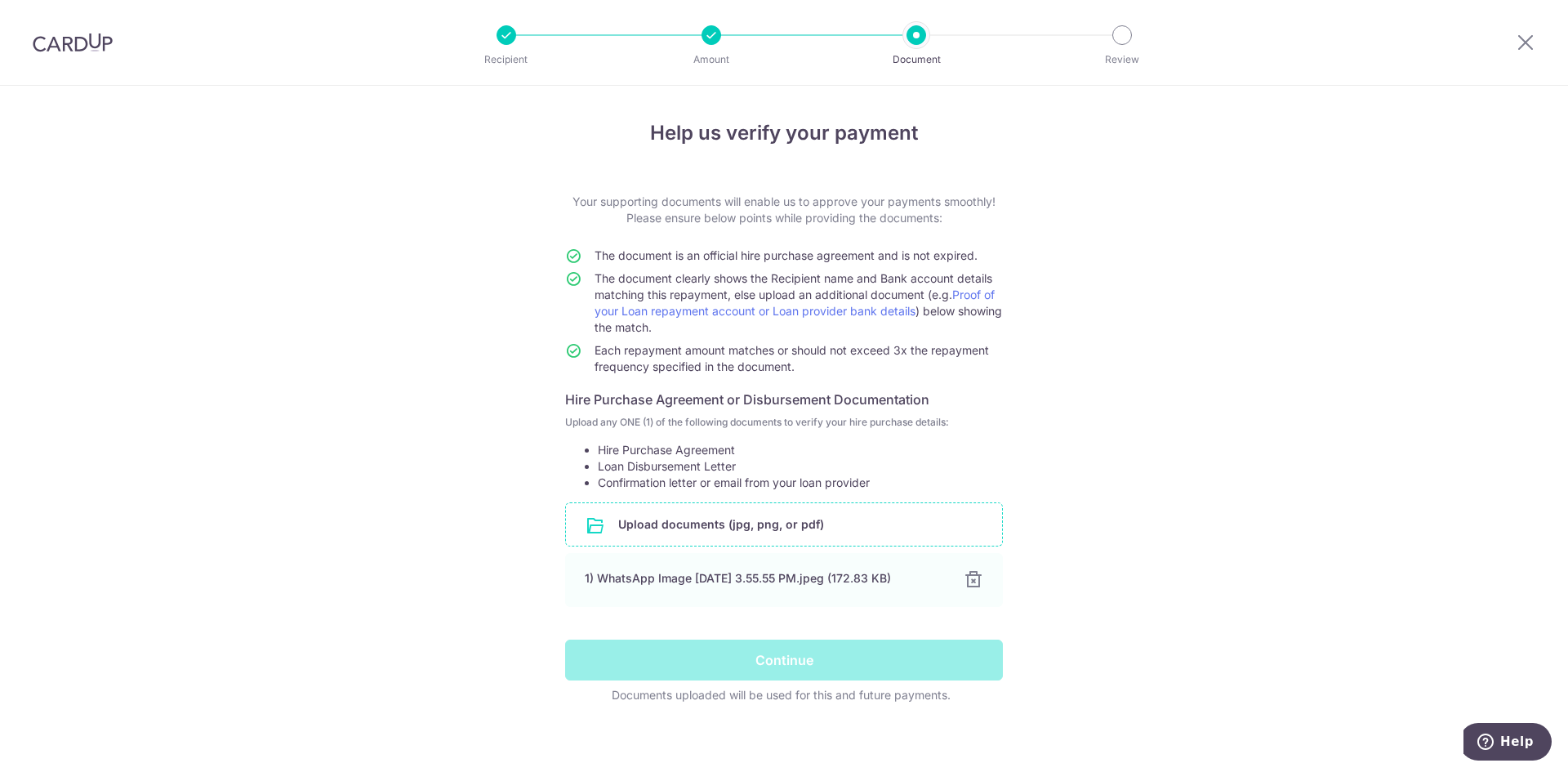
scroll to position [8, 0]
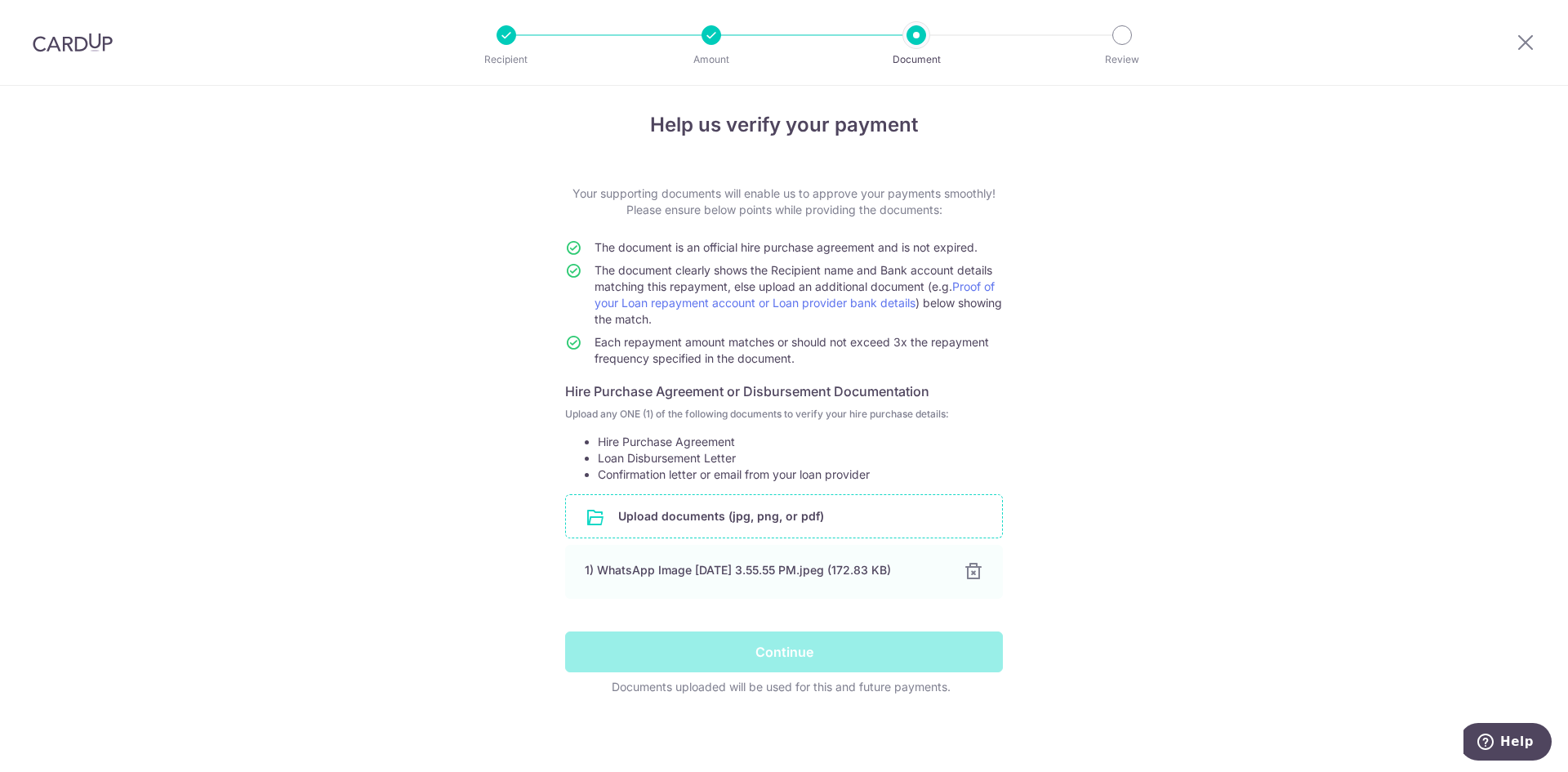
click at [221, 351] on div "Help us verify your payment Your supporting documents will enable us to approve…" at bounding box center [784, 424] width 1568 height 694
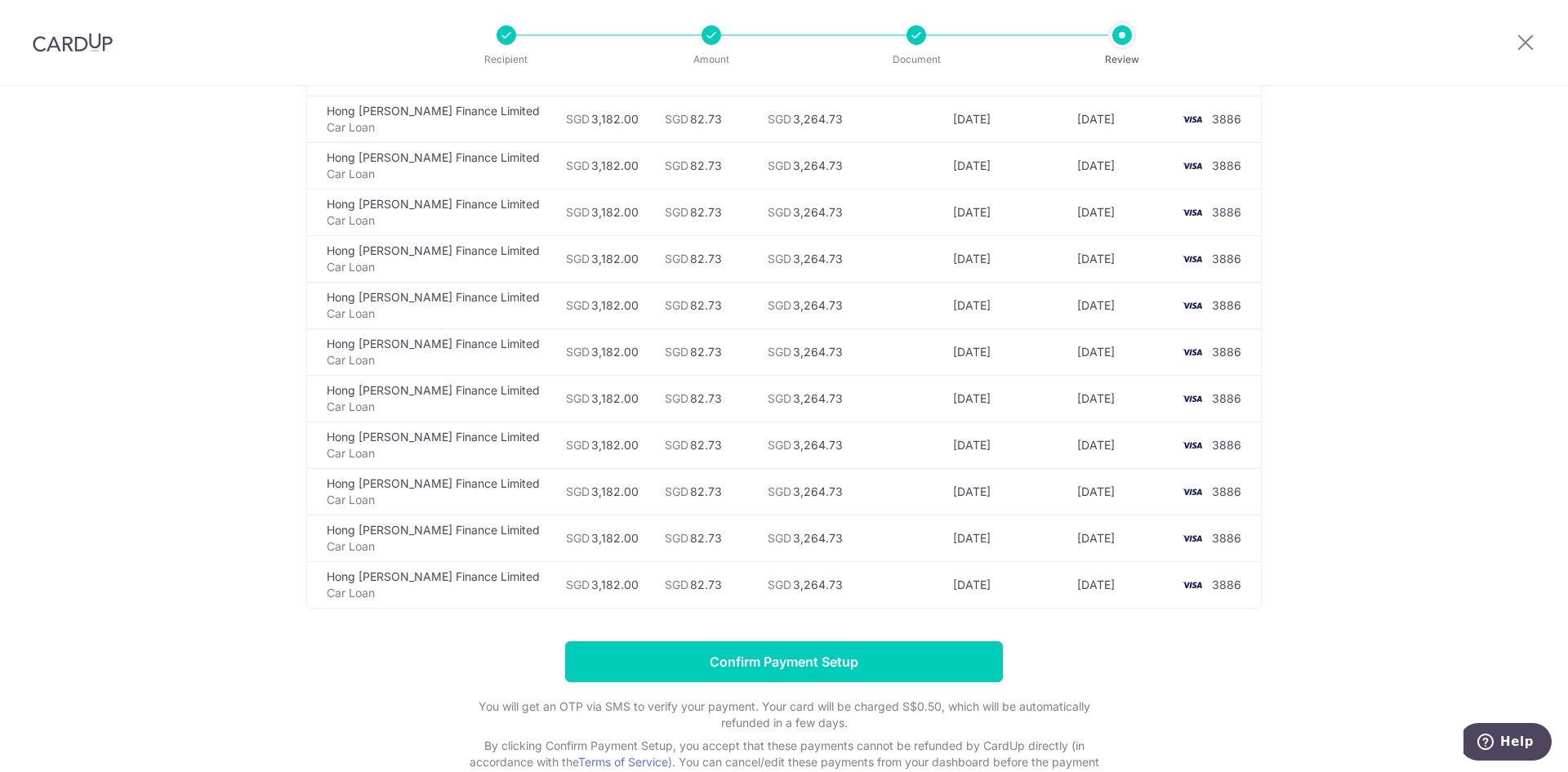
scroll to position [3294, 0]
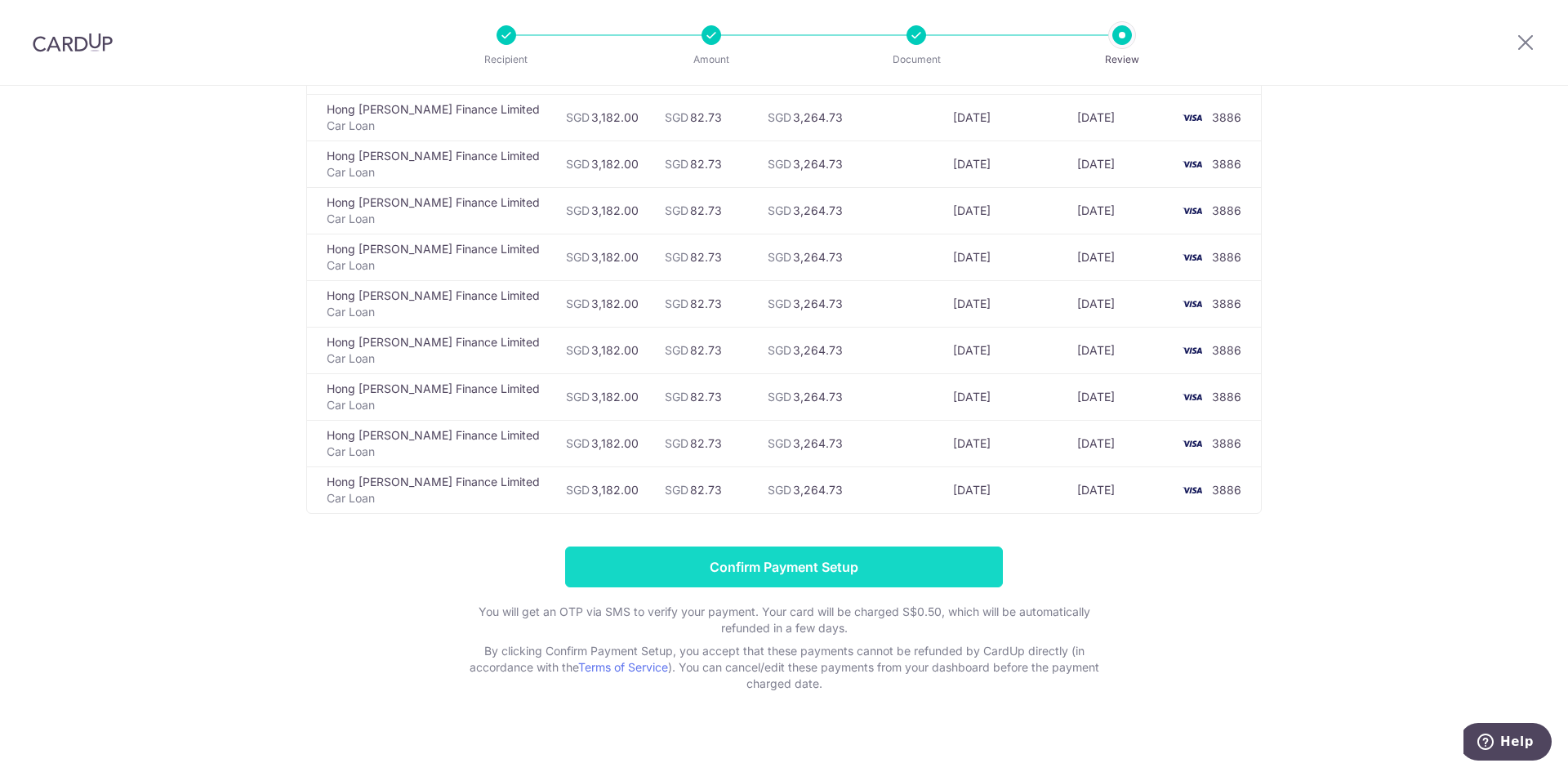
click at [772, 556] on input "Confirm Payment Setup" at bounding box center [784, 566] width 438 height 40
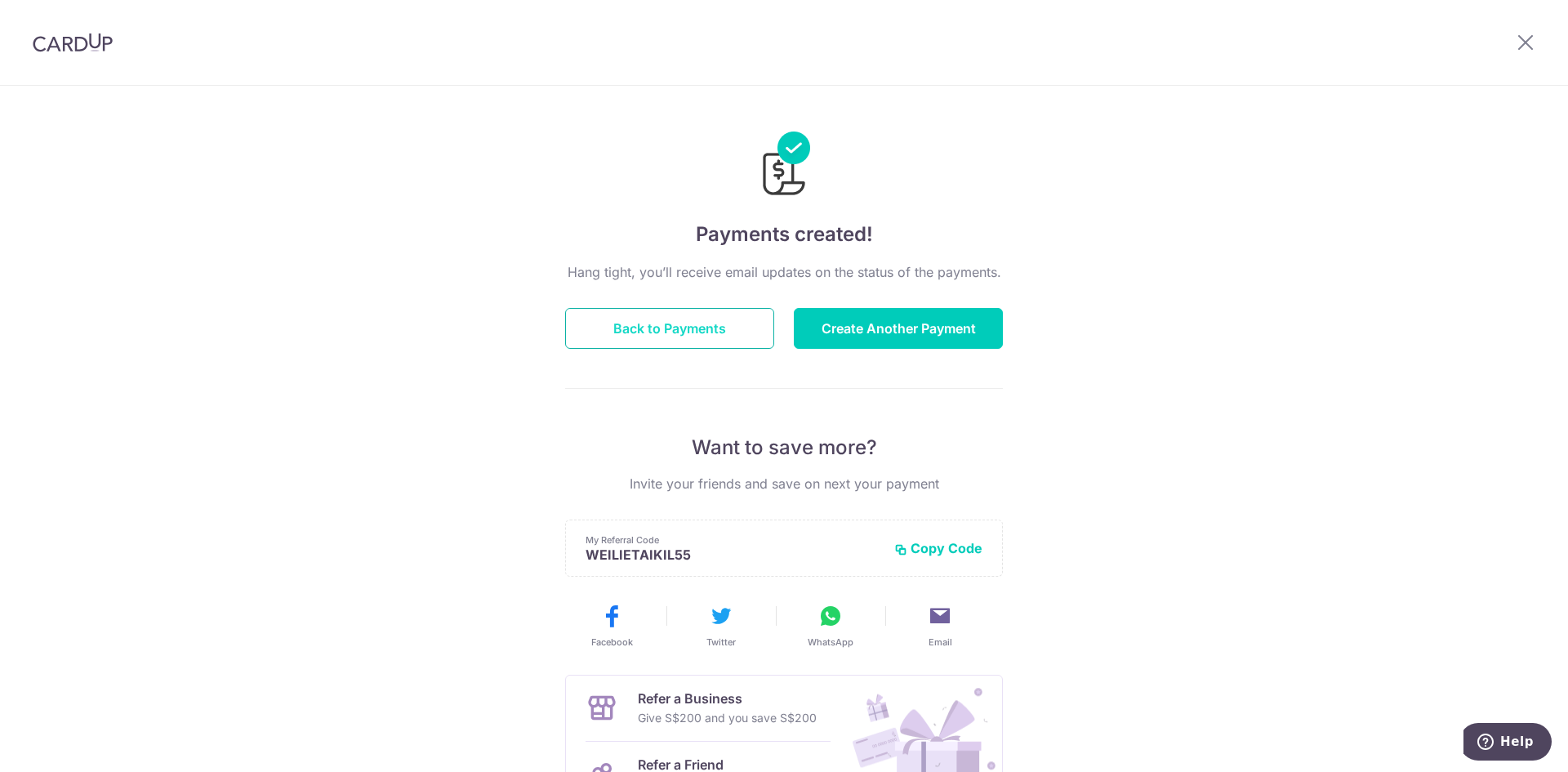
click at [755, 320] on button "Back to Payments" at bounding box center [669, 328] width 209 height 40
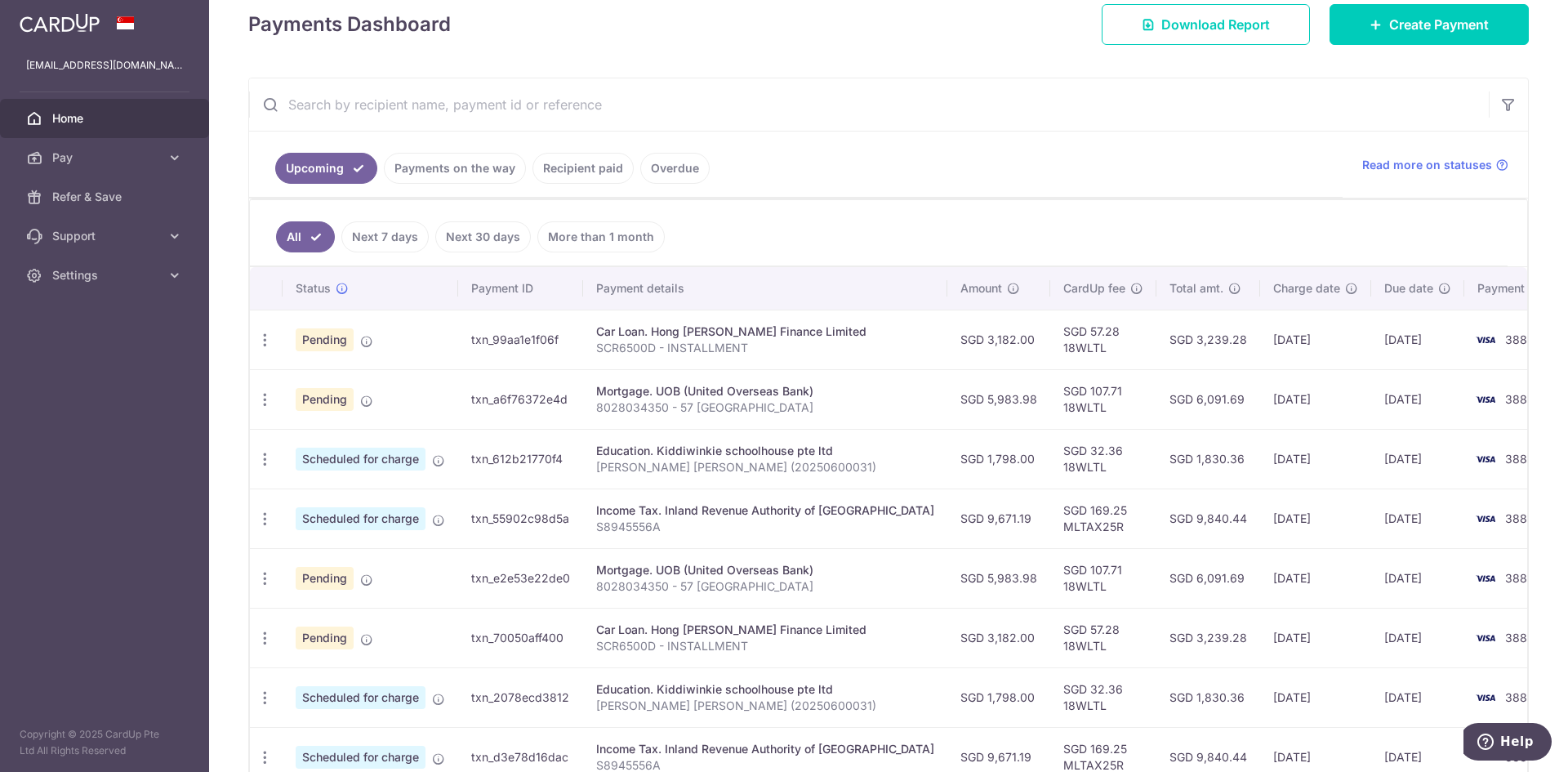
scroll to position [245, 0]
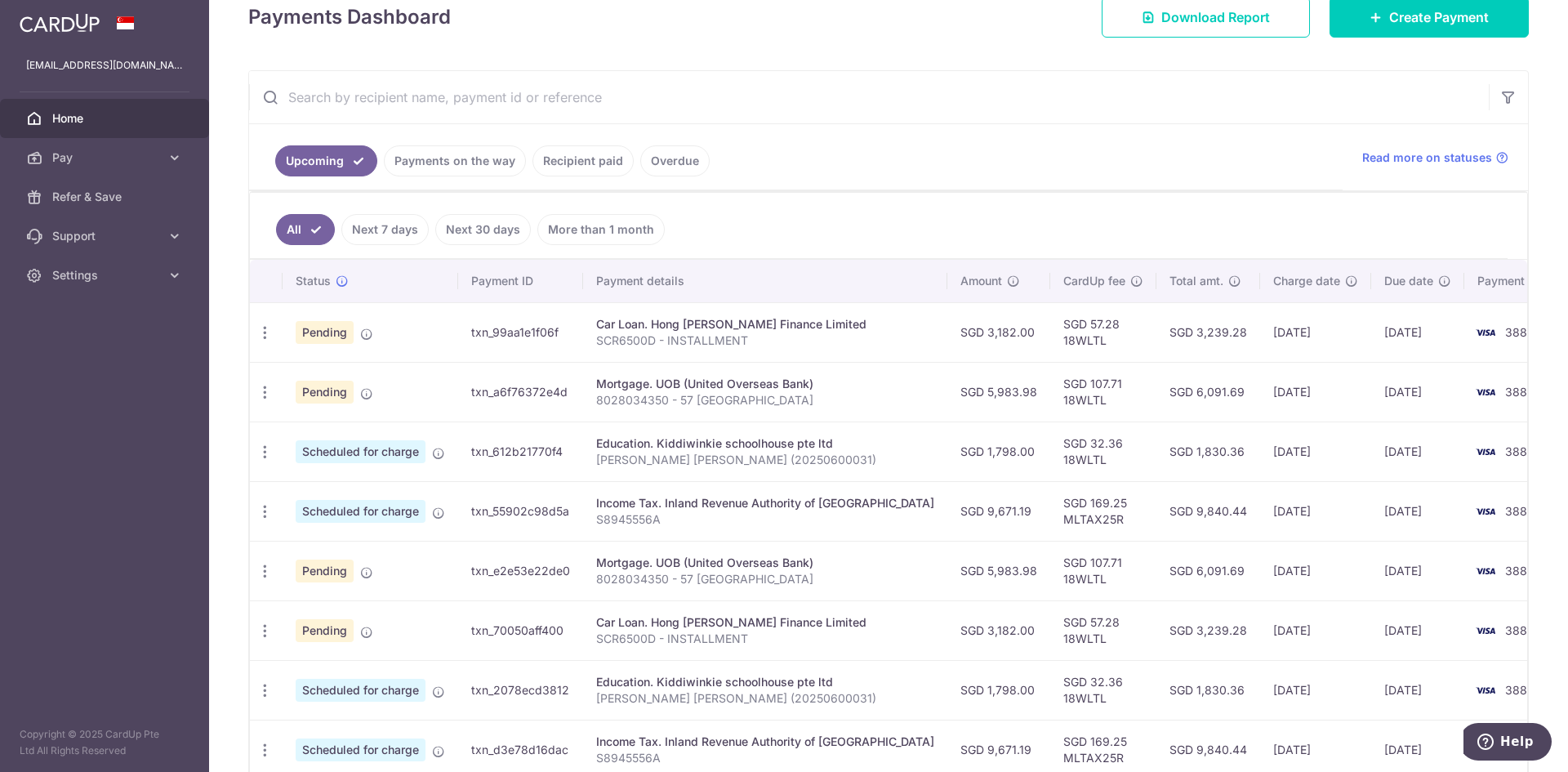
click at [947, 461] on td "SGD 1,798.00" at bounding box center [998, 451] width 103 height 59
click at [368, 456] on span "Scheduled for charge" at bounding box center [360, 451] width 130 height 22
click at [977, 447] on td "SGD 1,798.00" at bounding box center [998, 451] width 103 height 59
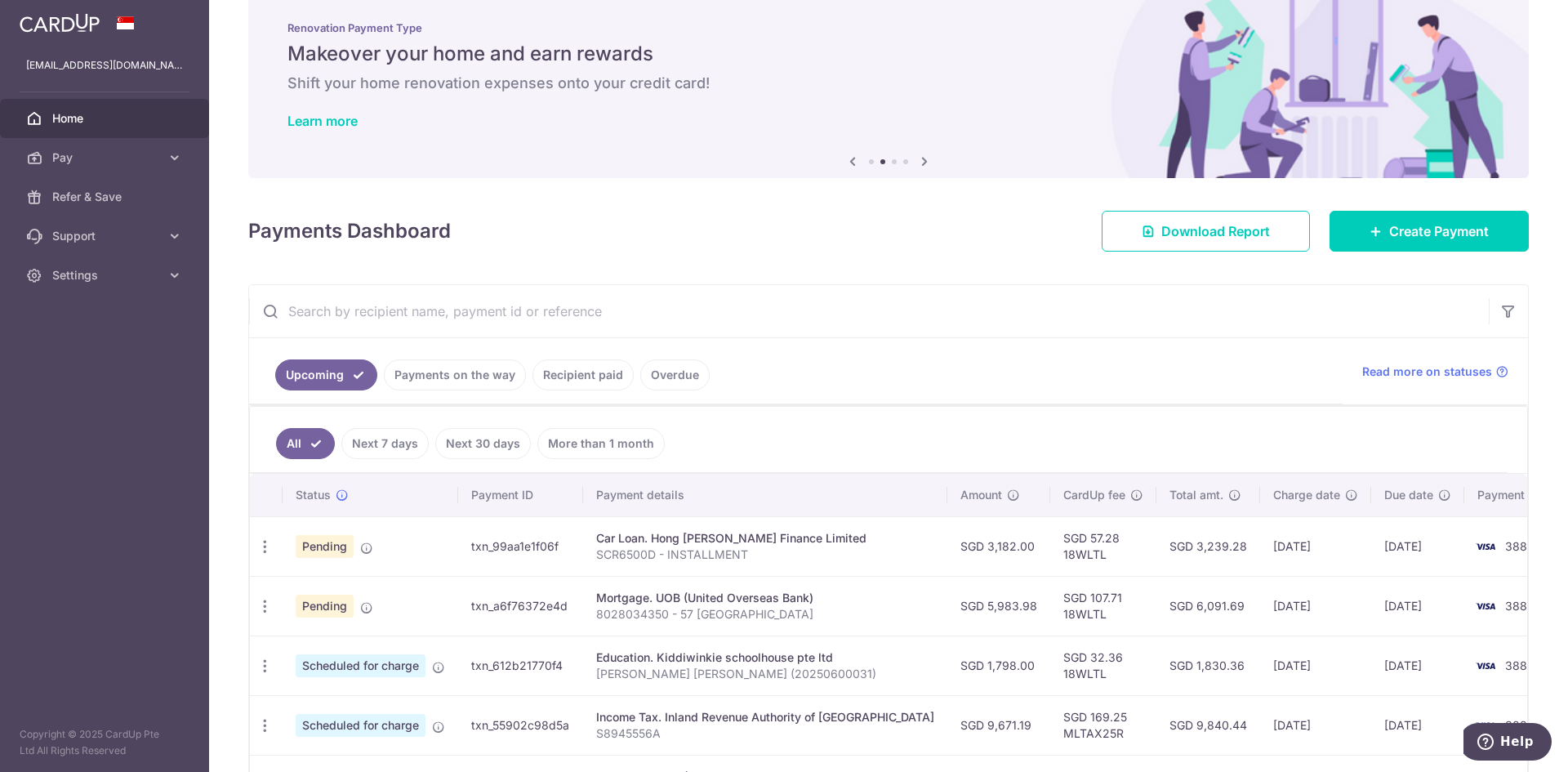
scroll to position [0, 0]
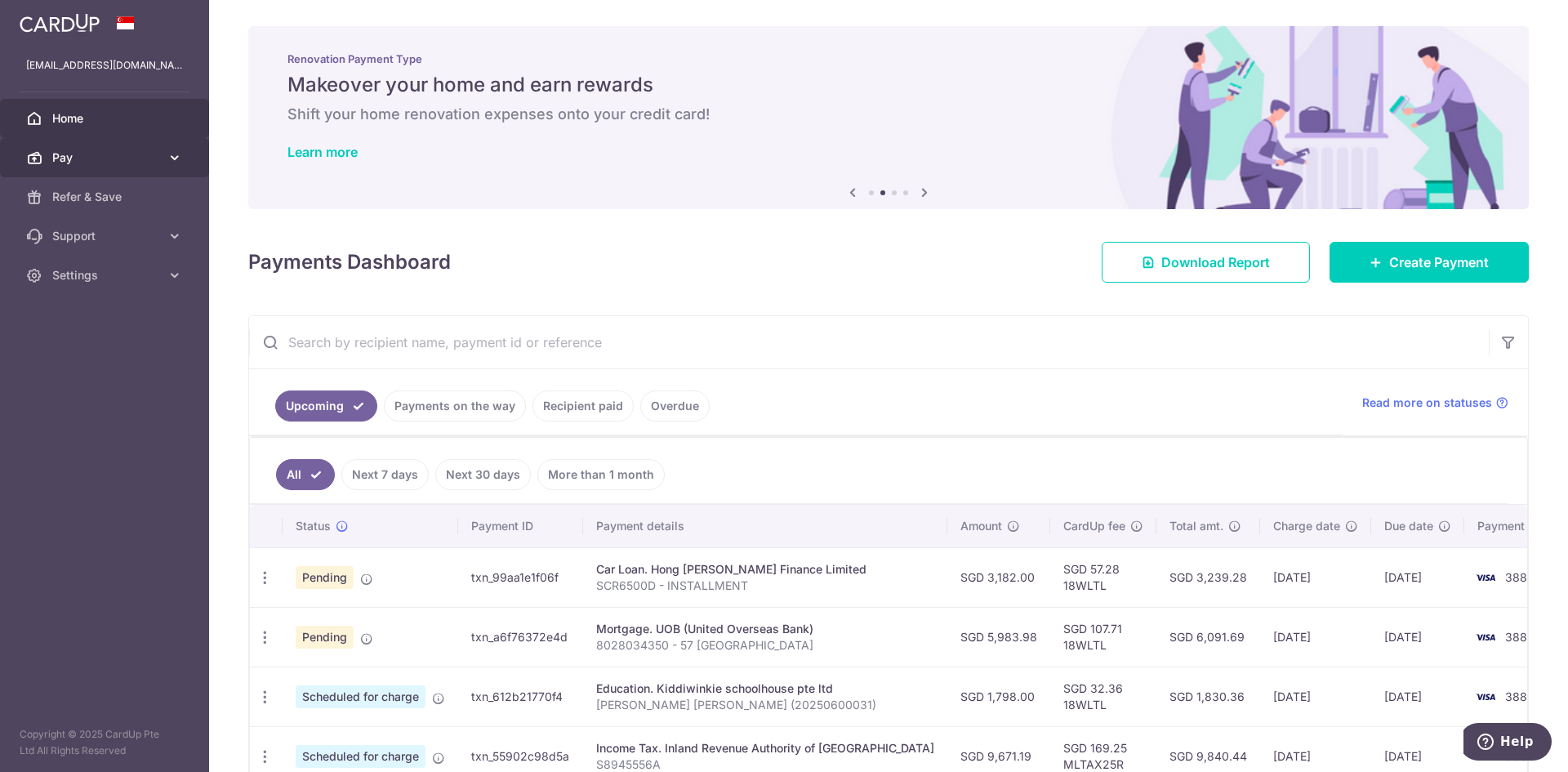
click at [185, 158] on link "Pay" at bounding box center [104, 158] width 209 height 39
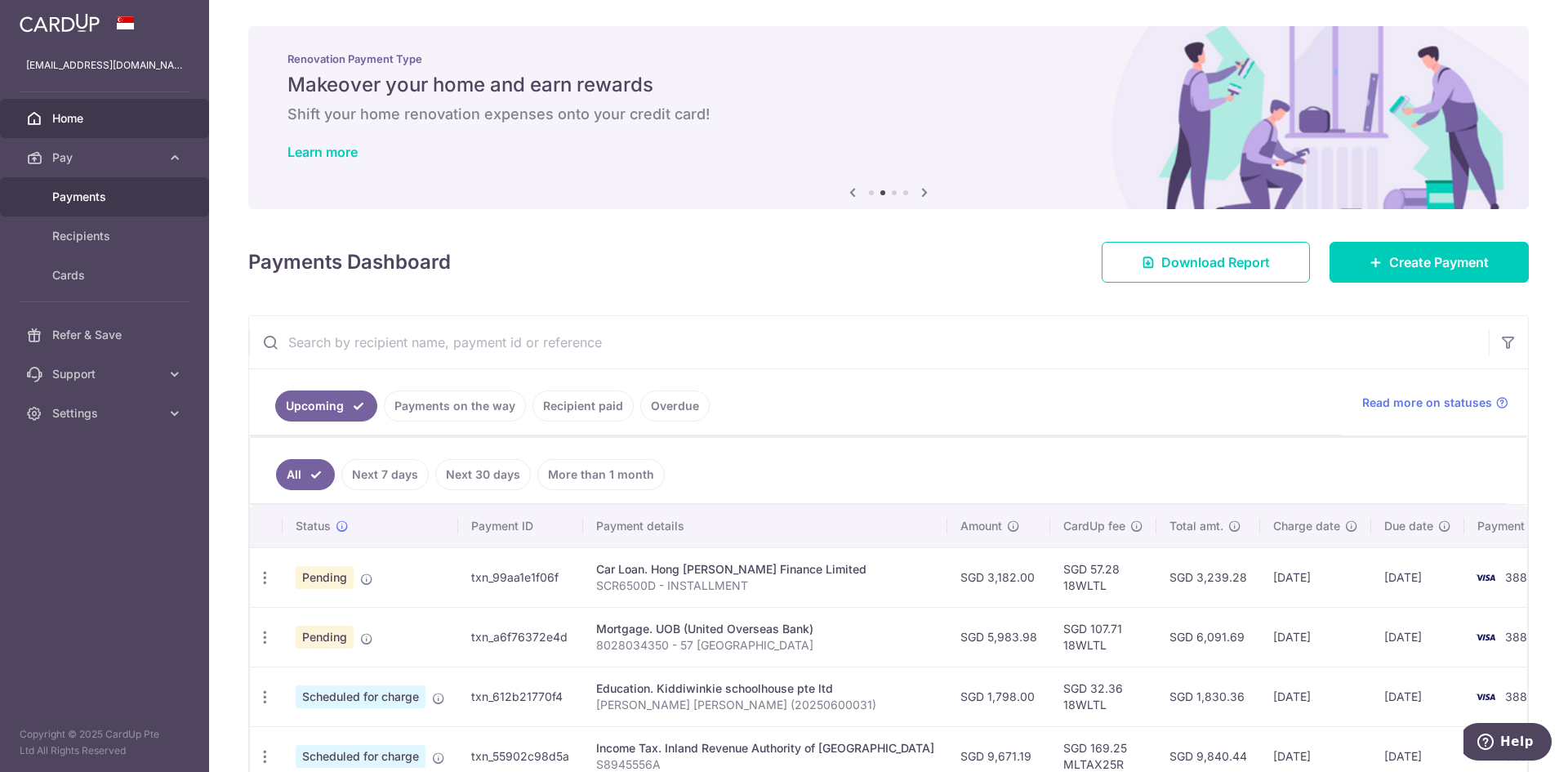
click at [108, 213] on link "Payments" at bounding box center [104, 197] width 209 height 39
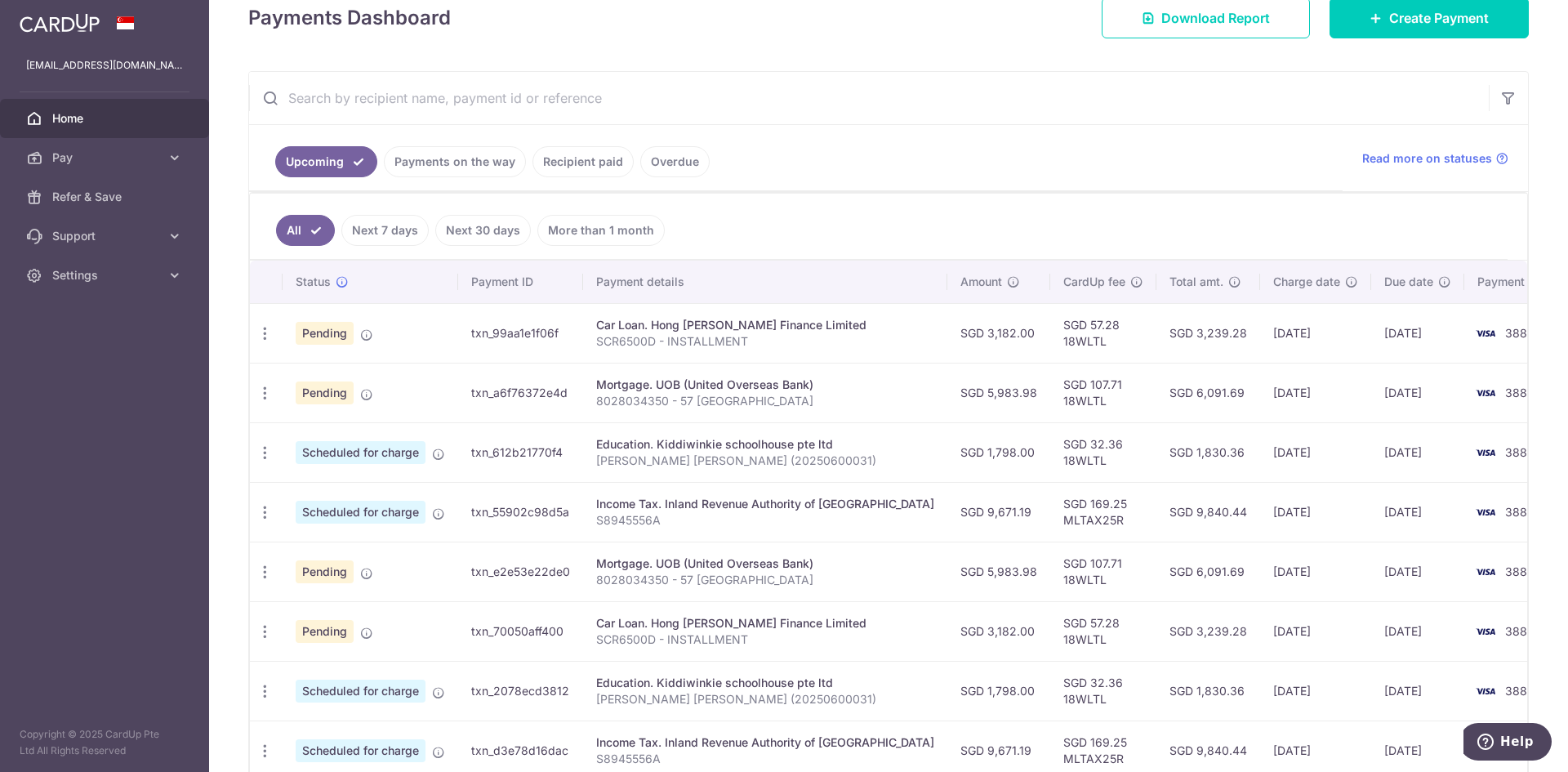
scroll to position [245, 0]
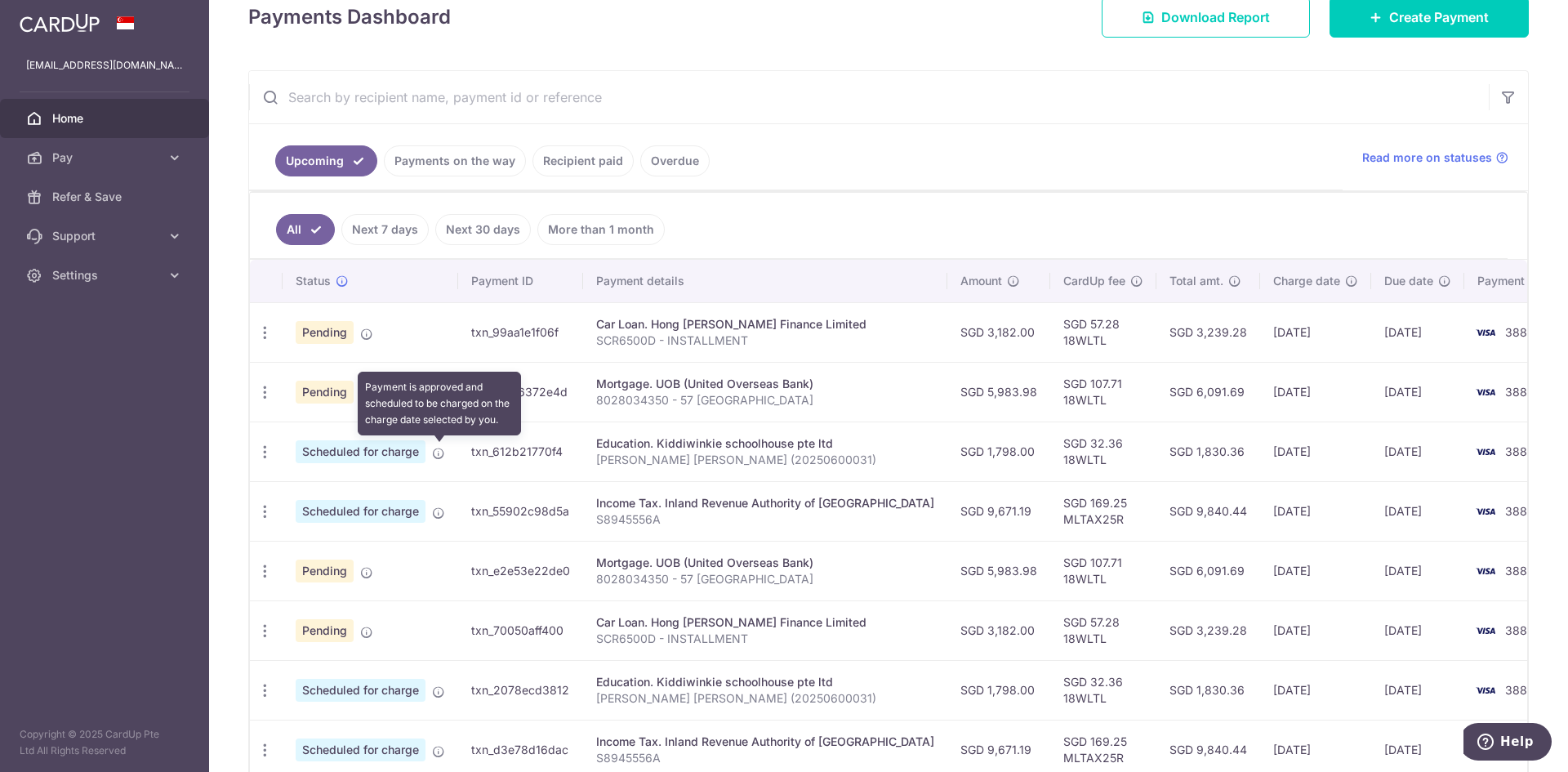
click at [445, 452] on icon at bounding box center [438, 453] width 13 height 13
click at [436, 452] on icon at bounding box center [438, 453] width 13 height 13
click at [395, 458] on span "Scheduled for charge" at bounding box center [360, 451] width 130 height 22
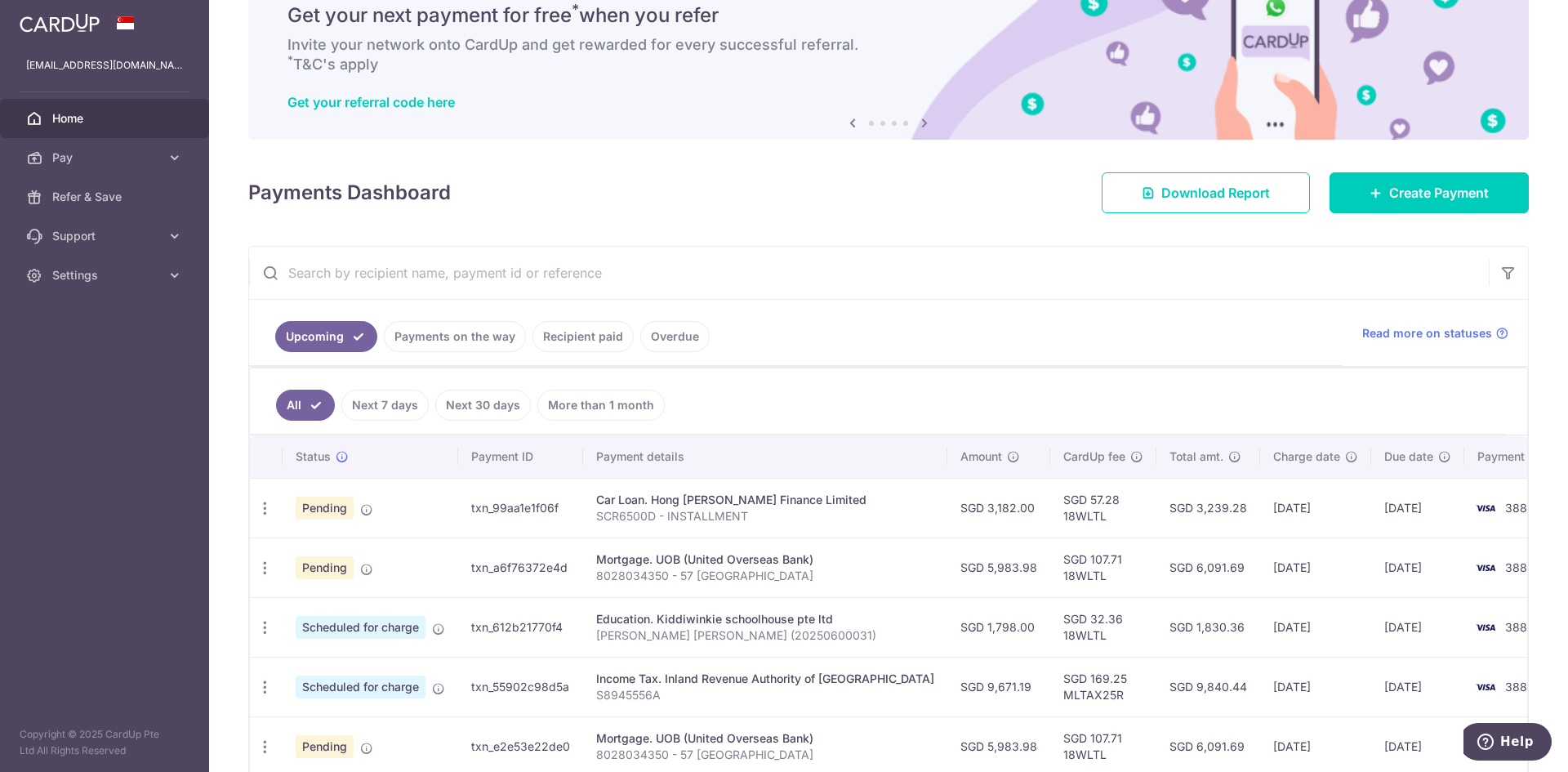
scroll to position [163, 0]
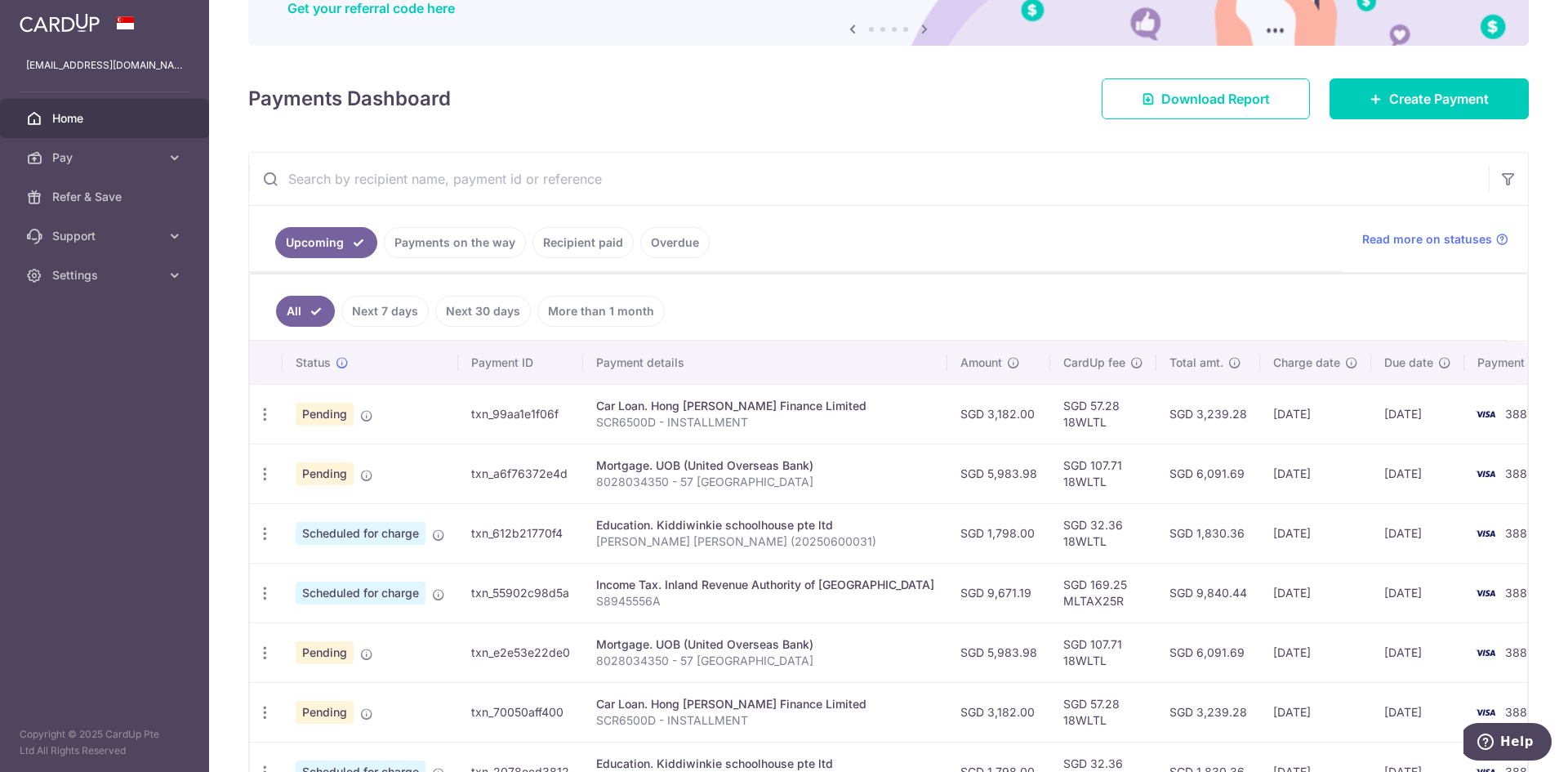
click at [596, 243] on link "Recipient paid" at bounding box center [583, 242] width 101 height 31
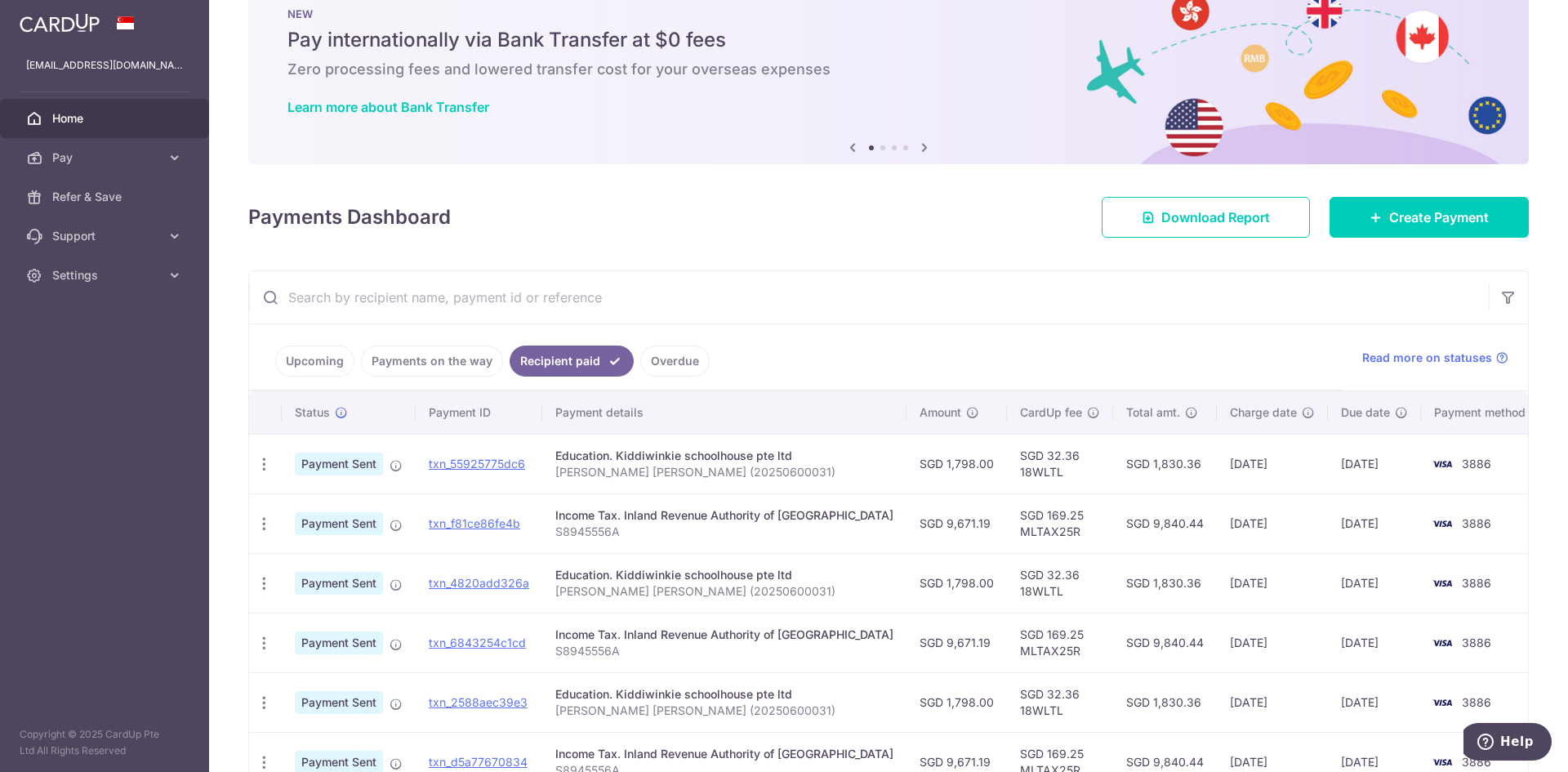
scroll to position [0, 0]
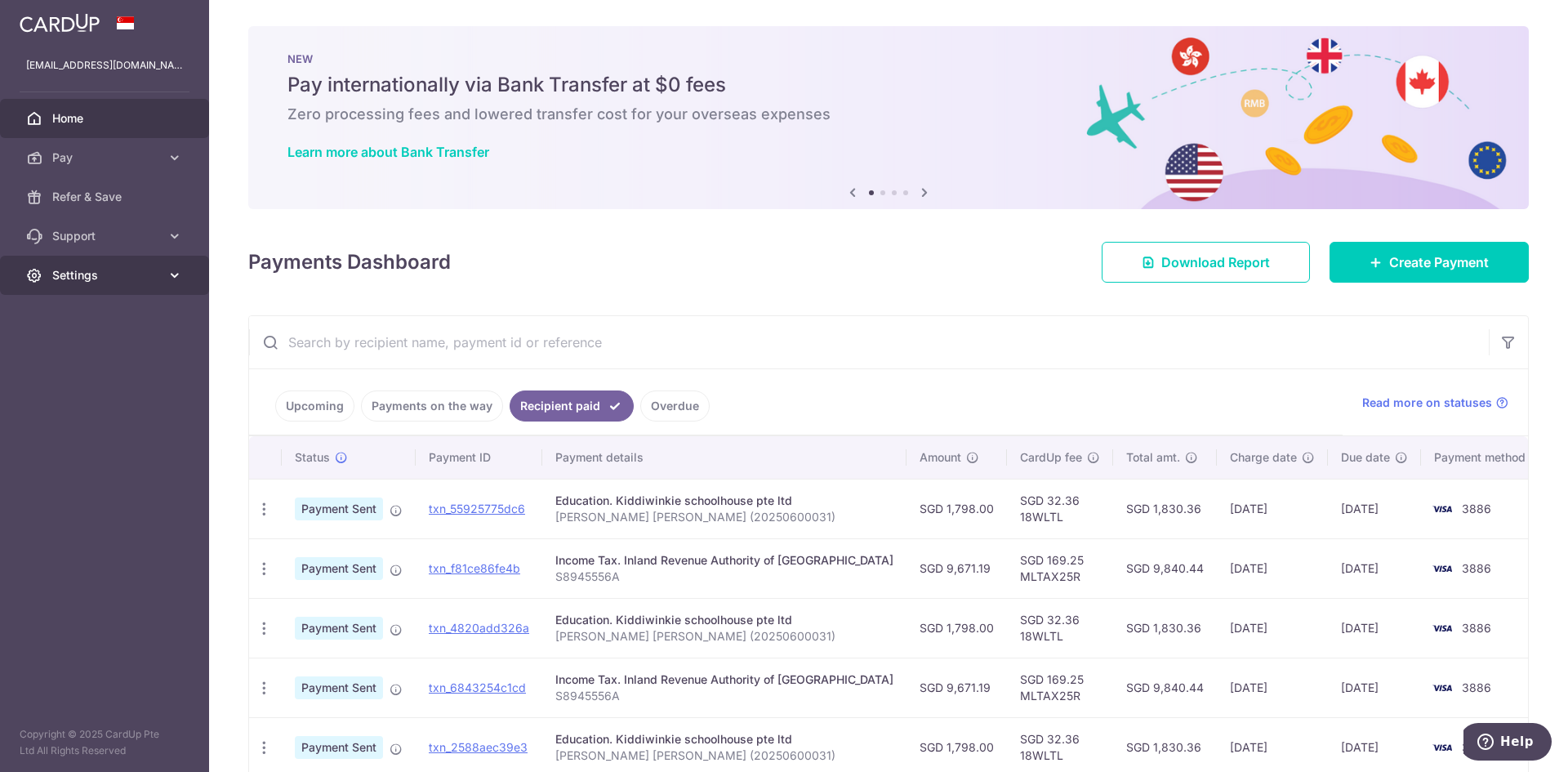
click at [167, 276] on icon at bounding box center [175, 275] width 16 height 16
click at [162, 222] on link "Support" at bounding box center [104, 236] width 209 height 39
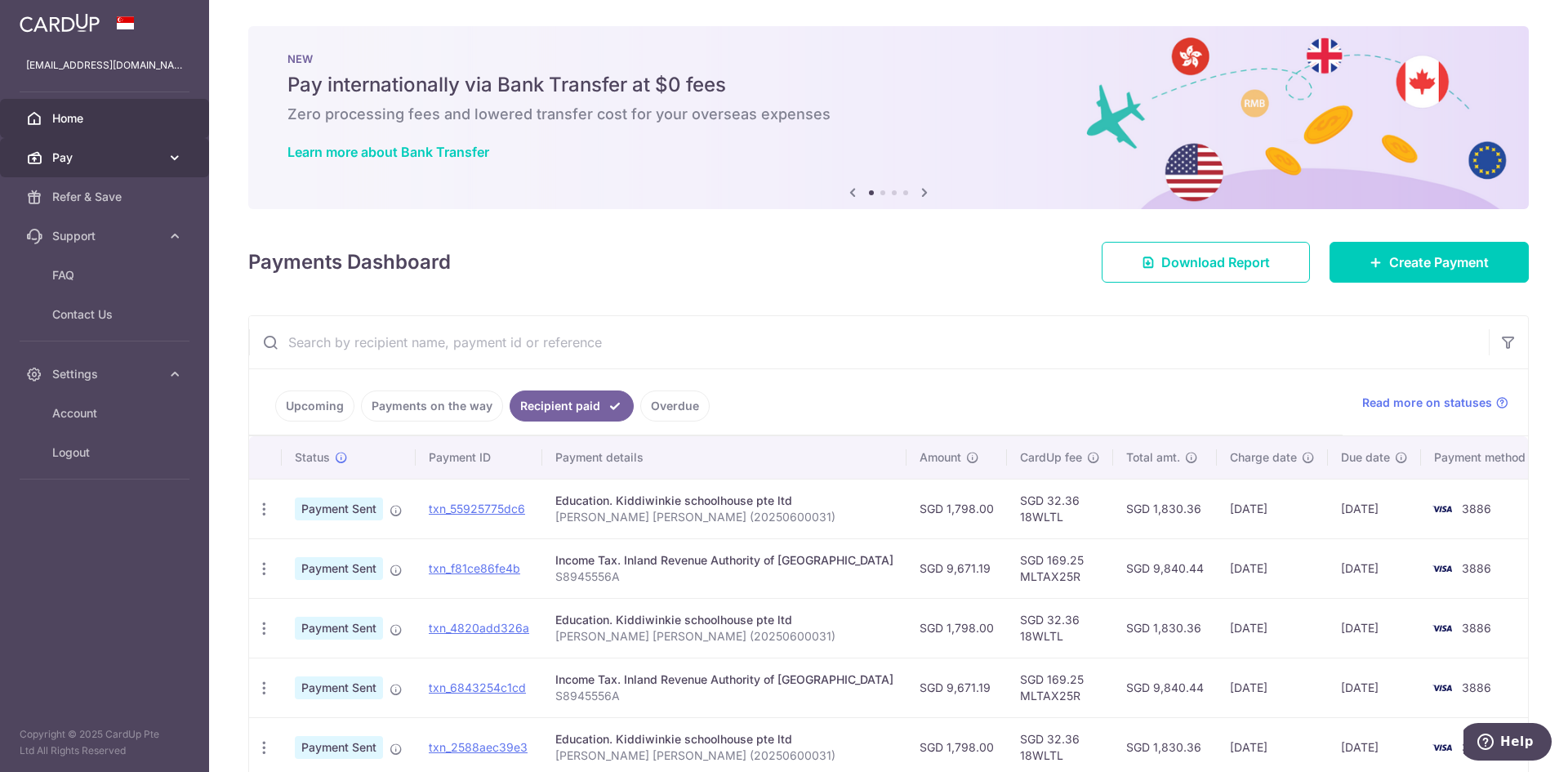
click at [162, 159] on link "Pay" at bounding box center [104, 158] width 209 height 39
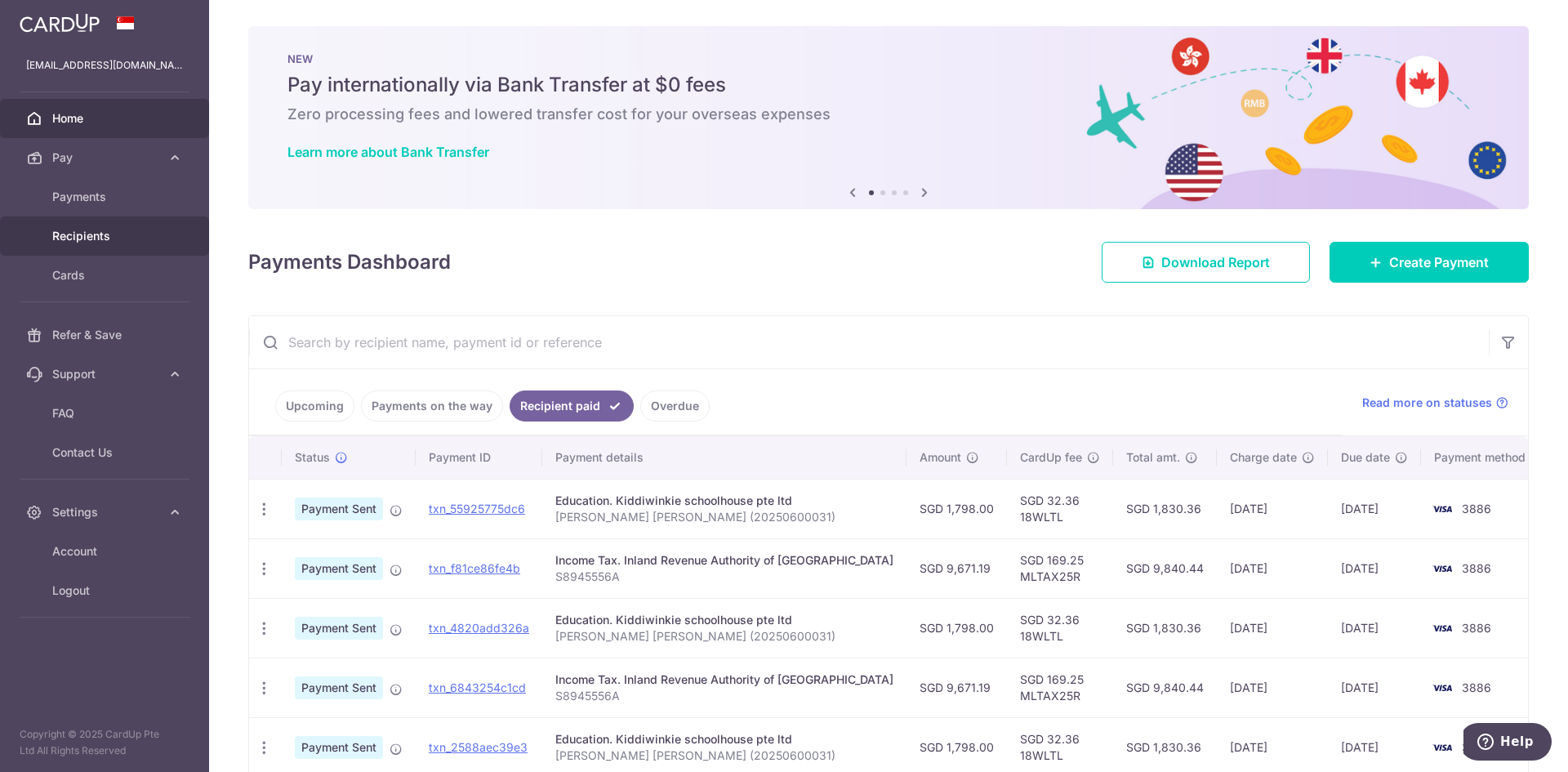
click at [125, 224] on link "Recipients" at bounding box center [104, 236] width 209 height 39
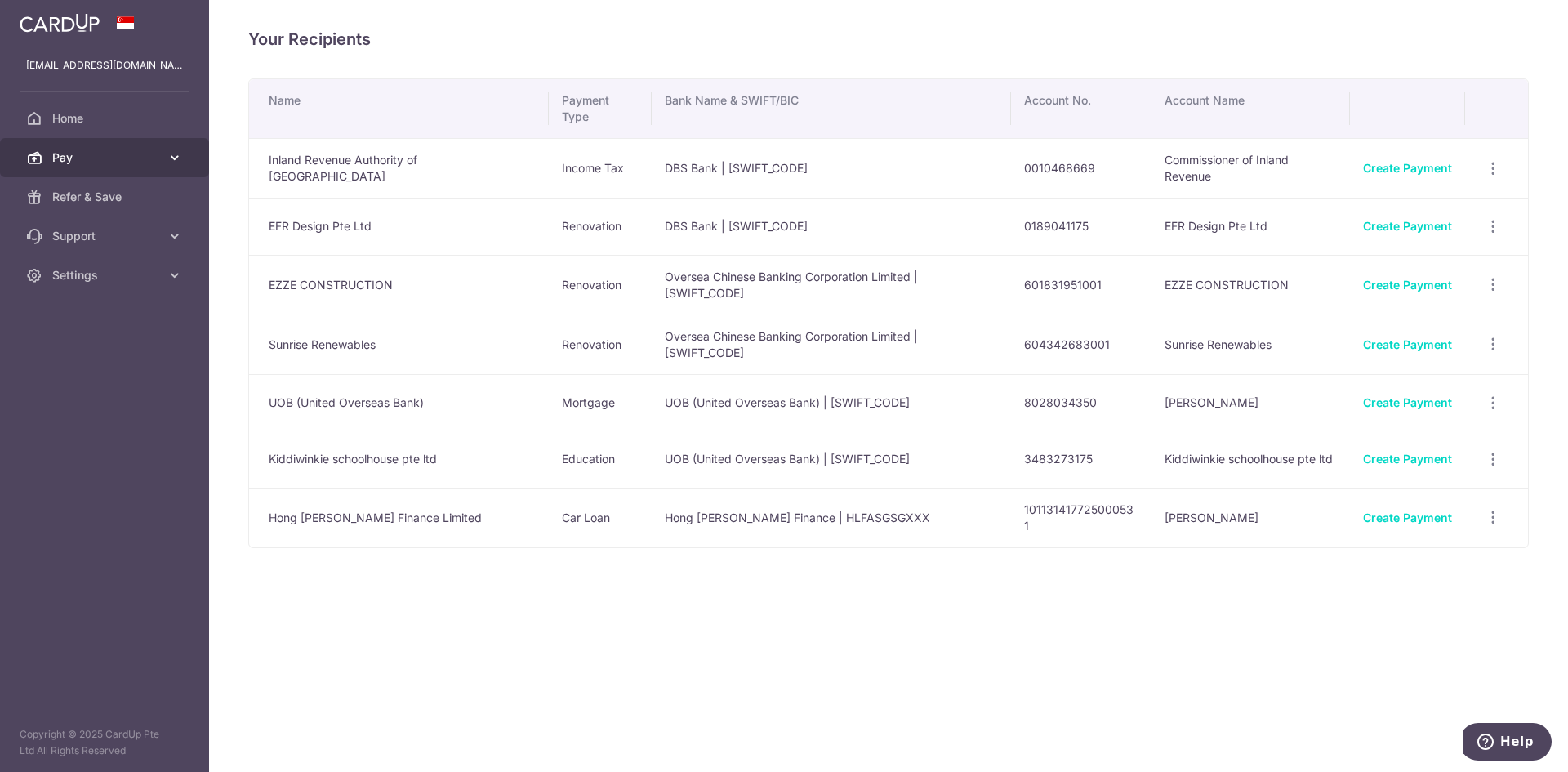
click at [129, 164] on span "Pay" at bounding box center [106, 157] width 108 height 16
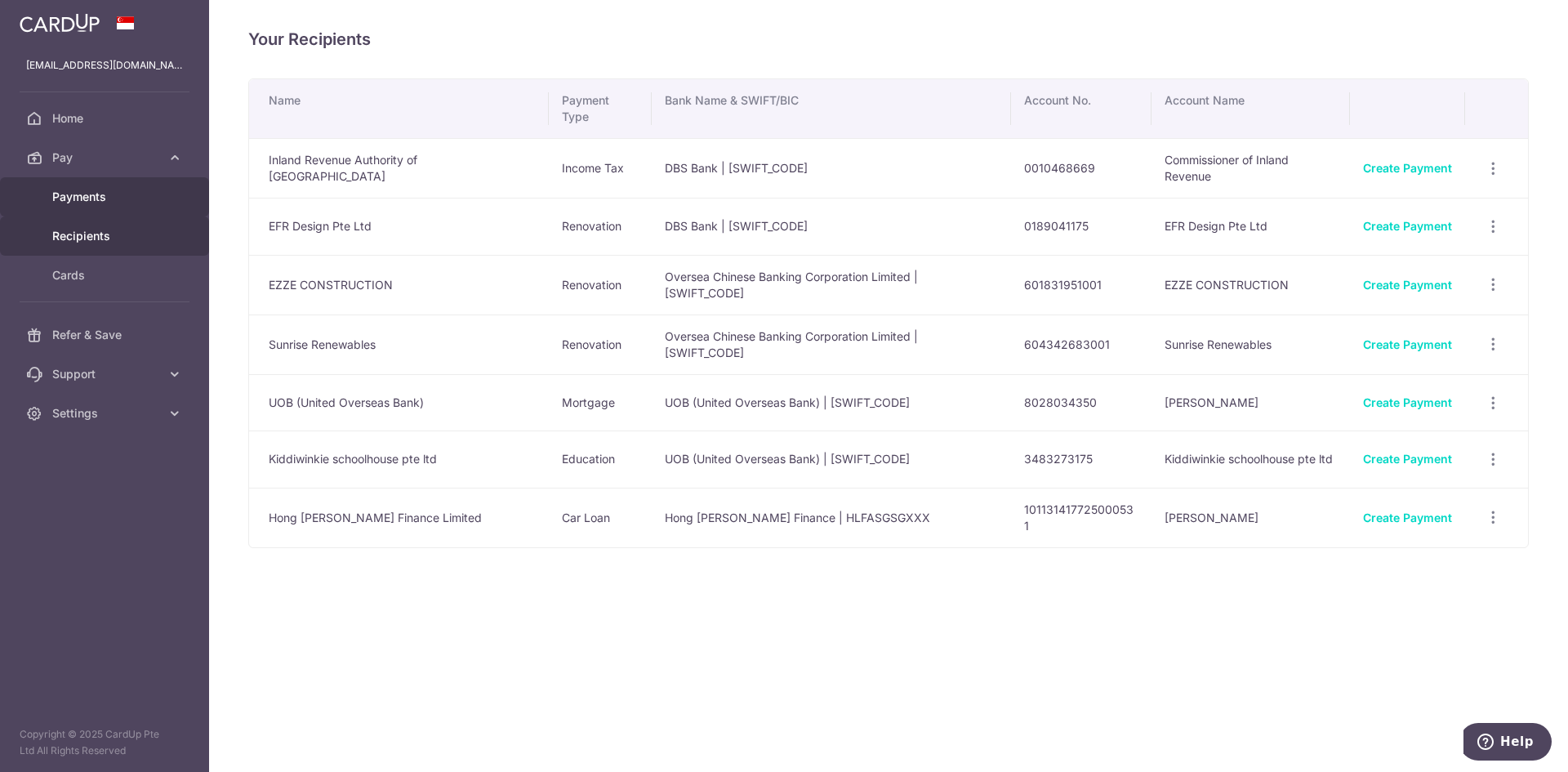
click at [114, 203] on span "Payments" at bounding box center [106, 197] width 108 height 16
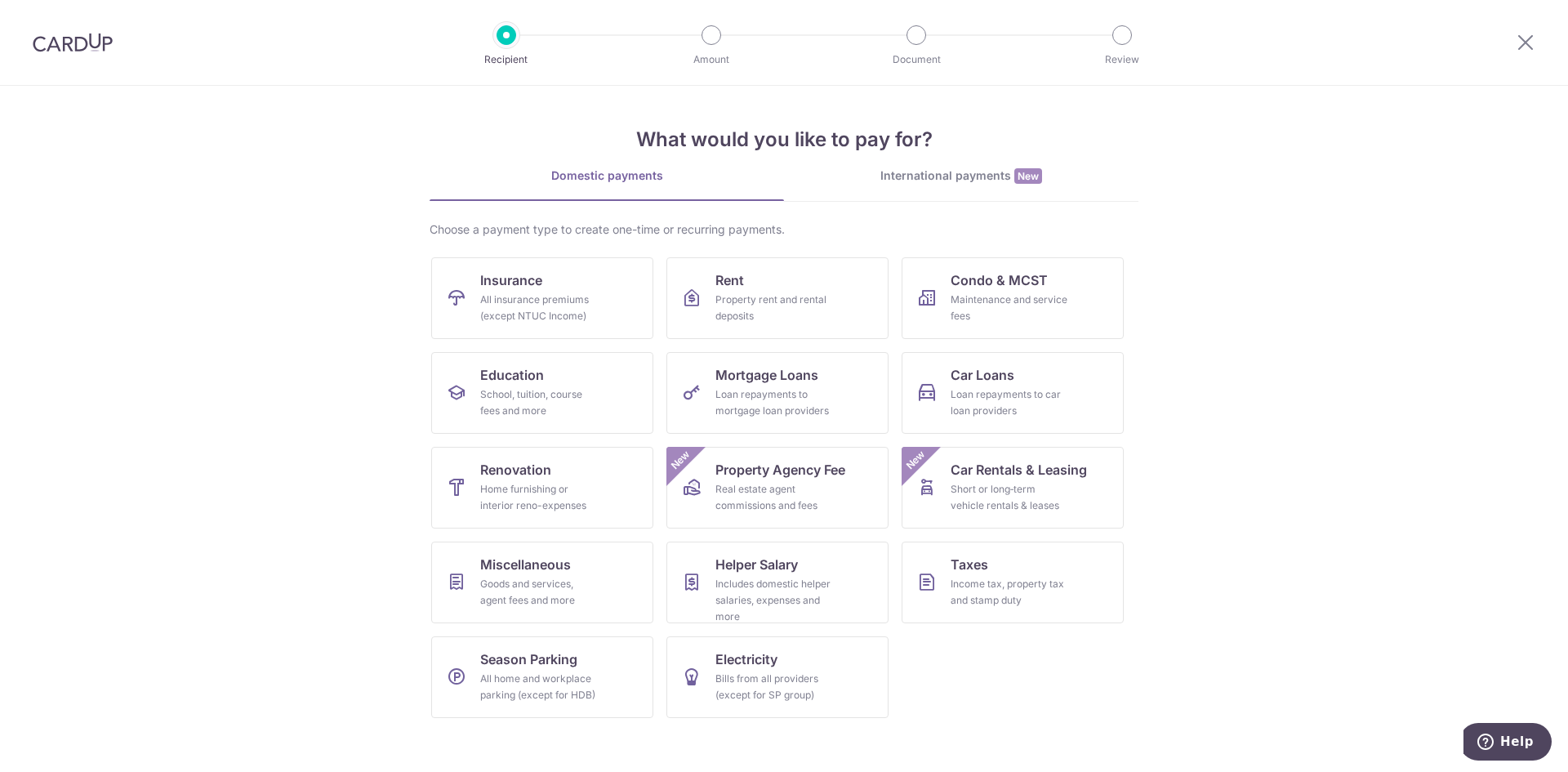
click at [56, 41] on img at bounding box center [72, 42] width 80 height 20
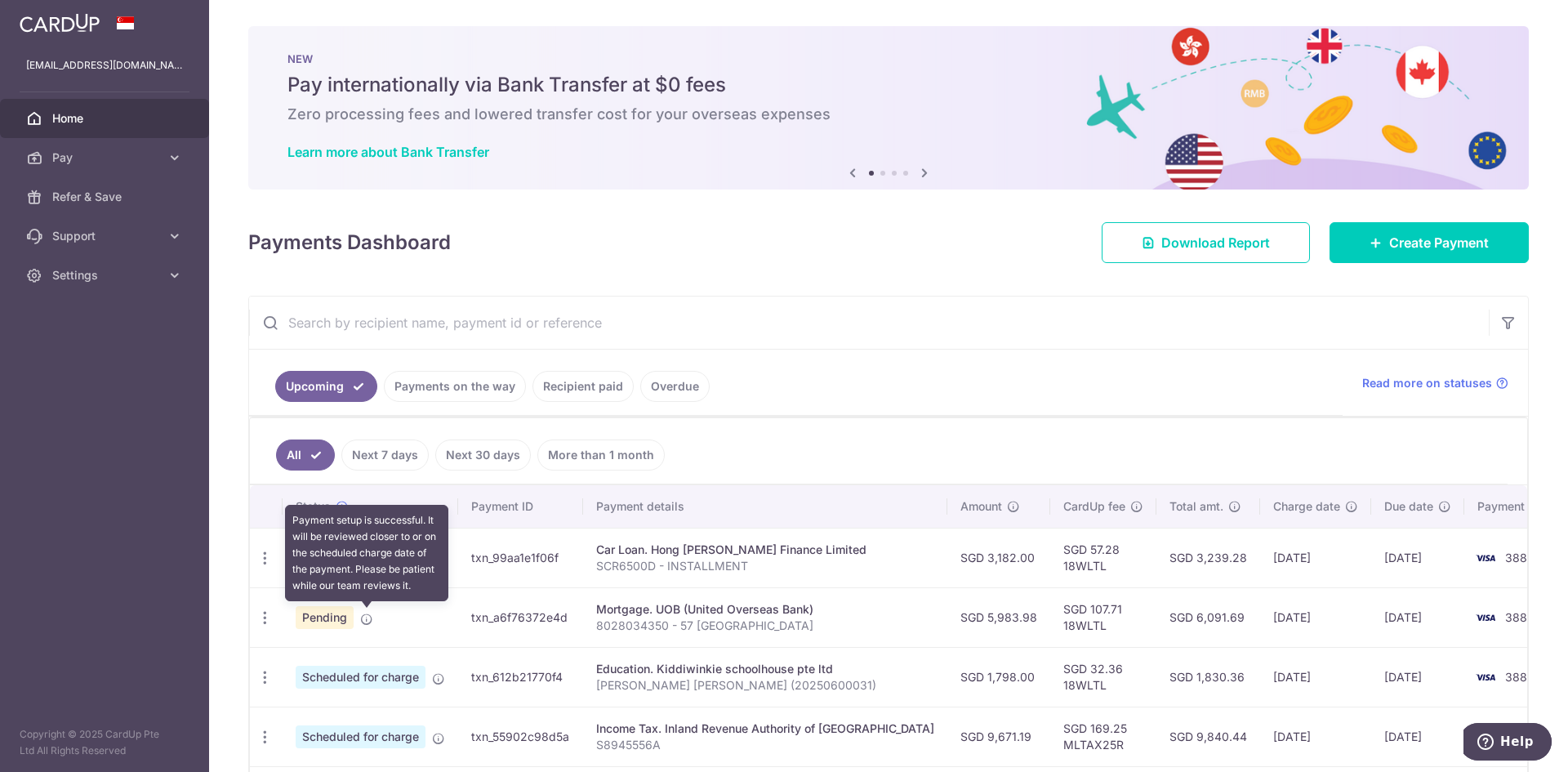
click at [368, 621] on icon at bounding box center [366, 618] width 13 height 13
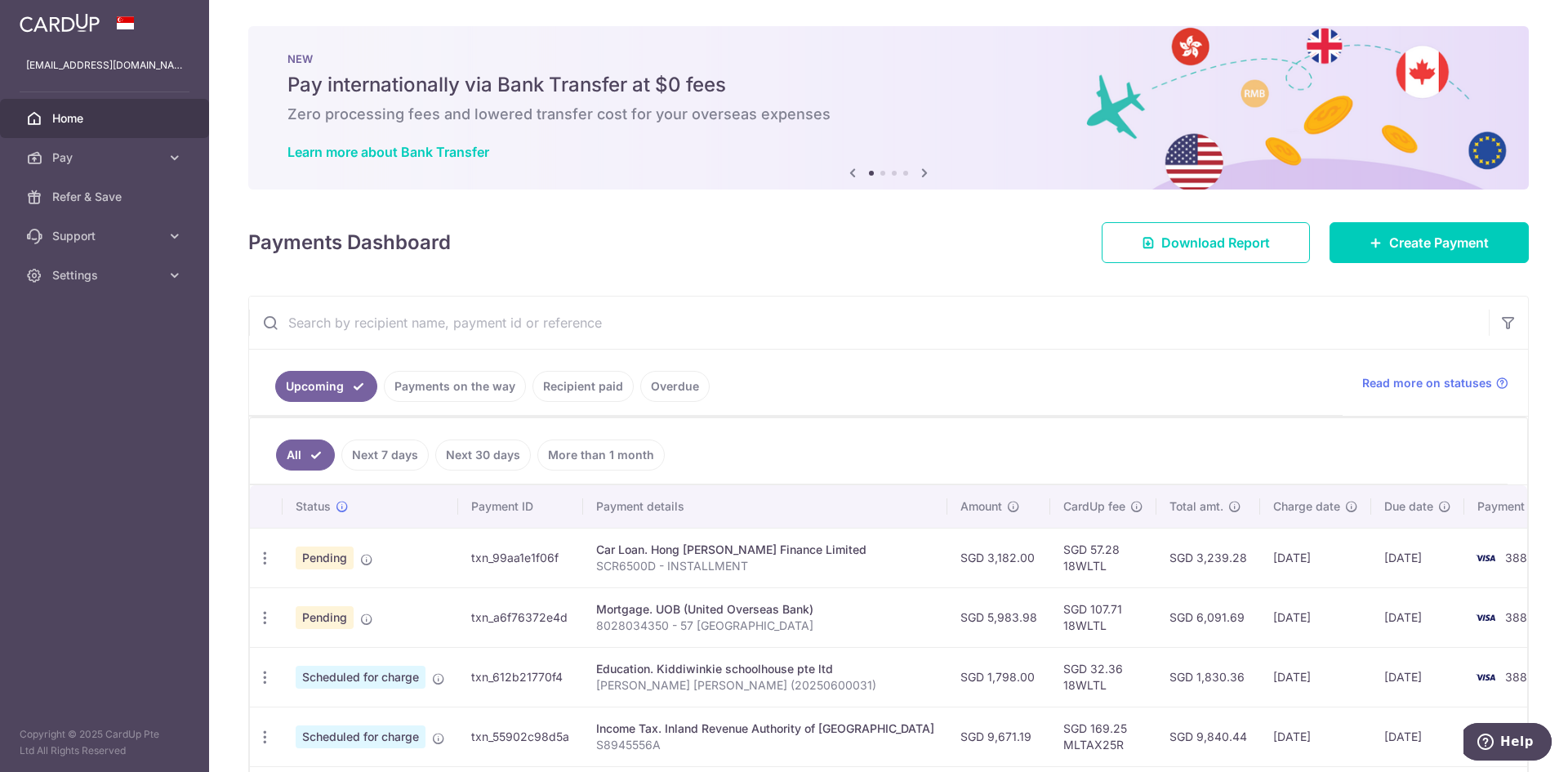
click at [519, 660] on td "txn_612b21770f4" at bounding box center [520, 676] width 125 height 59
click at [361, 682] on span "Scheduled for charge" at bounding box center [360, 676] width 130 height 22
click at [267, 681] on icon "button" at bounding box center [265, 677] width 17 height 17
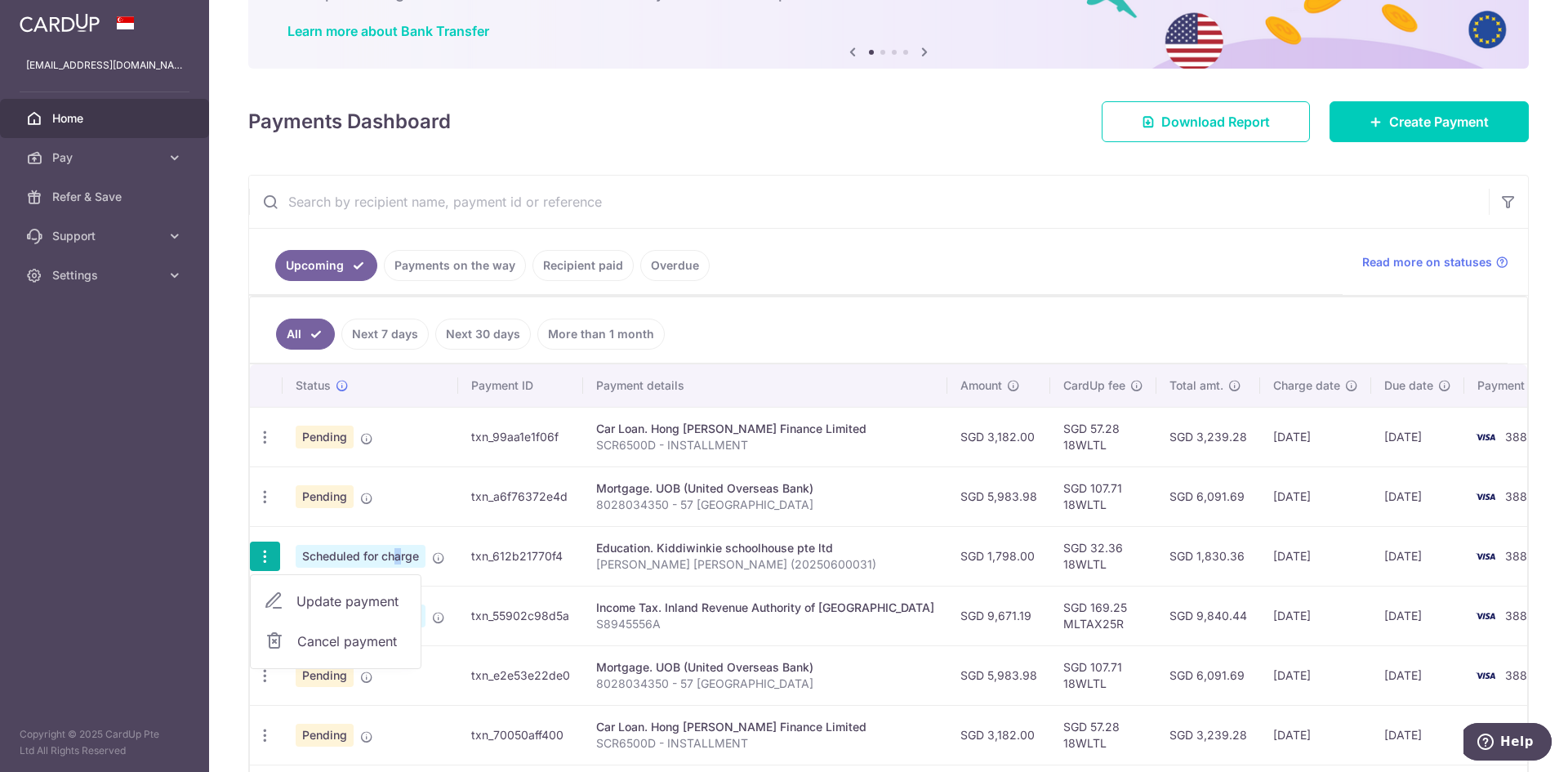
scroll to position [163, 0]
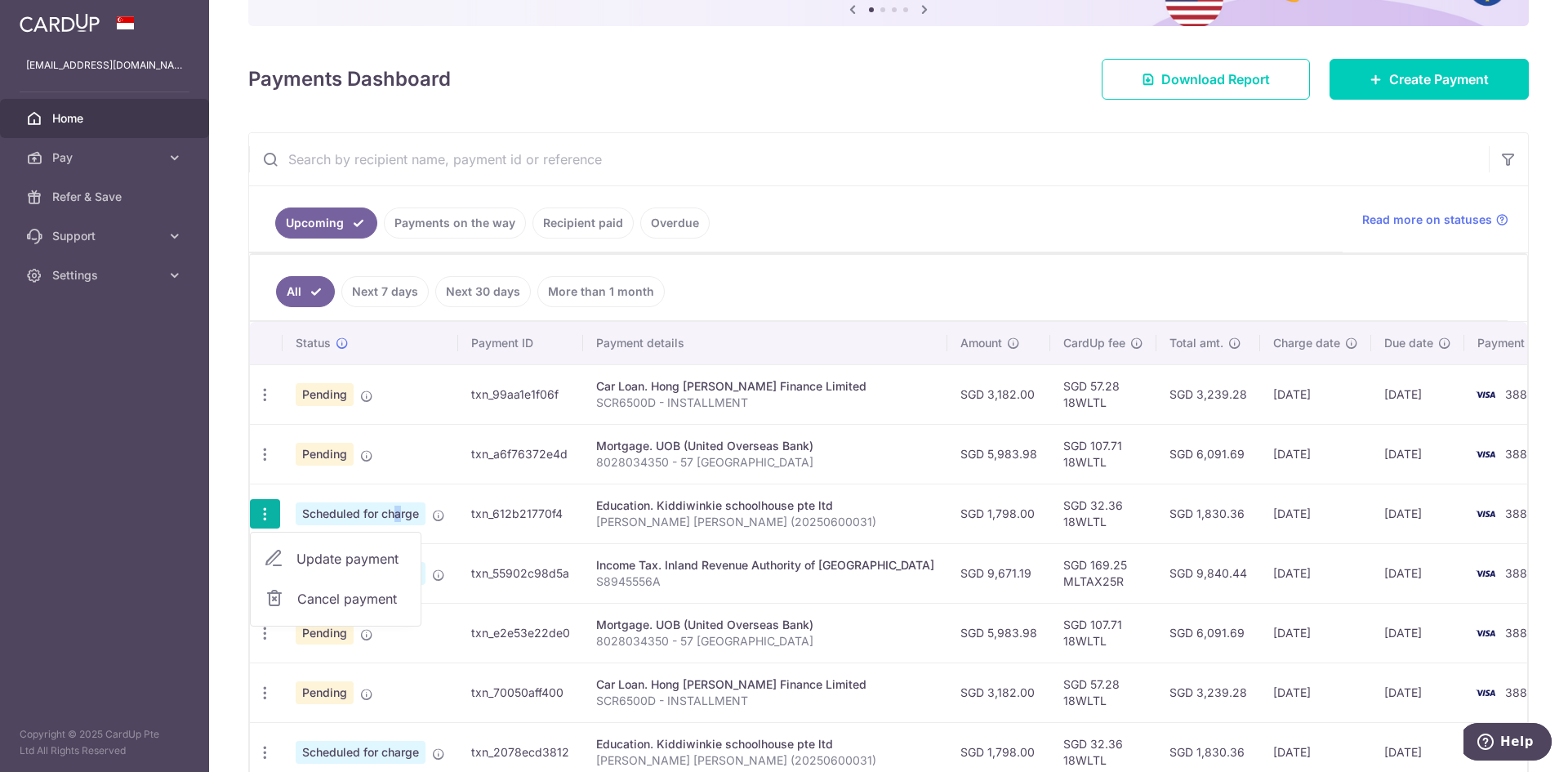
click at [396, 556] on span "Update payment" at bounding box center [352, 558] width 111 height 20
radio input "true"
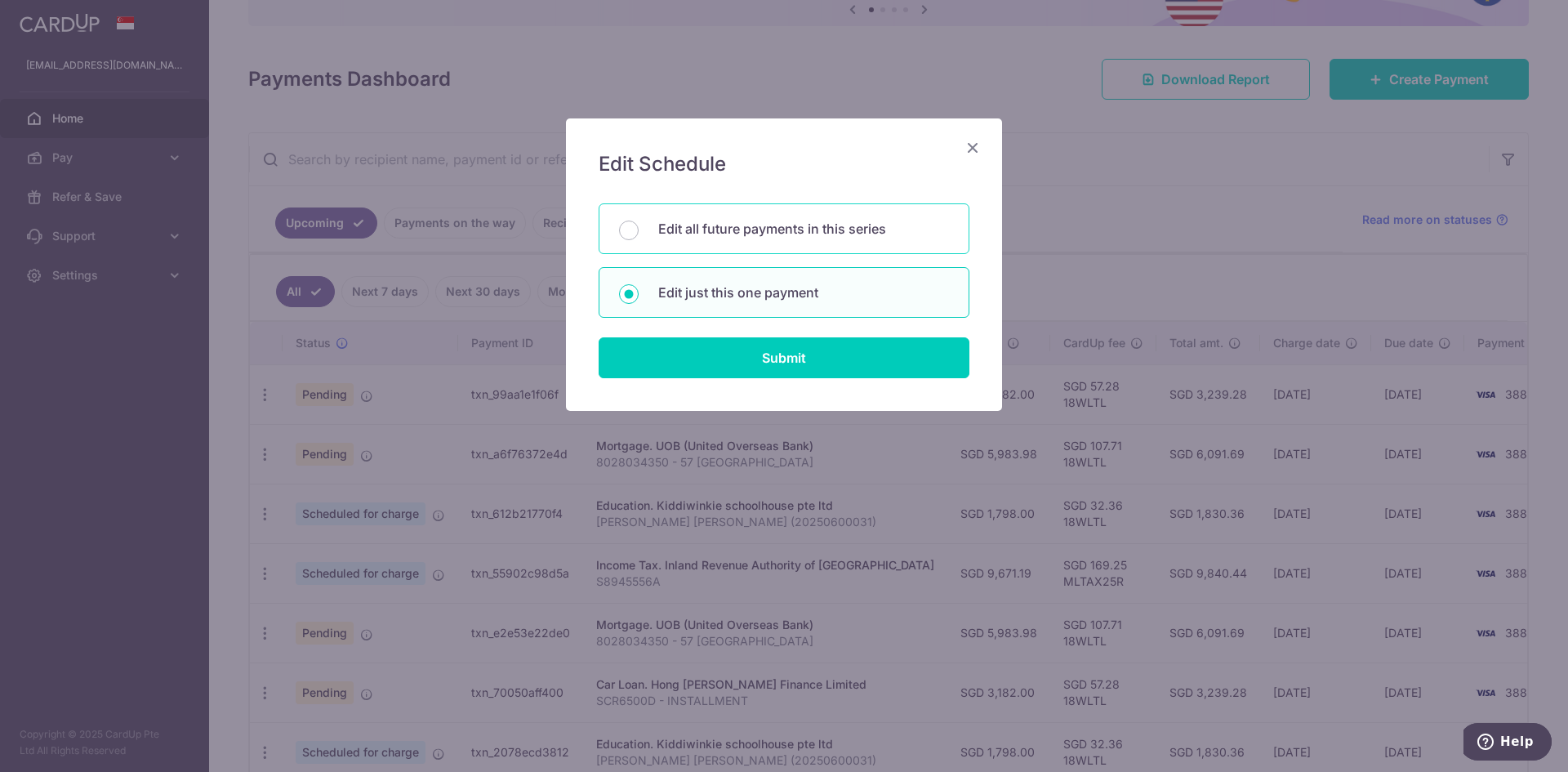
click at [812, 232] on p "Edit all future payments in this series" at bounding box center [803, 229] width 291 height 20
click at [638, 232] on input "Edit all future payments in this series" at bounding box center [629, 231] width 20 height 20
radio input "true"
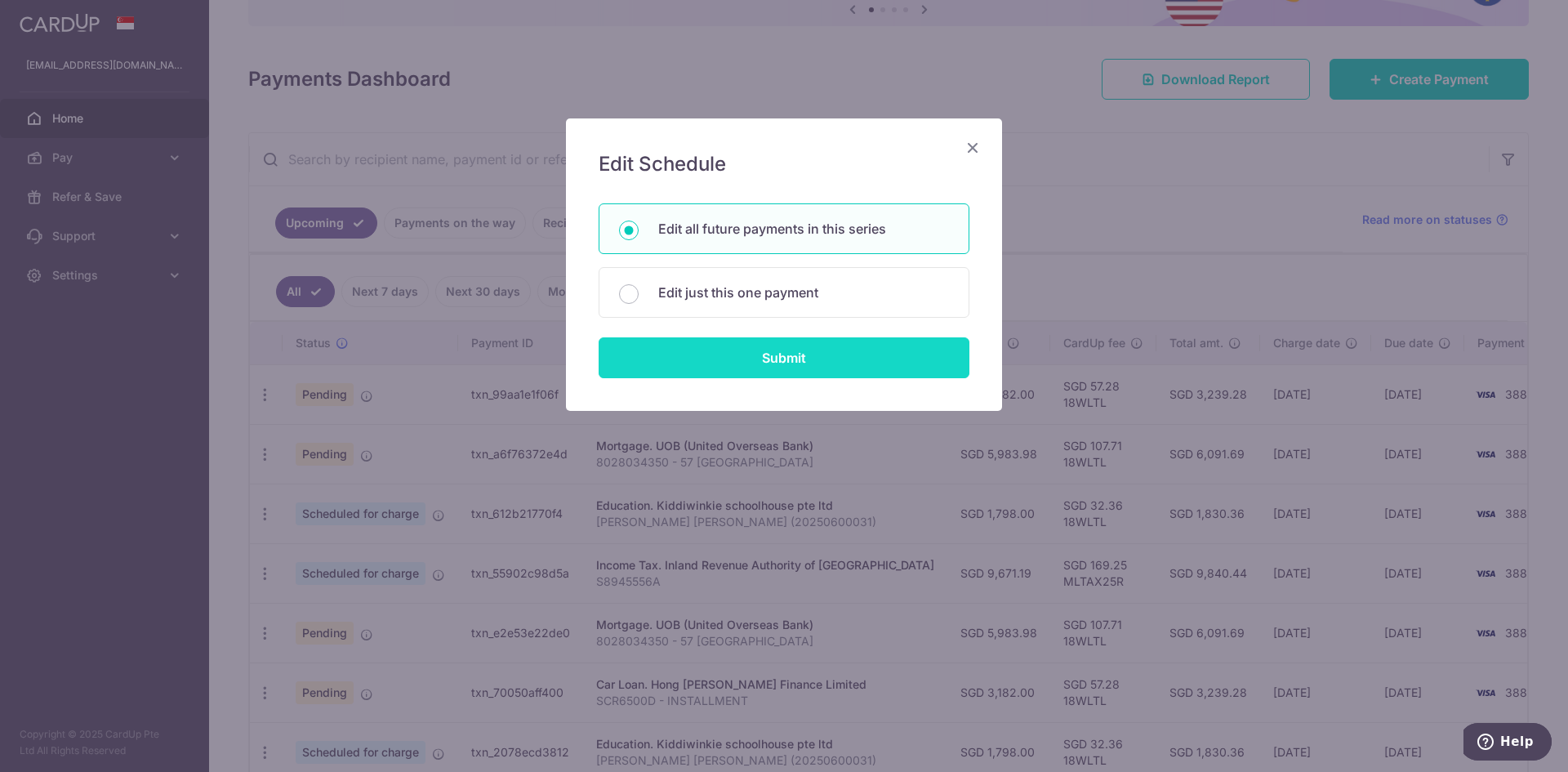
click at [831, 356] on input "Submit" at bounding box center [784, 357] width 371 height 40
radio input "true"
type input "1,798.00"
type input "[PERSON_NAME] [PERSON_NAME] (20250600031)"
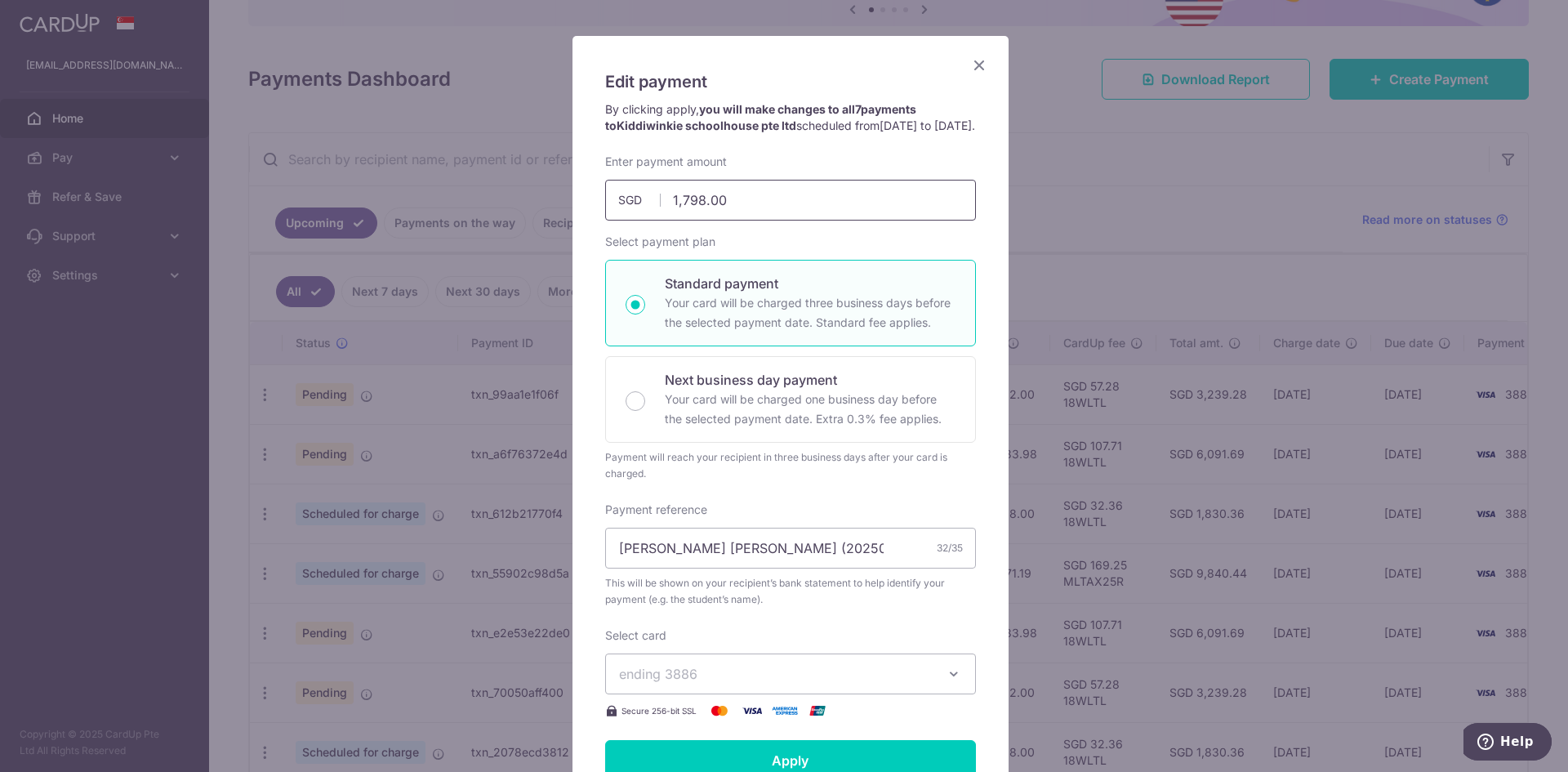
scroll to position [82, 0]
click at [743, 222] on input "1,798.00" at bounding box center [790, 200] width 371 height 40
type input "1,662.00"
click at [788, 676] on button "ending 3886" at bounding box center [790, 674] width 371 height 40
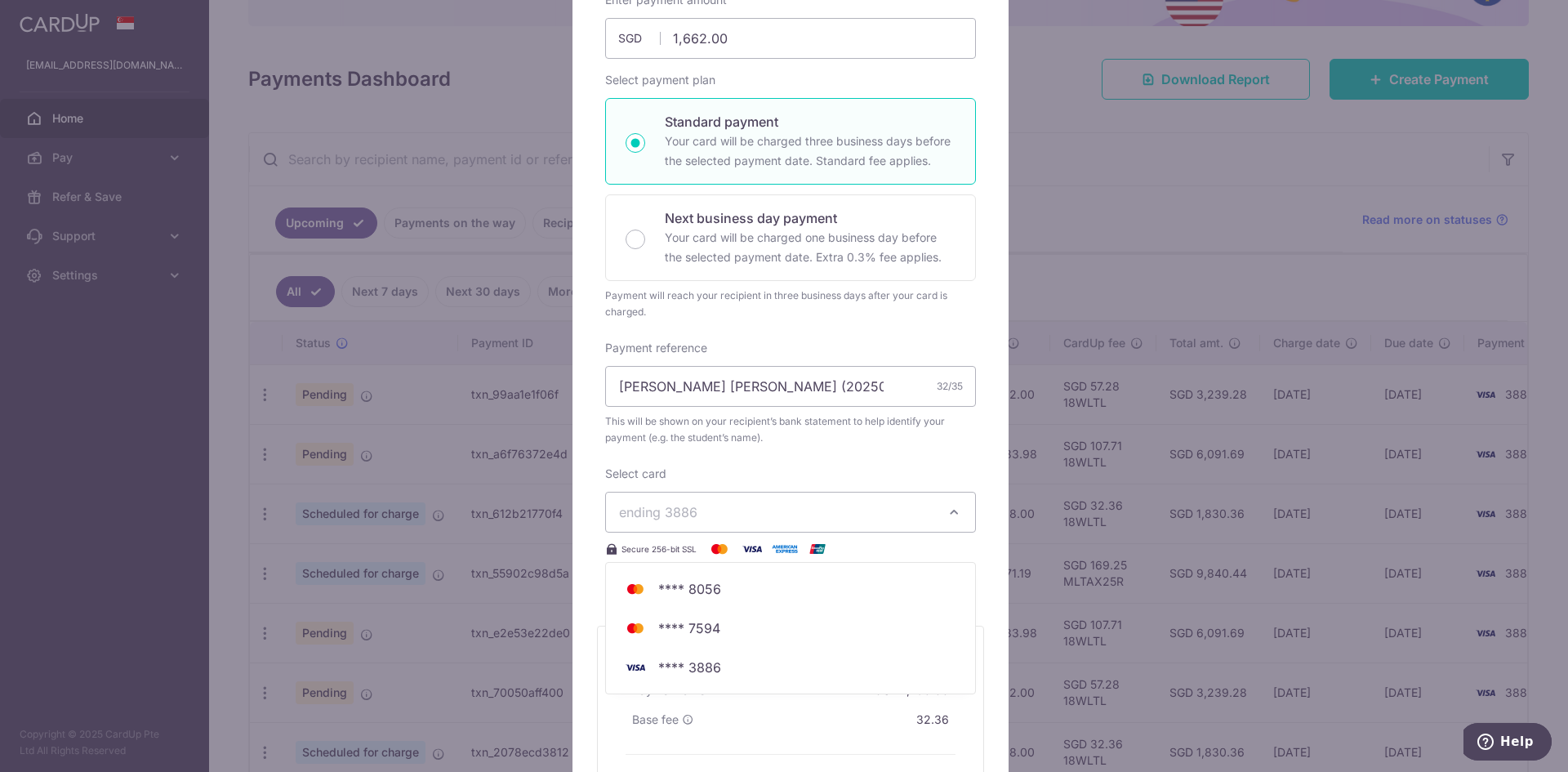
scroll to position [245, 0]
click at [746, 676] on span "**** 3886" at bounding box center [791, 666] width 343 height 20
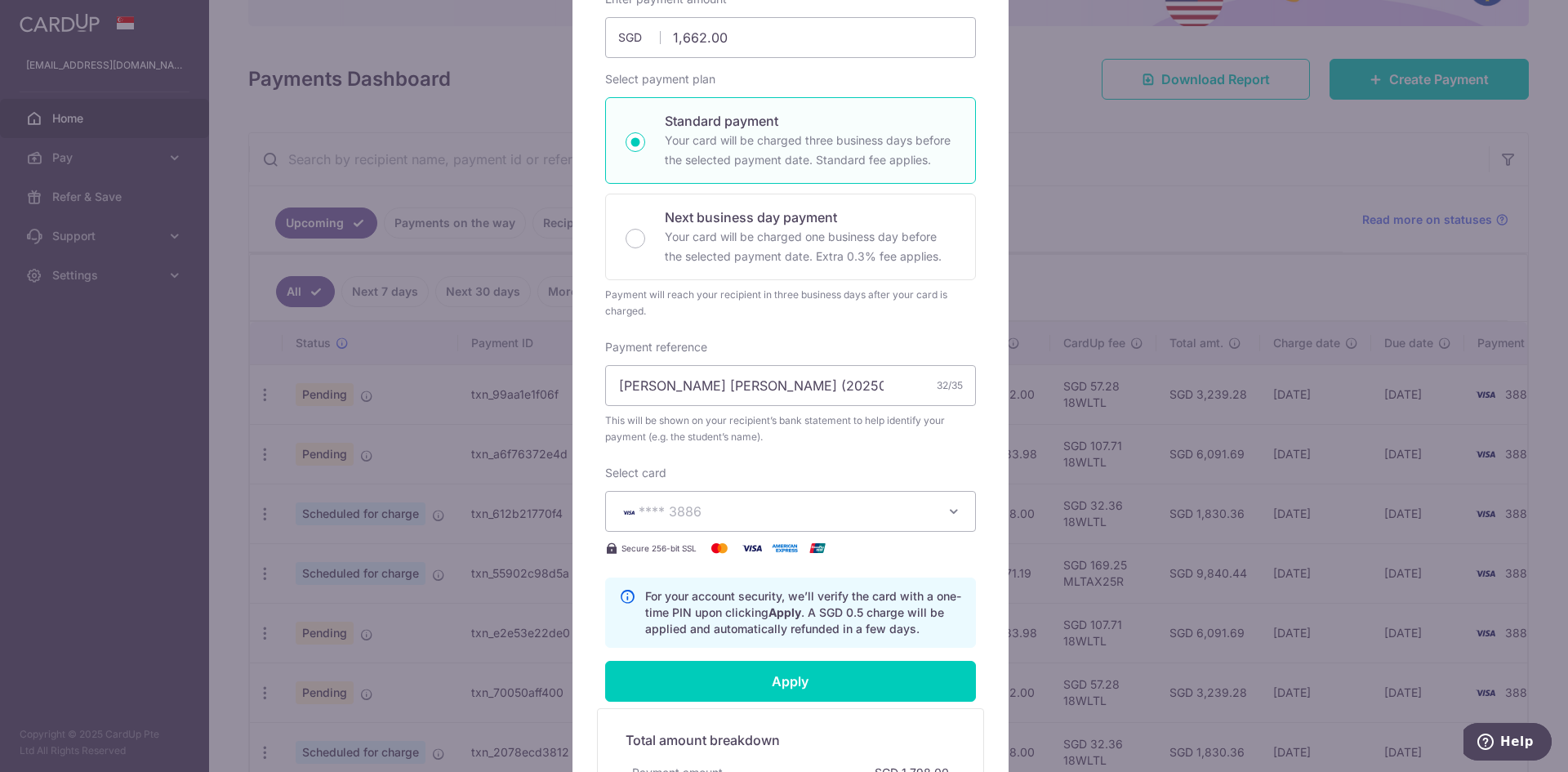
click at [883, 583] on div "Enter payment amount 1,662.00 1662.00 SGD To change the payment amount, please …" at bounding box center [790, 319] width 371 height 656
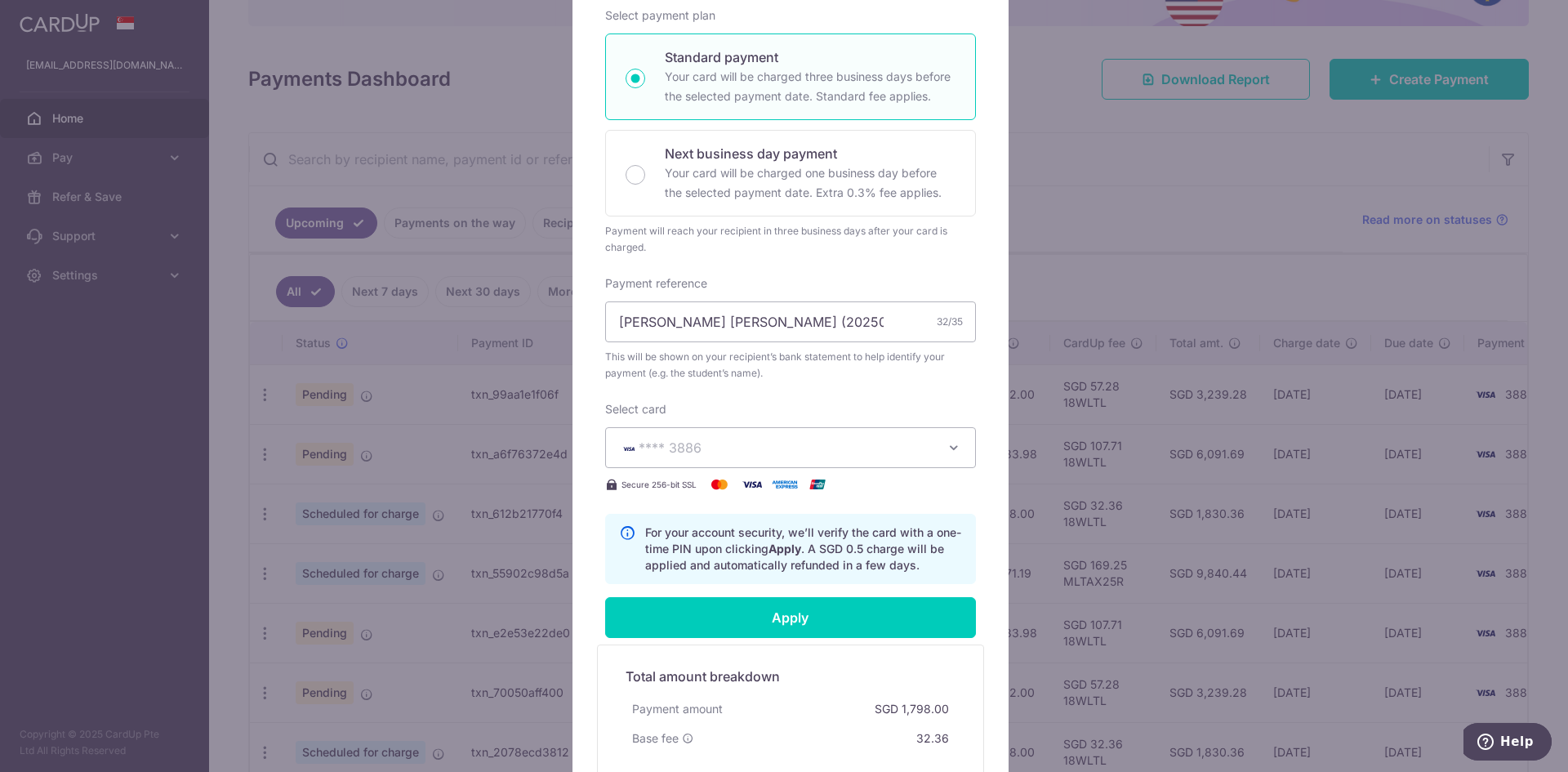
scroll to position [227, 0]
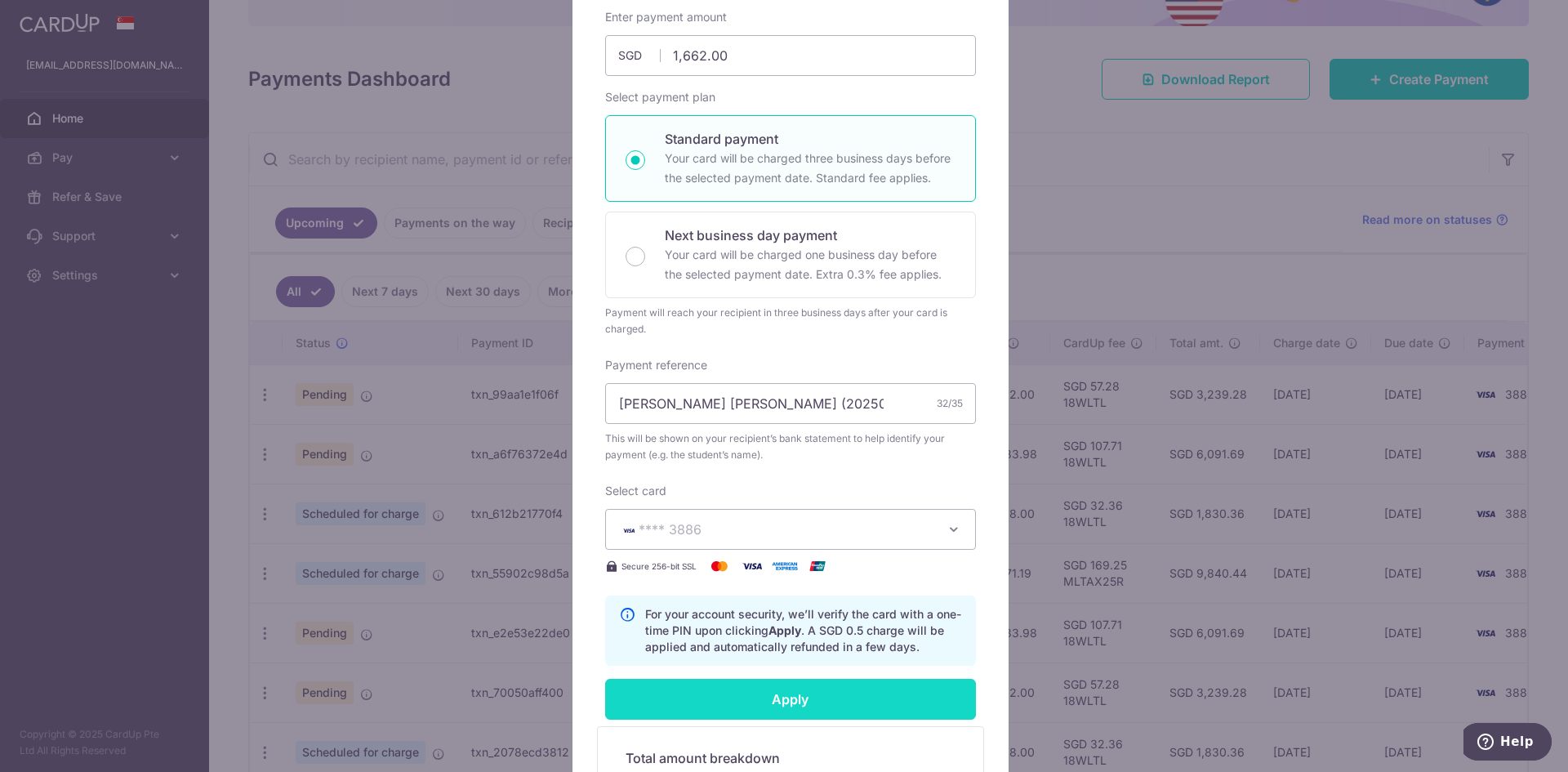
click at [638, 719] on input "Apply" at bounding box center [790, 698] width 371 height 40
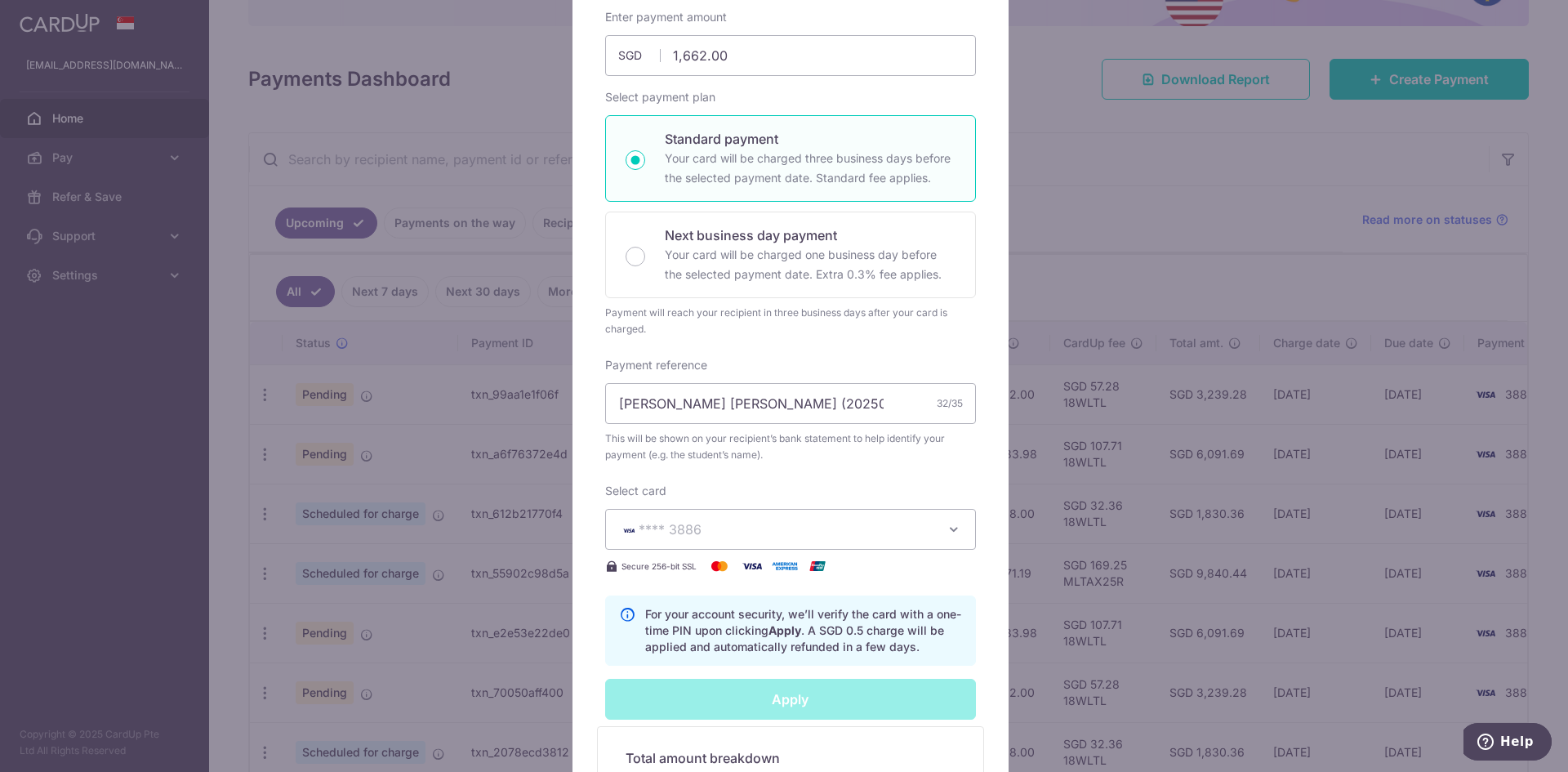
type input "Successfully Applied"
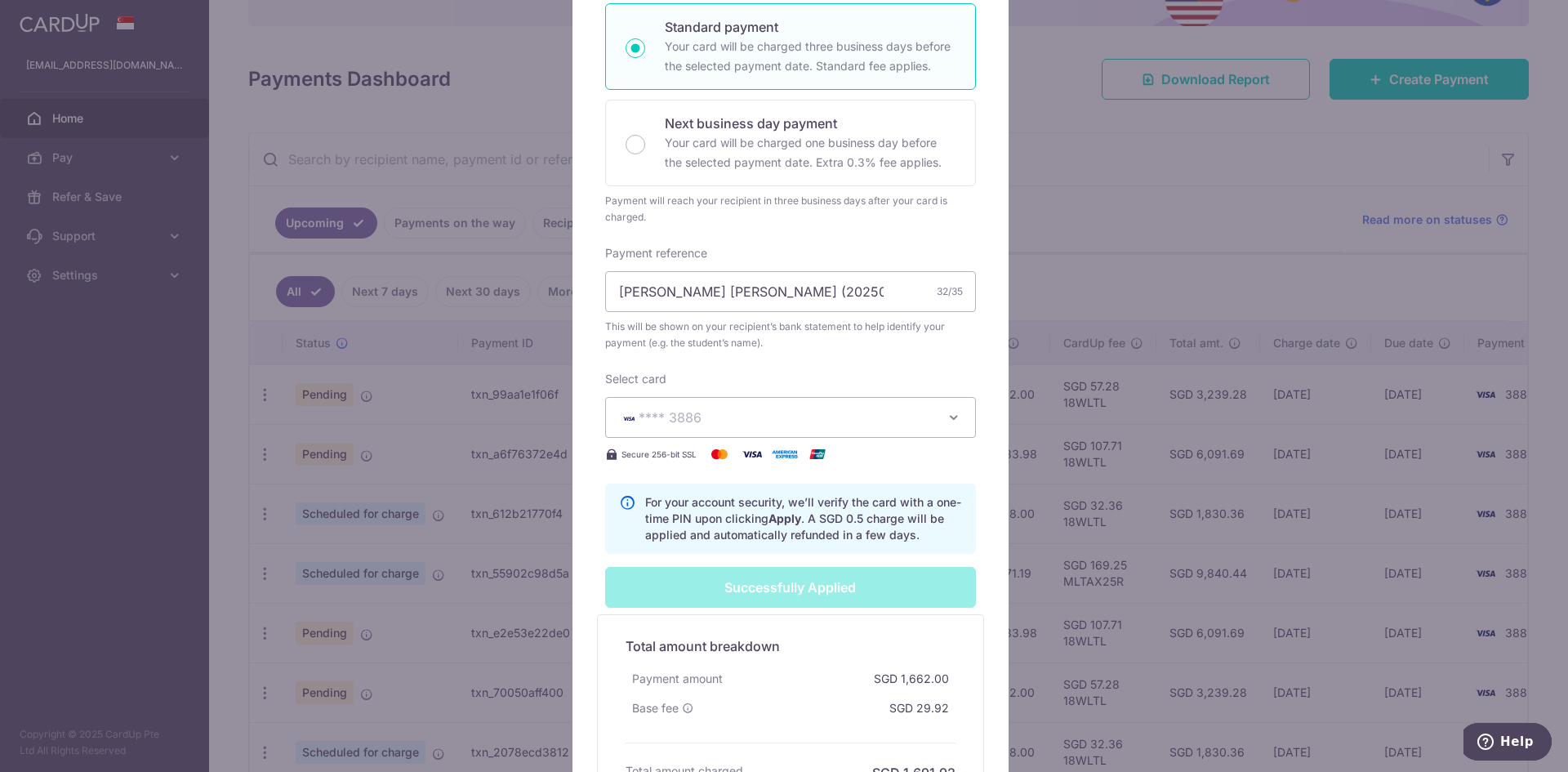
scroll to position [610, 0]
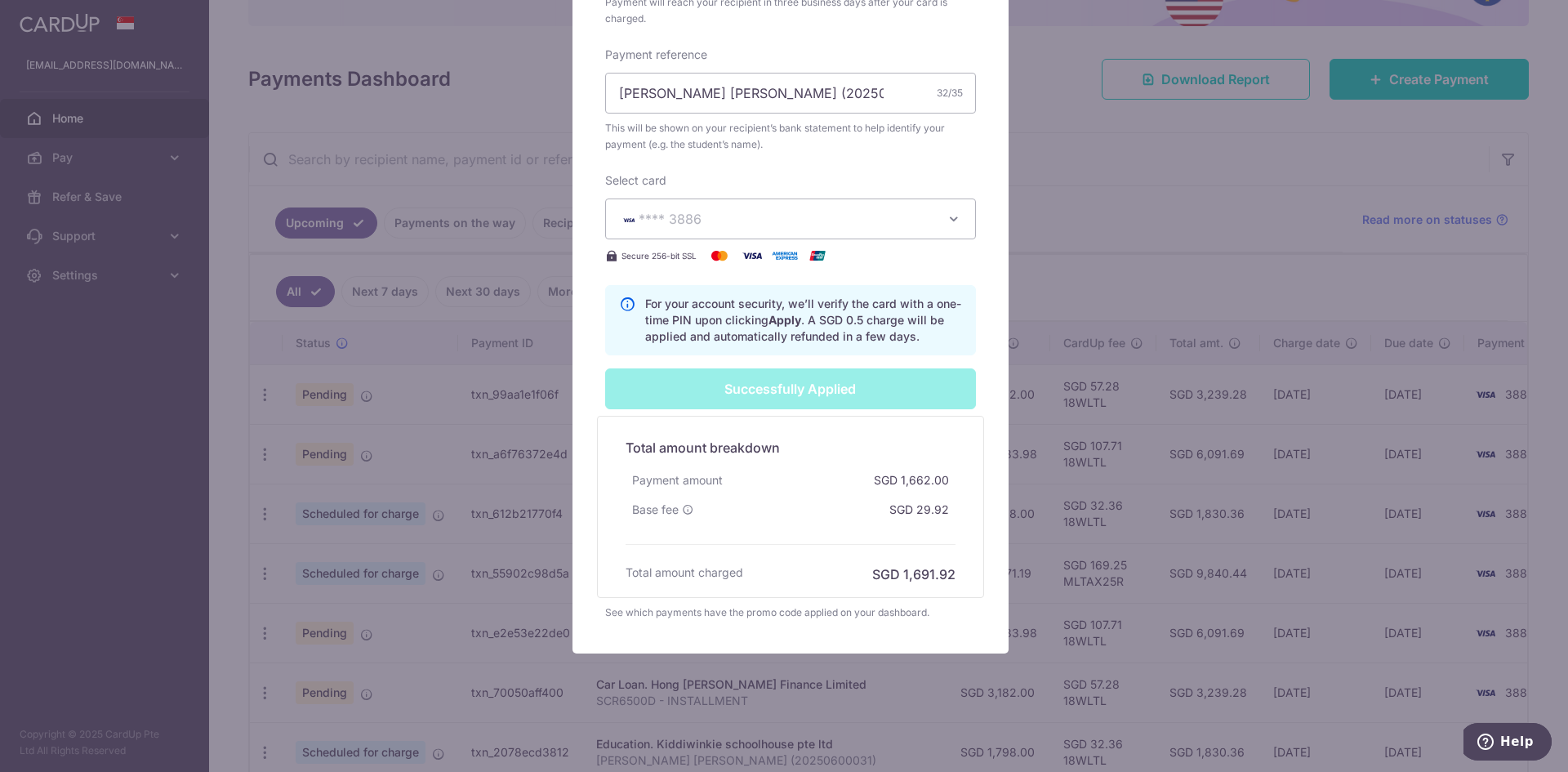
click at [1049, 296] on div "Edit payment By clicking apply, you will make changes to all 7 payments to Kidd…" at bounding box center [784, 386] width 1568 height 772
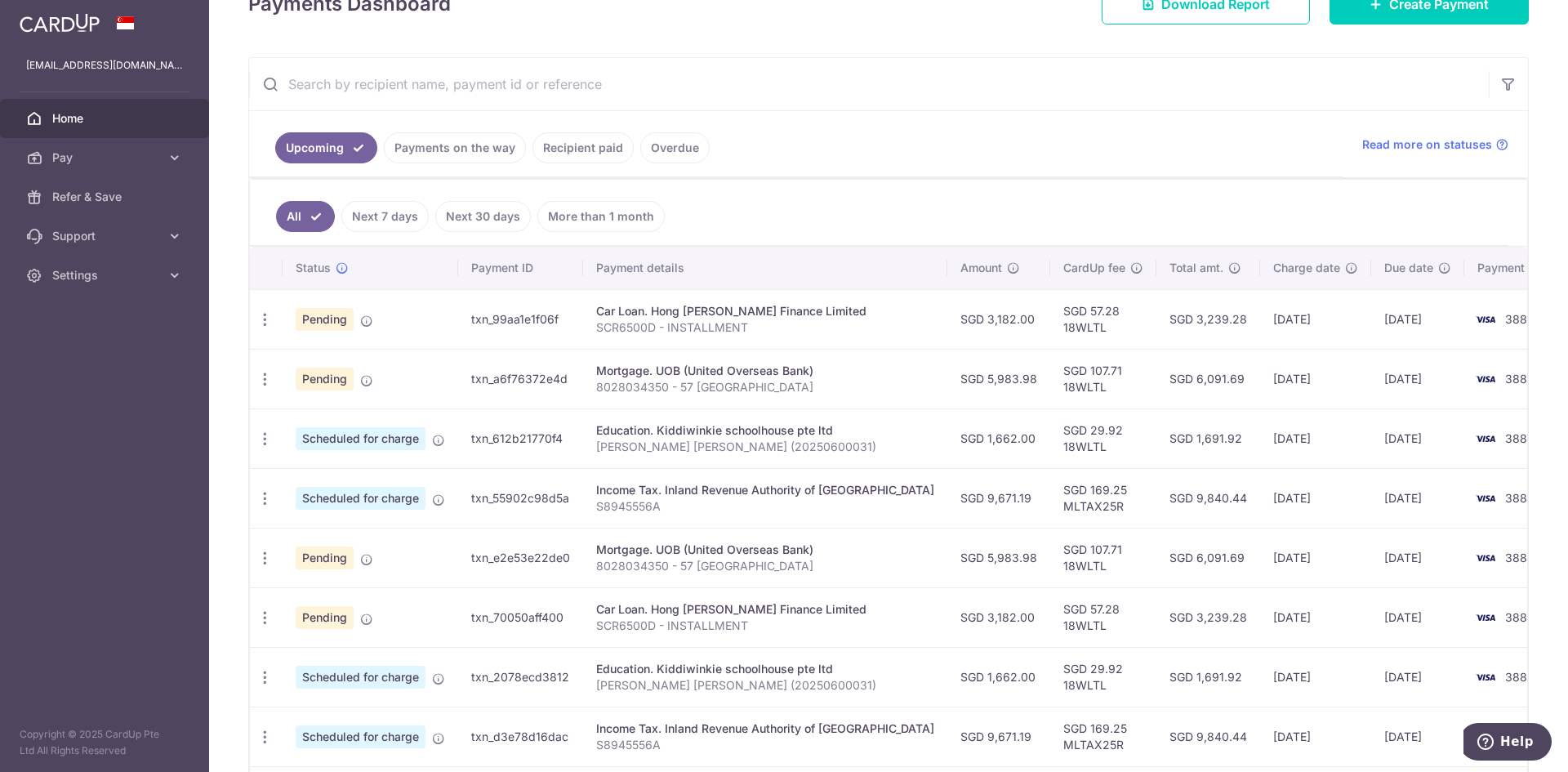
scroll to position [254, 0]
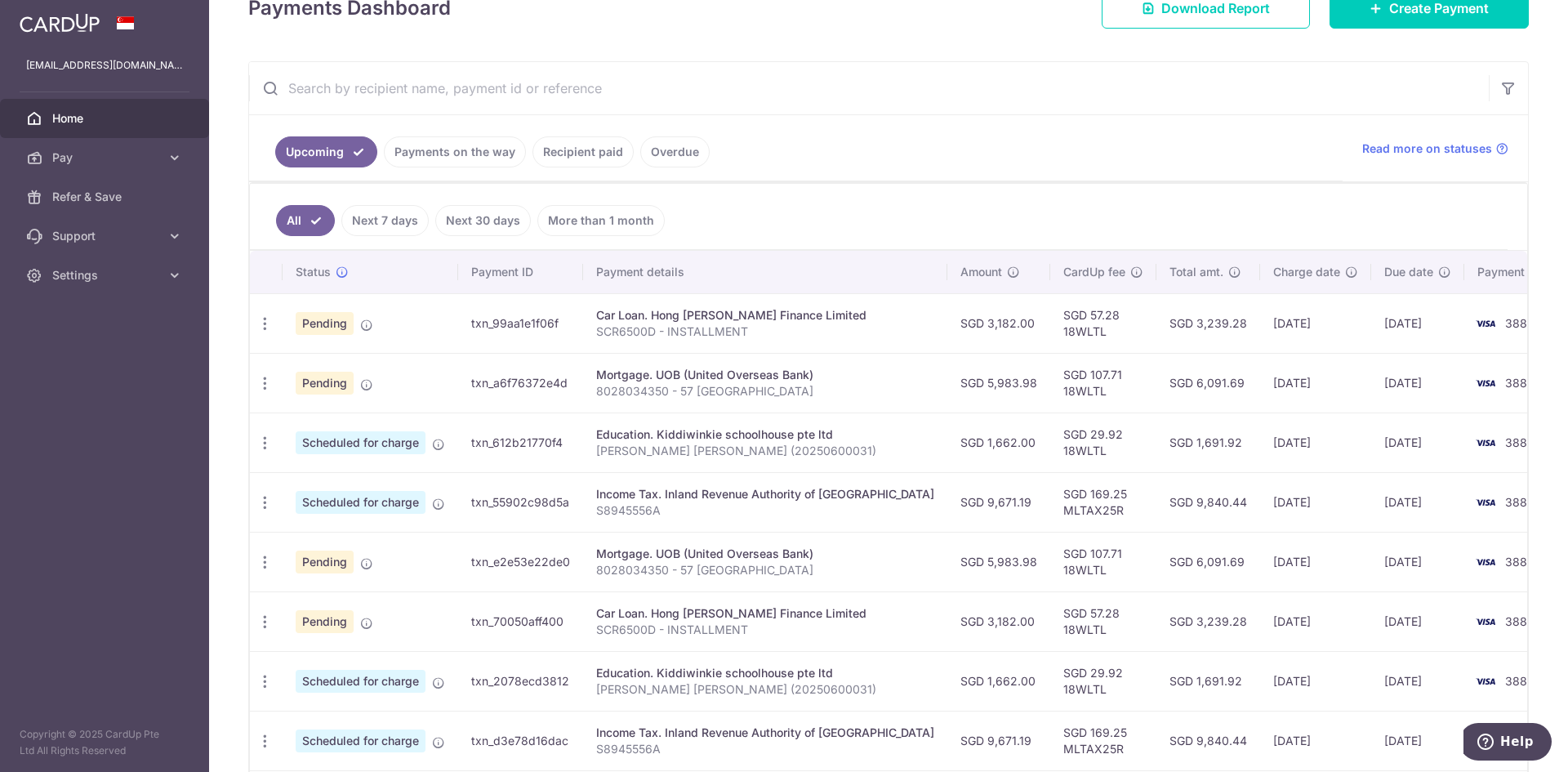
click at [583, 149] on link "Recipient paid" at bounding box center [583, 152] width 101 height 31
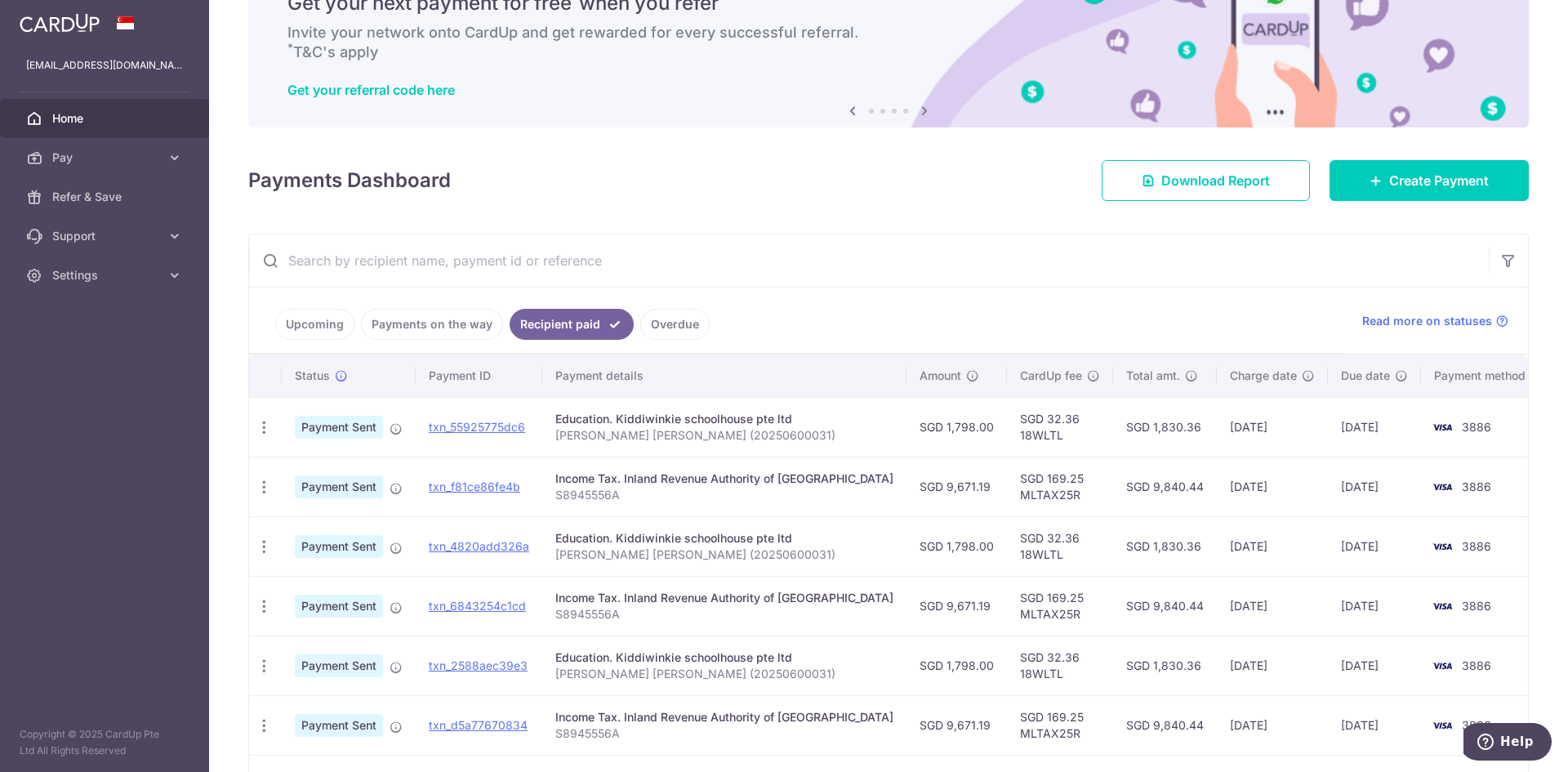
scroll to position [176, 0]
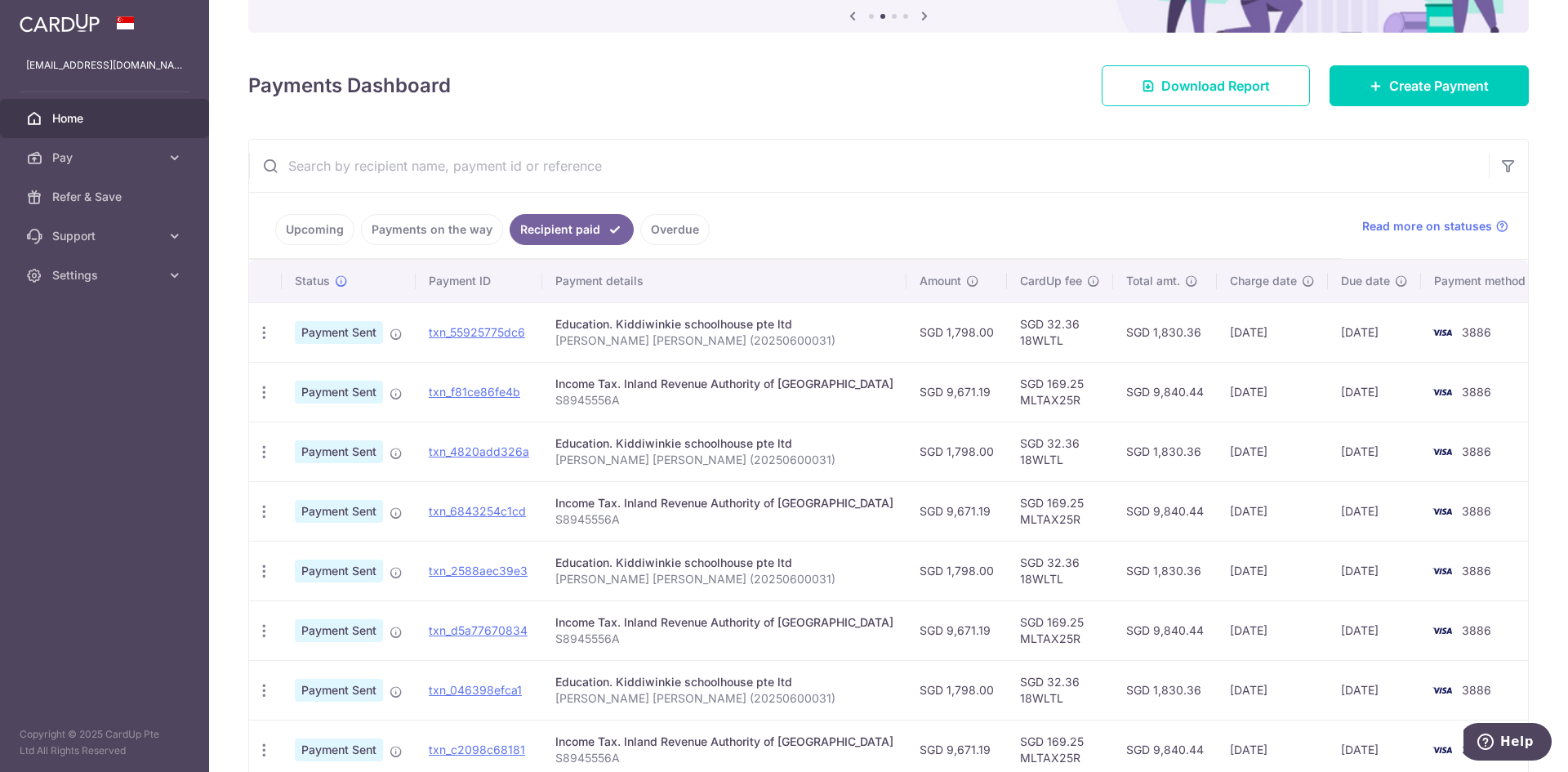
click at [322, 238] on link "Upcoming" at bounding box center [315, 229] width 79 height 31
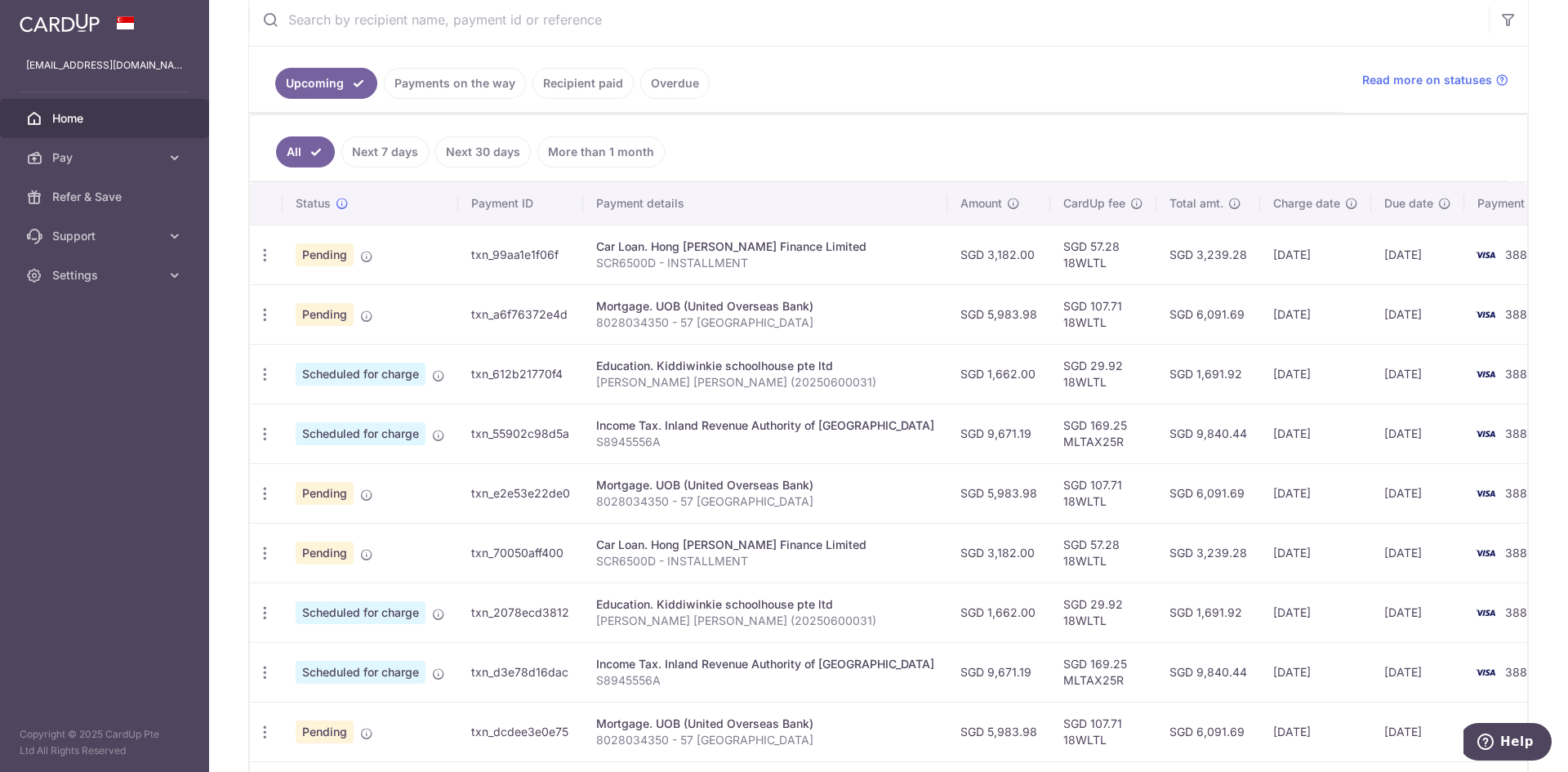
scroll to position [327, 0]
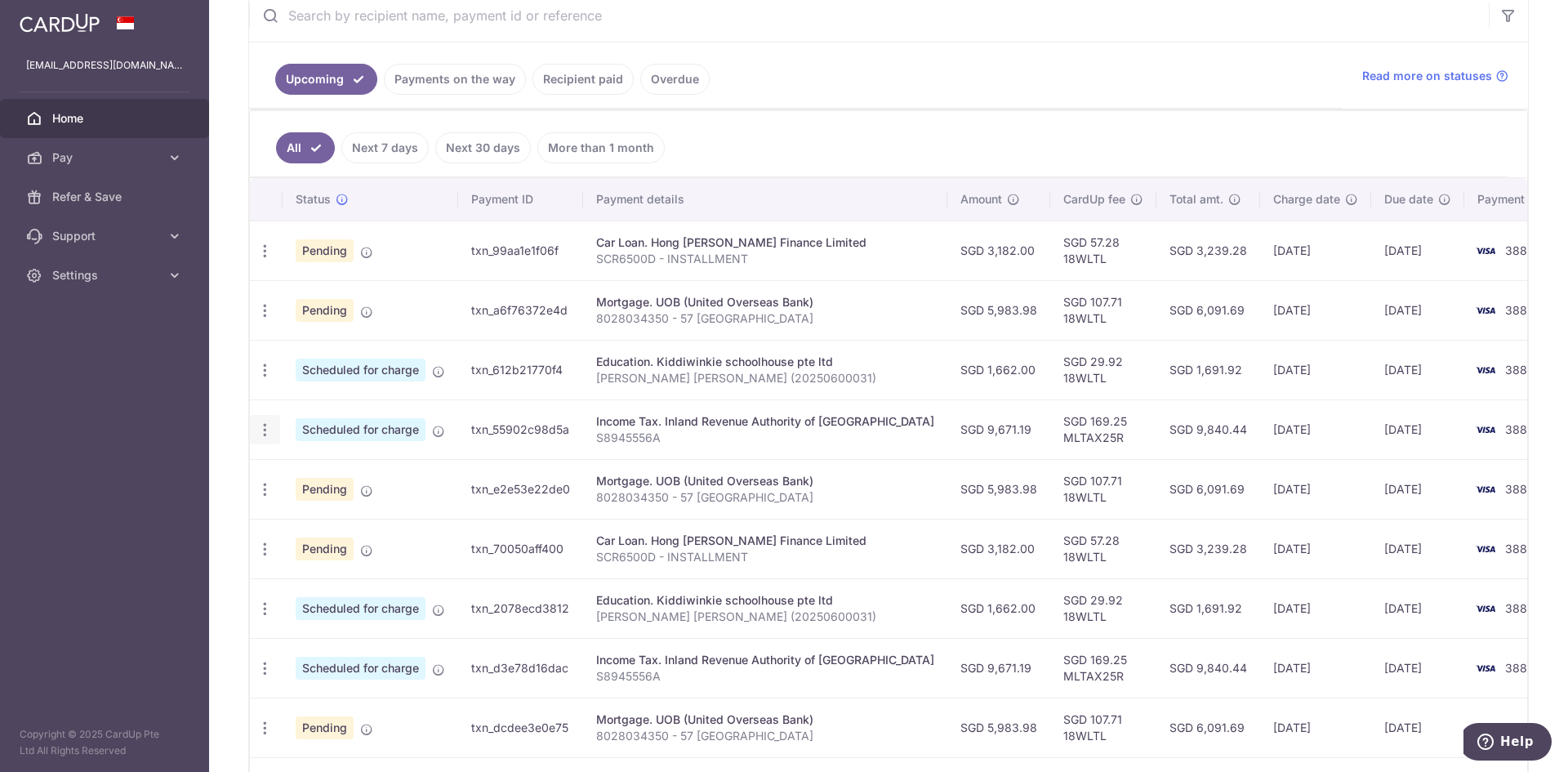
click at [267, 435] on icon "button" at bounding box center [265, 429] width 17 height 17
click at [290, 464] on link "Update payment" at bounding box center [335, 475] width 170 height 39
radio input "true"
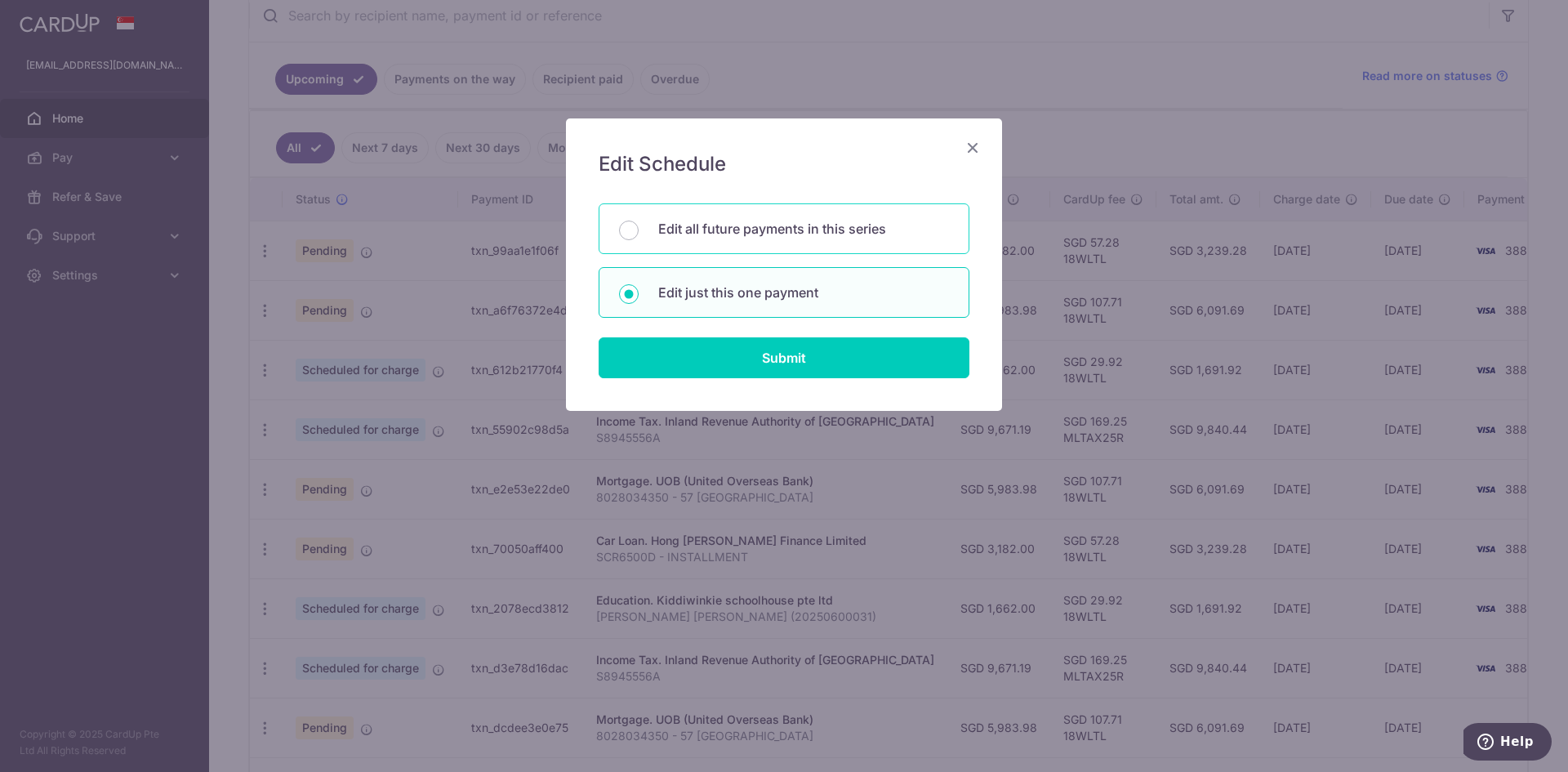
click at [645, 232] on div "Edit all future payments in this series" at bounding box center [784, 229] width 371 height 50
radio input "true"
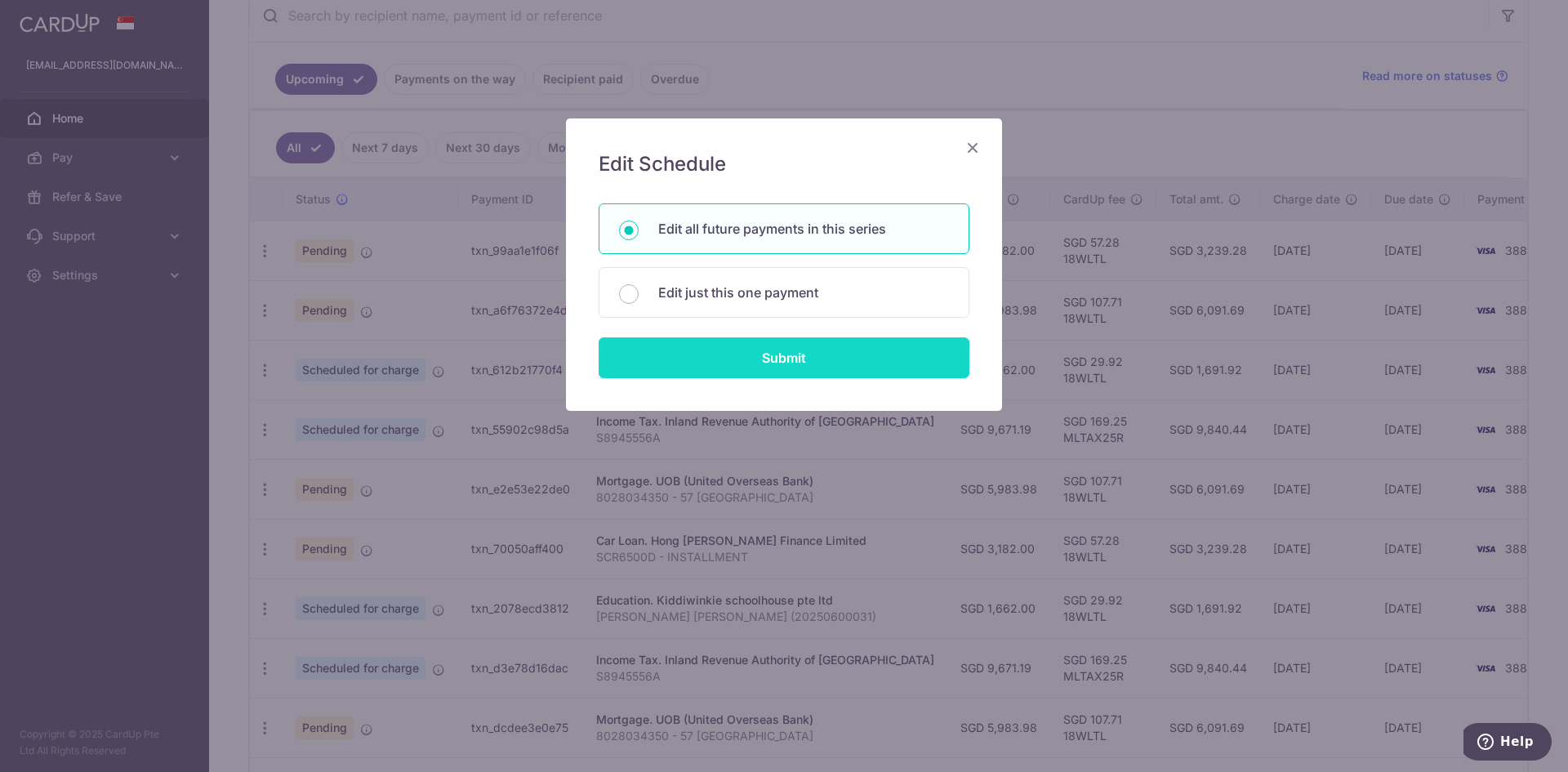
click at [717, 347] on input "Submit" at bounding box center [784, 357] width 371 height 40
radio input "true"
type input "9,671.19"
type input "S8945556A"
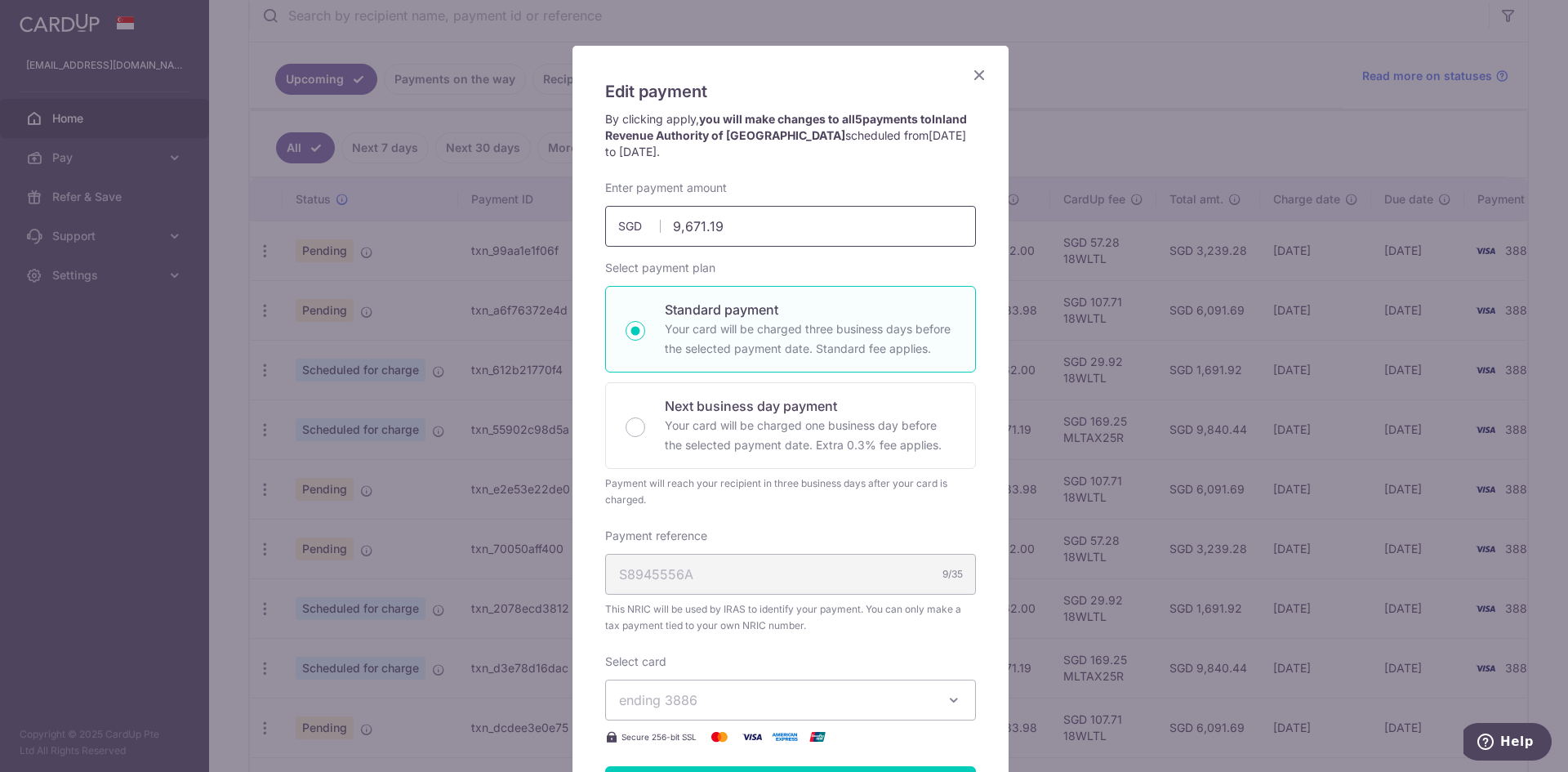
scroll to position [62, 0]
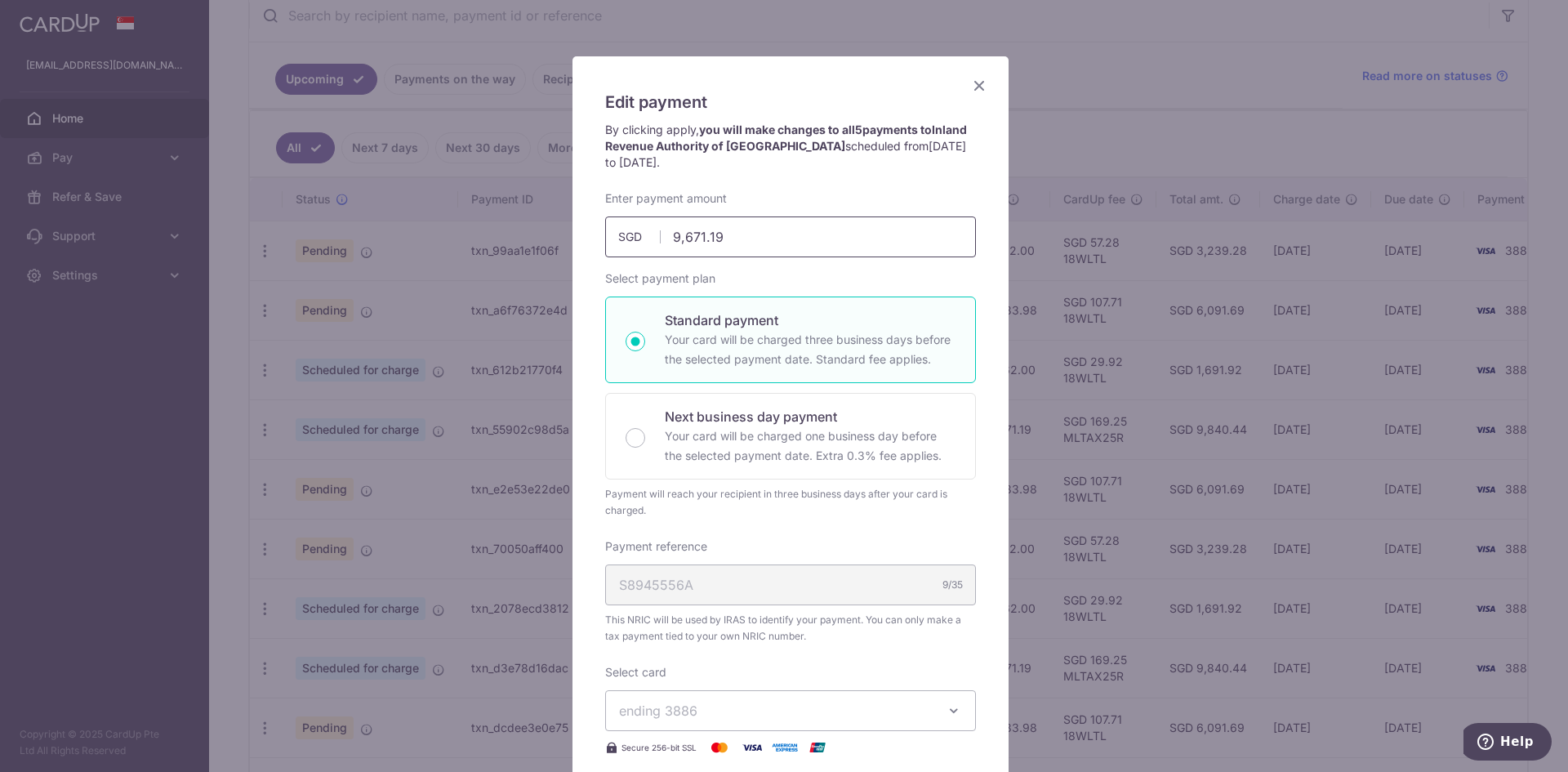
drag, startPoint x: 741, startPoint y: 240, endPoint x: 591, endPoint y: 236, distance: 150.1
click at [595, 237] on div "Enter payment amount 9,671.19 9671.19 SGD To change the payment amount, please …" at bounding box center [790, 224] width 390 height 67
type input "8,059.33"
click at [695, 272] on label "Select payment plan" at bounding box center [660, 278] width 110 height 16
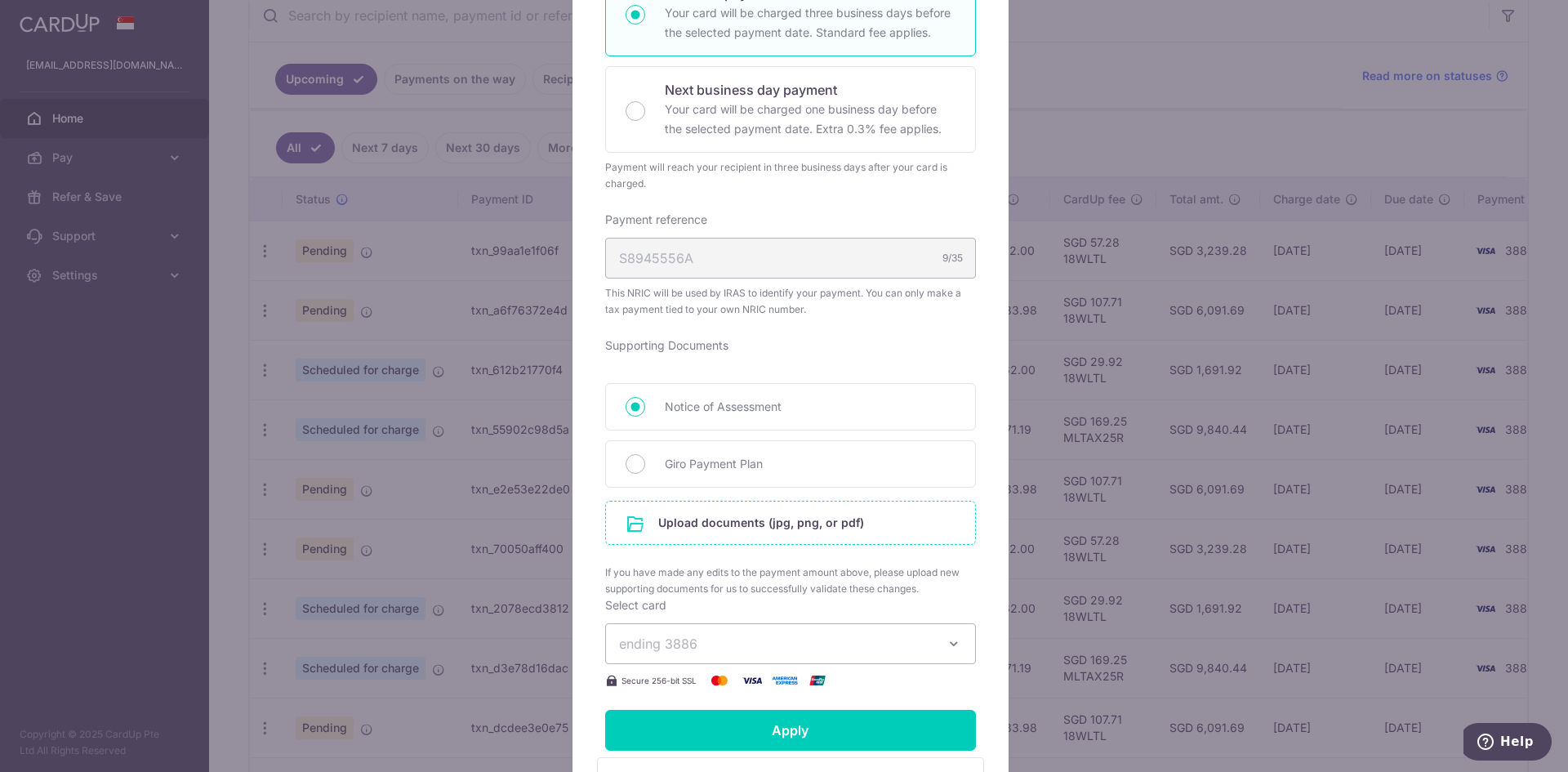
scroll to position [470, 0]
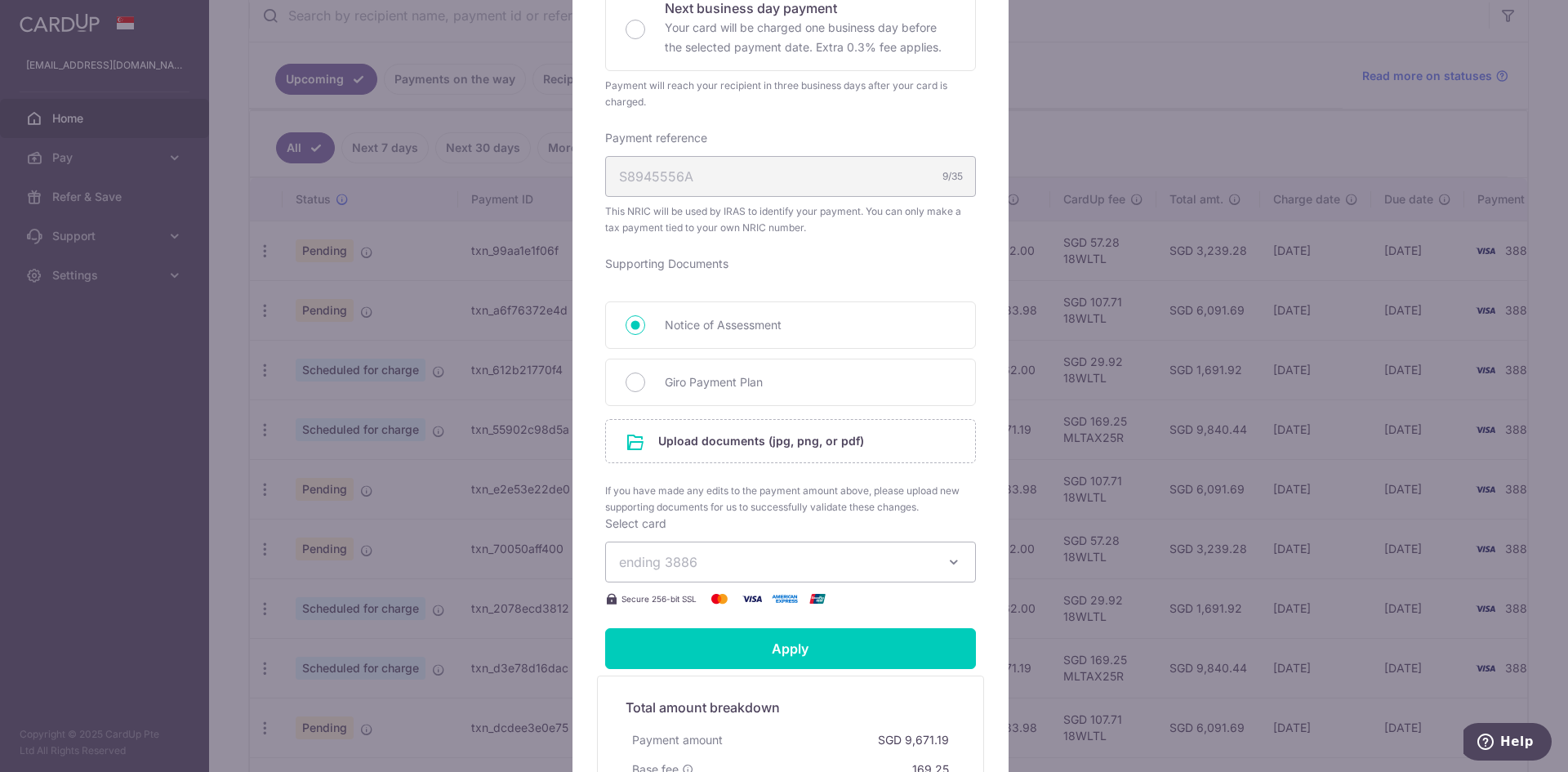
click at [769, 567] on span "ending 3886" at bounding box center [775, 562] width 313 height 20
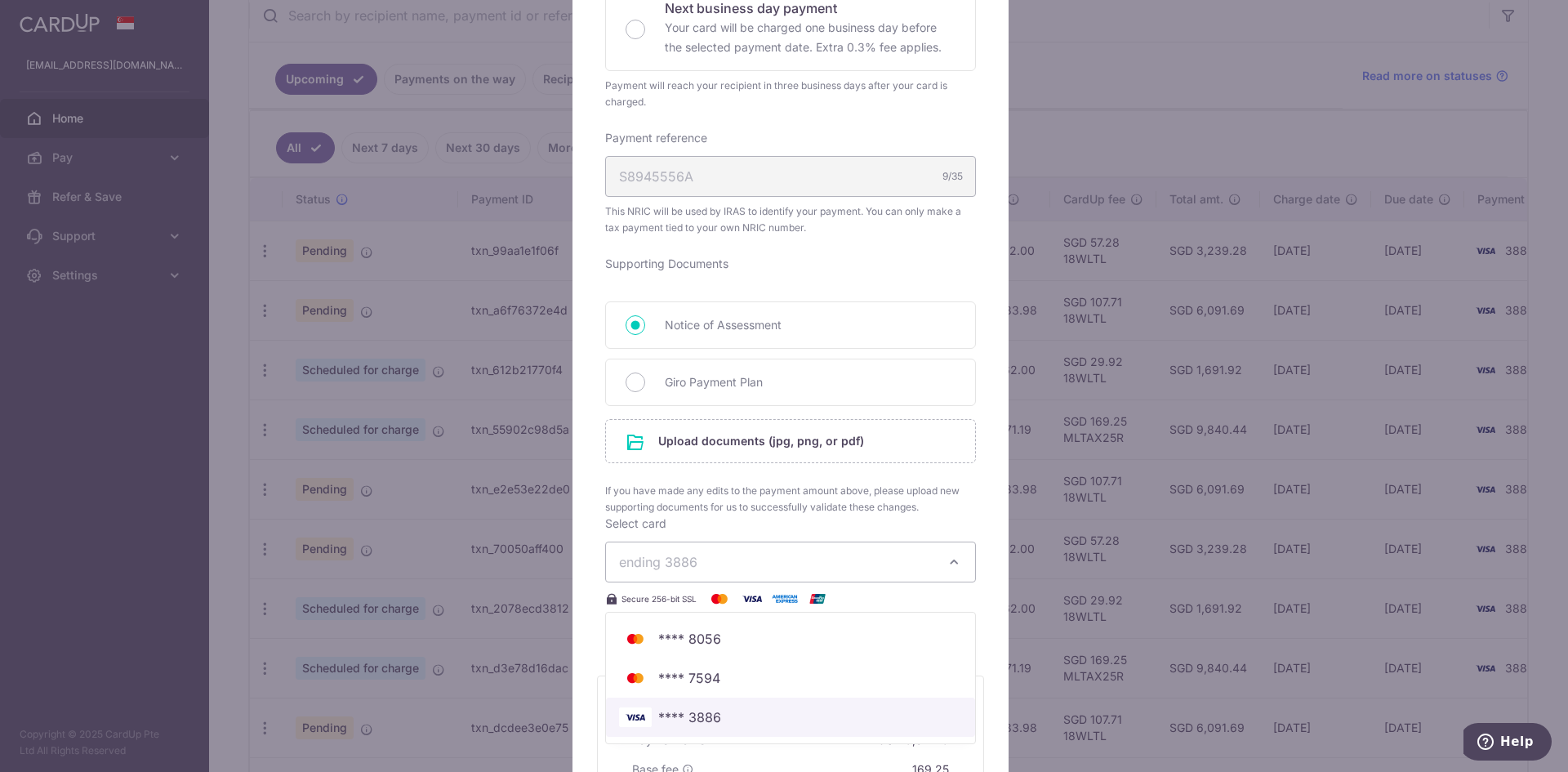
click at [714, 713] on span "**** 3886" at bounding box center [791, 717] width 343 height 20
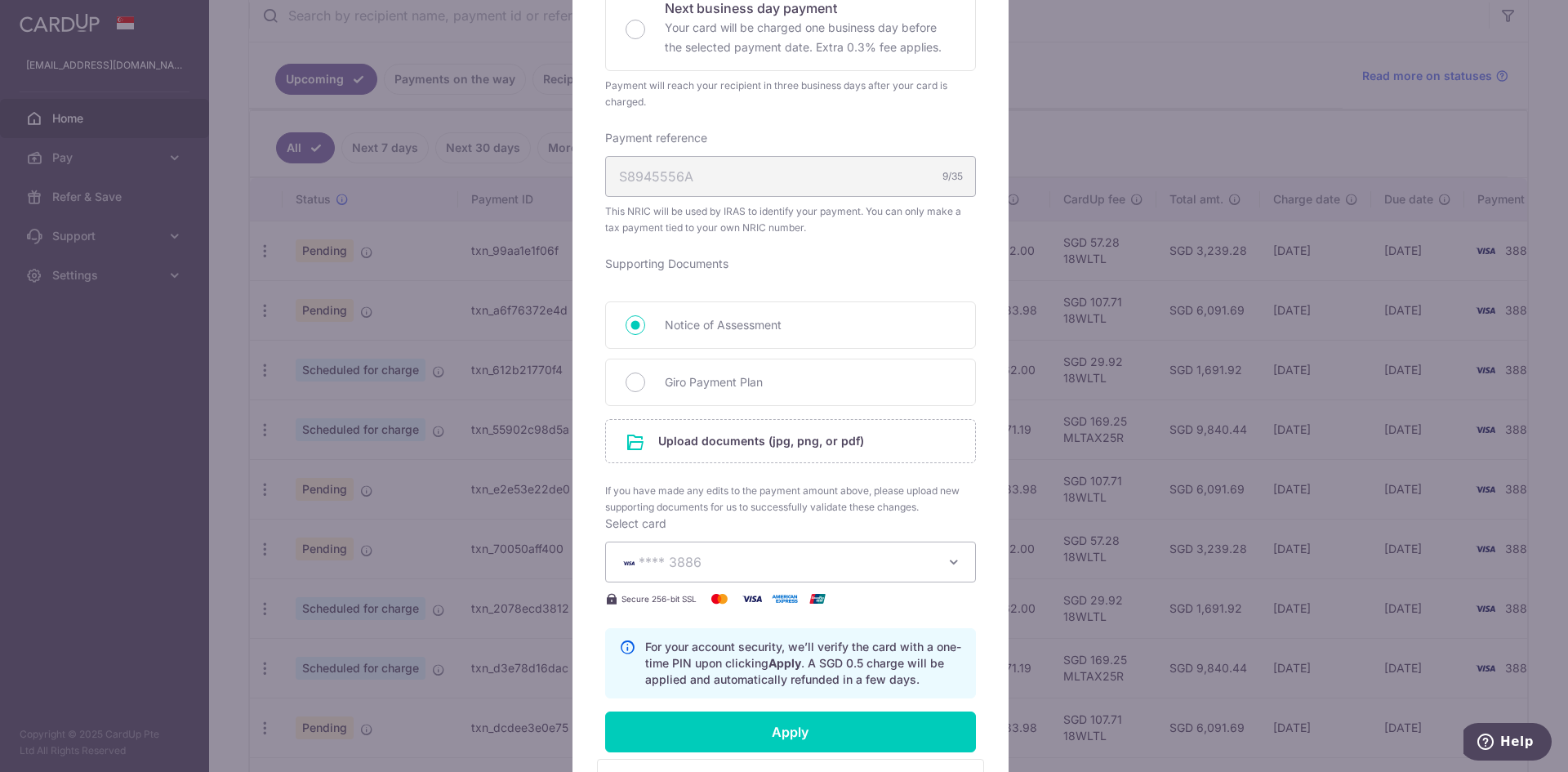
click at [838, 506] on span "If you have made any edits to the payment amount above, please upload new suppo…" at bounding box center [790, 499] width 371 height 32
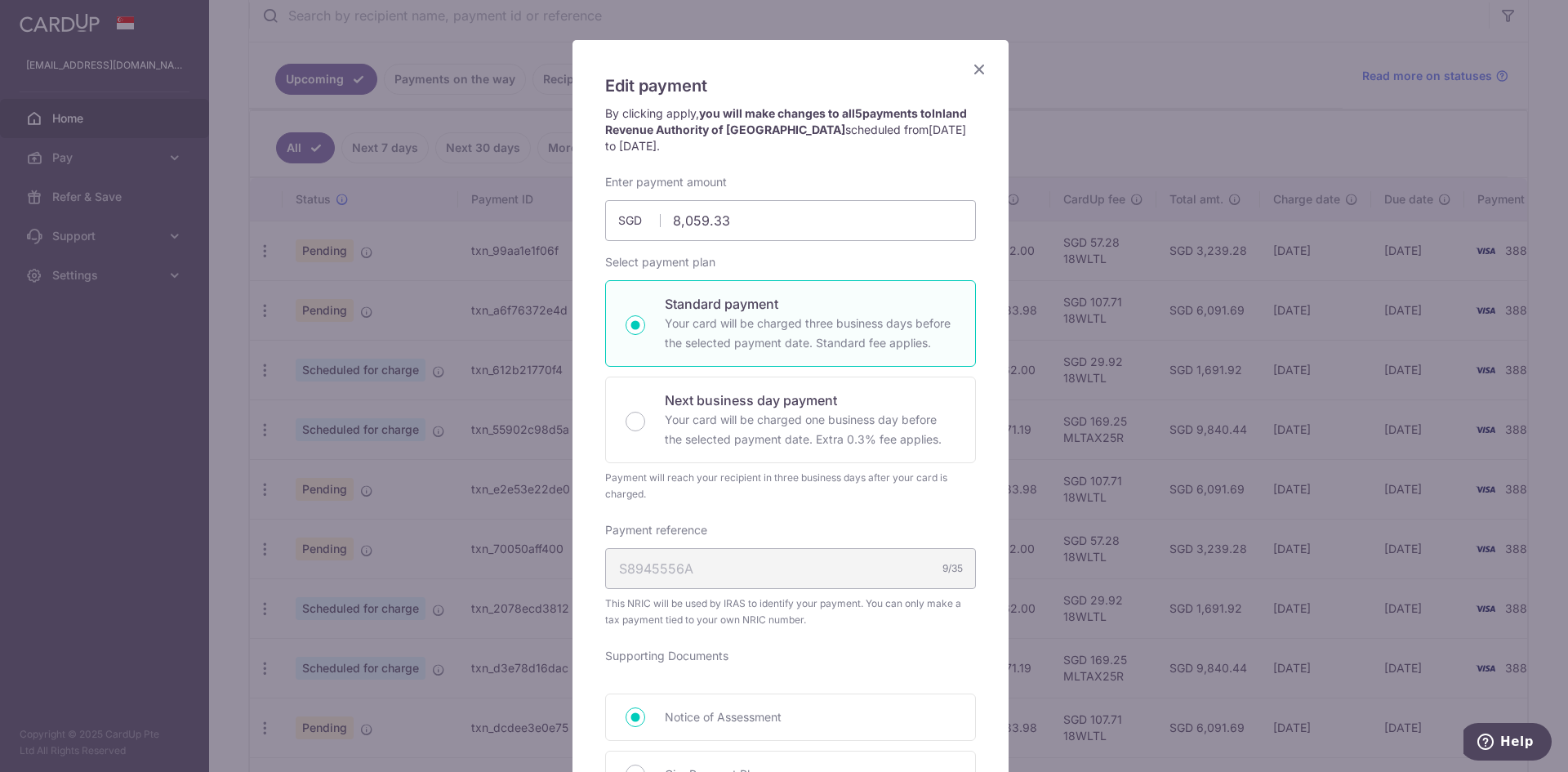
scroll to position [650, 0]
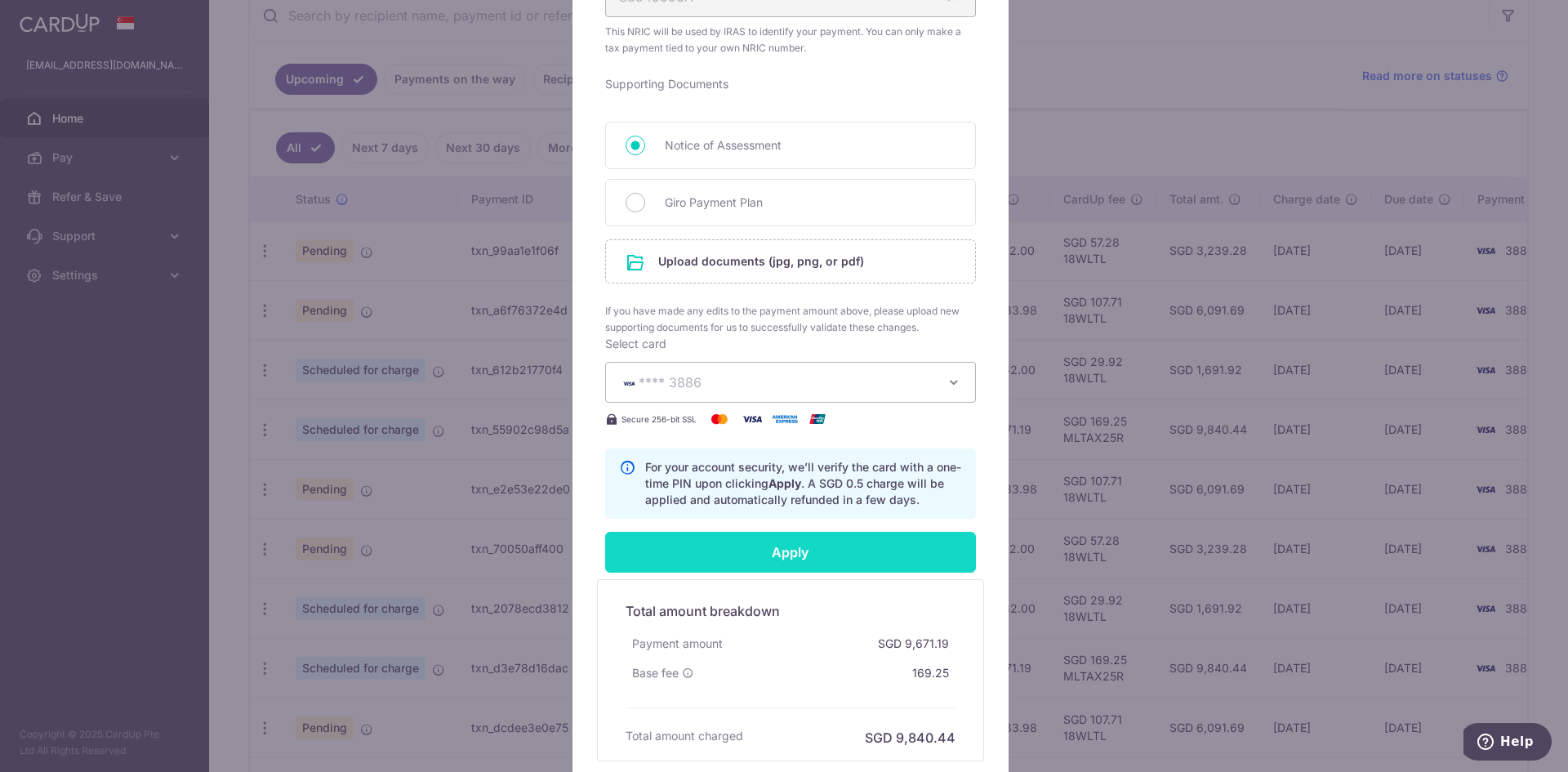
click at [801, 568] on input "Apply" at bounding box center [790, 551] width 371 height 40
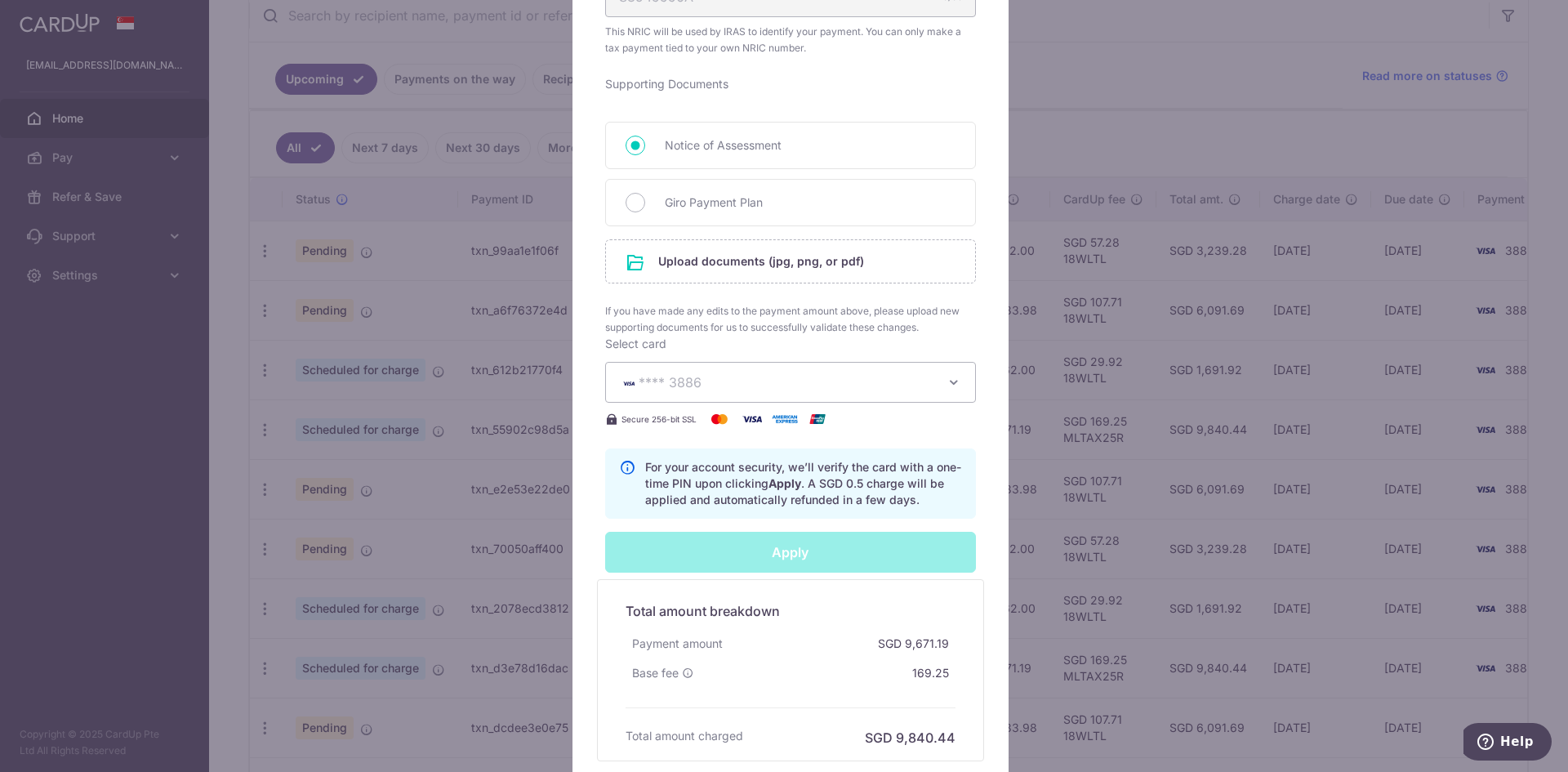
type input "Successfully Applied"
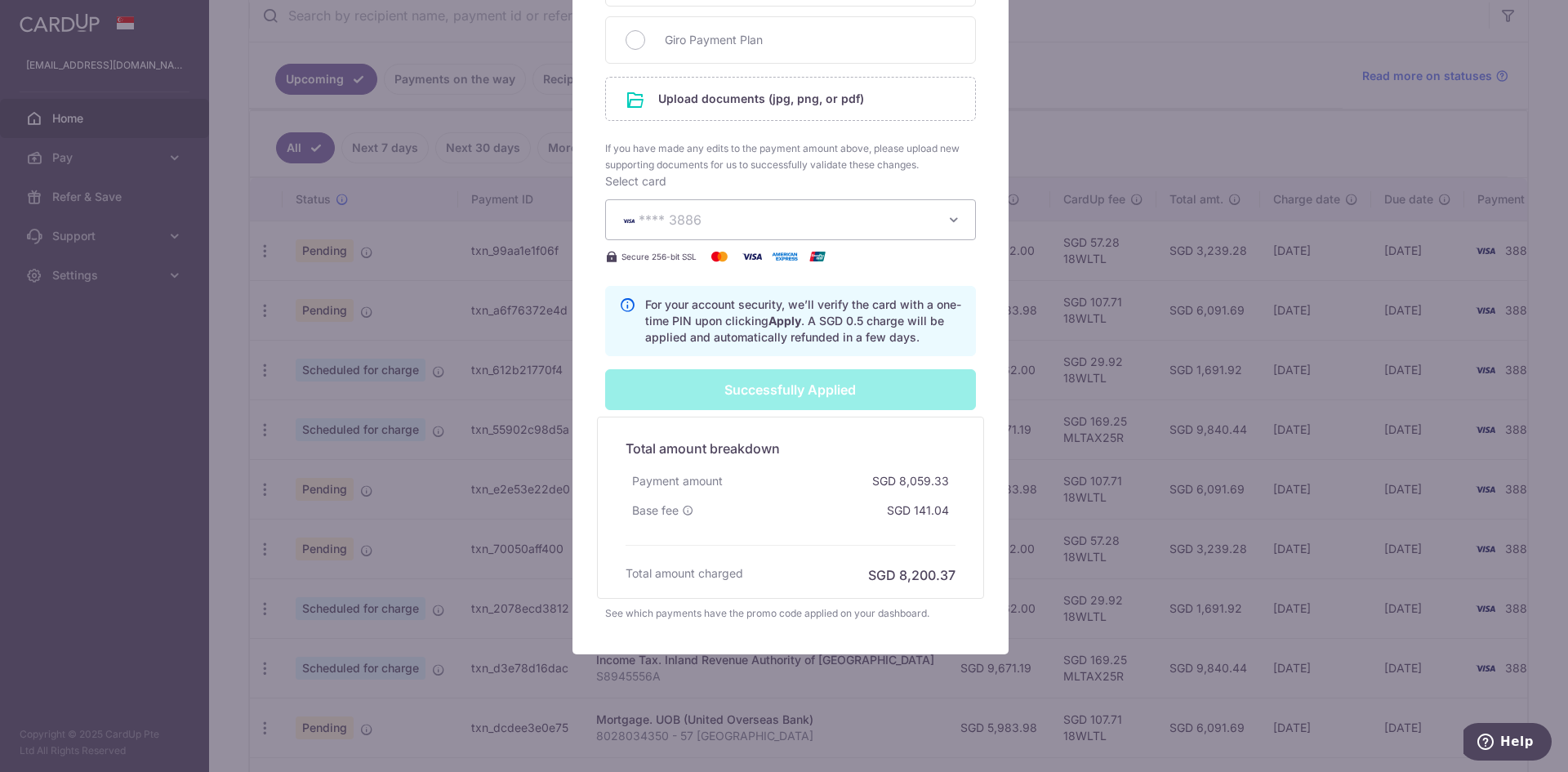
scroll to position [871, 0]
click at [1070, 75] on div "Edit payment By clicking apply, you will make changes to all 5 payments to Inla…" at bounding box center [784, 386] width 1568 height 772
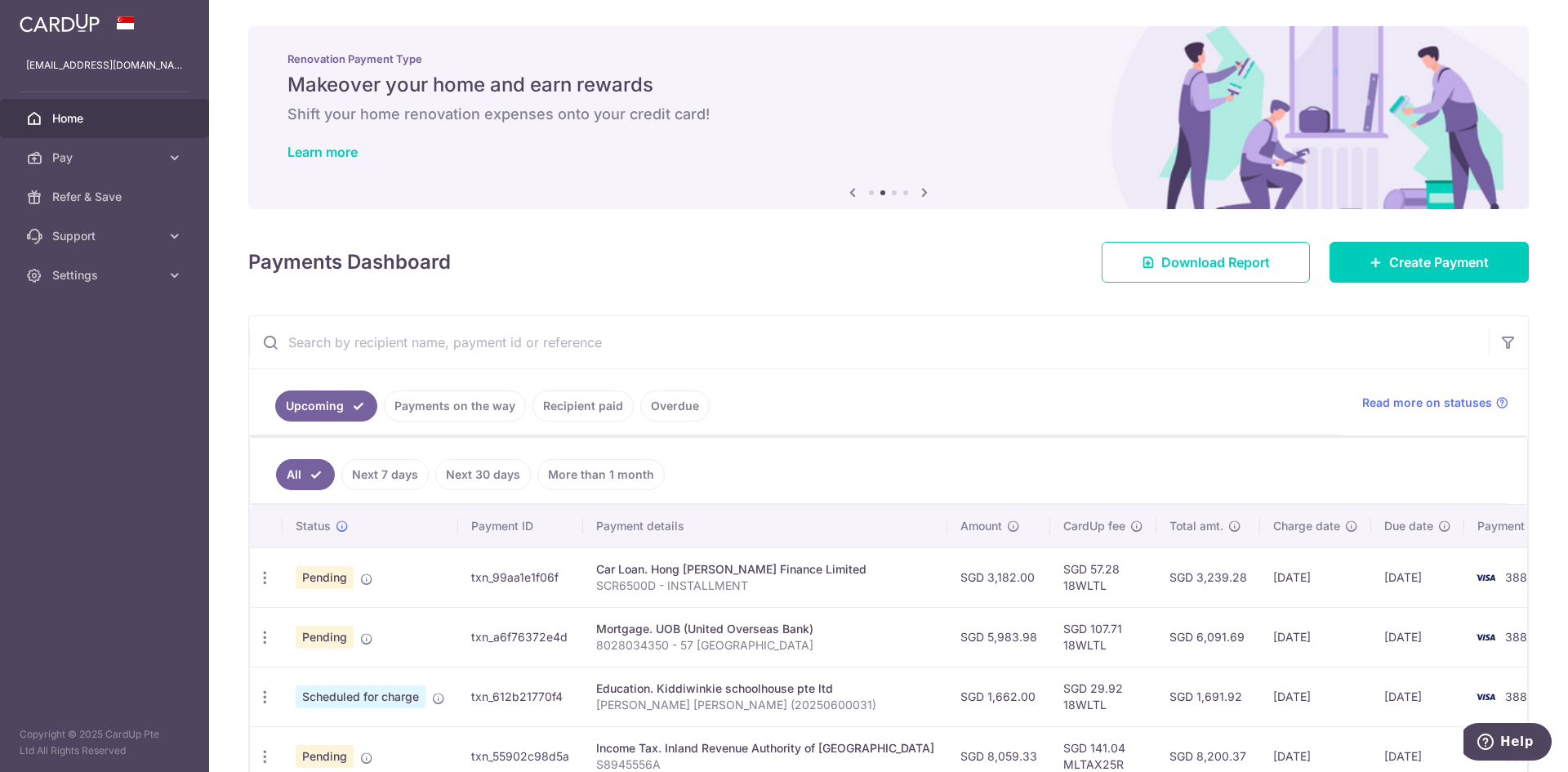
click at [338, 581] on span "Pending" at bounding box center [324, 576] width 58 height 22
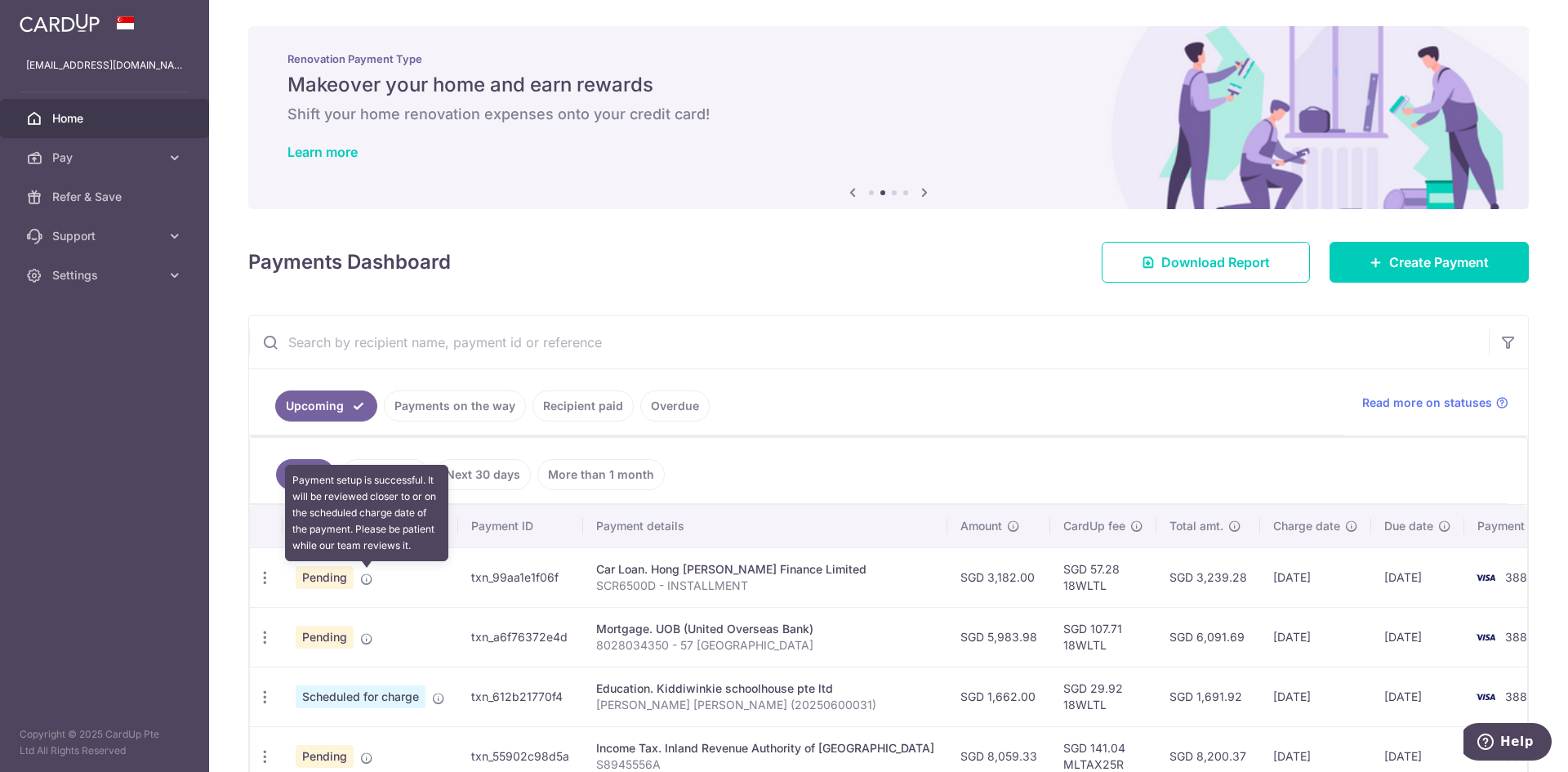
click at [366, 582] on icon at bounding box center [366, 579] width 13 height 13
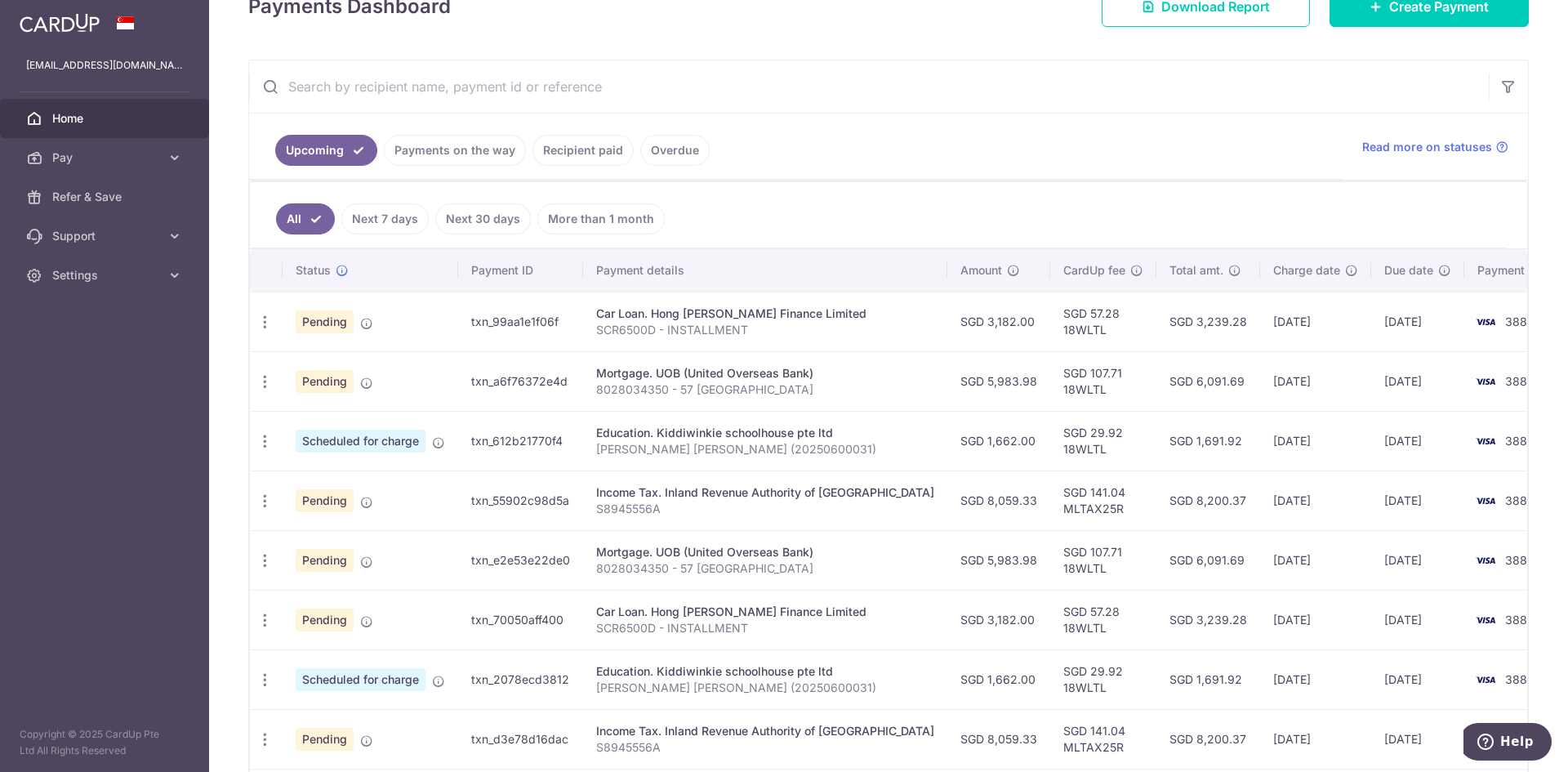
scroll to position [254, 0]
click at [101, 119] on span "Home" at bounding box center [106, 118] width 108 height 16
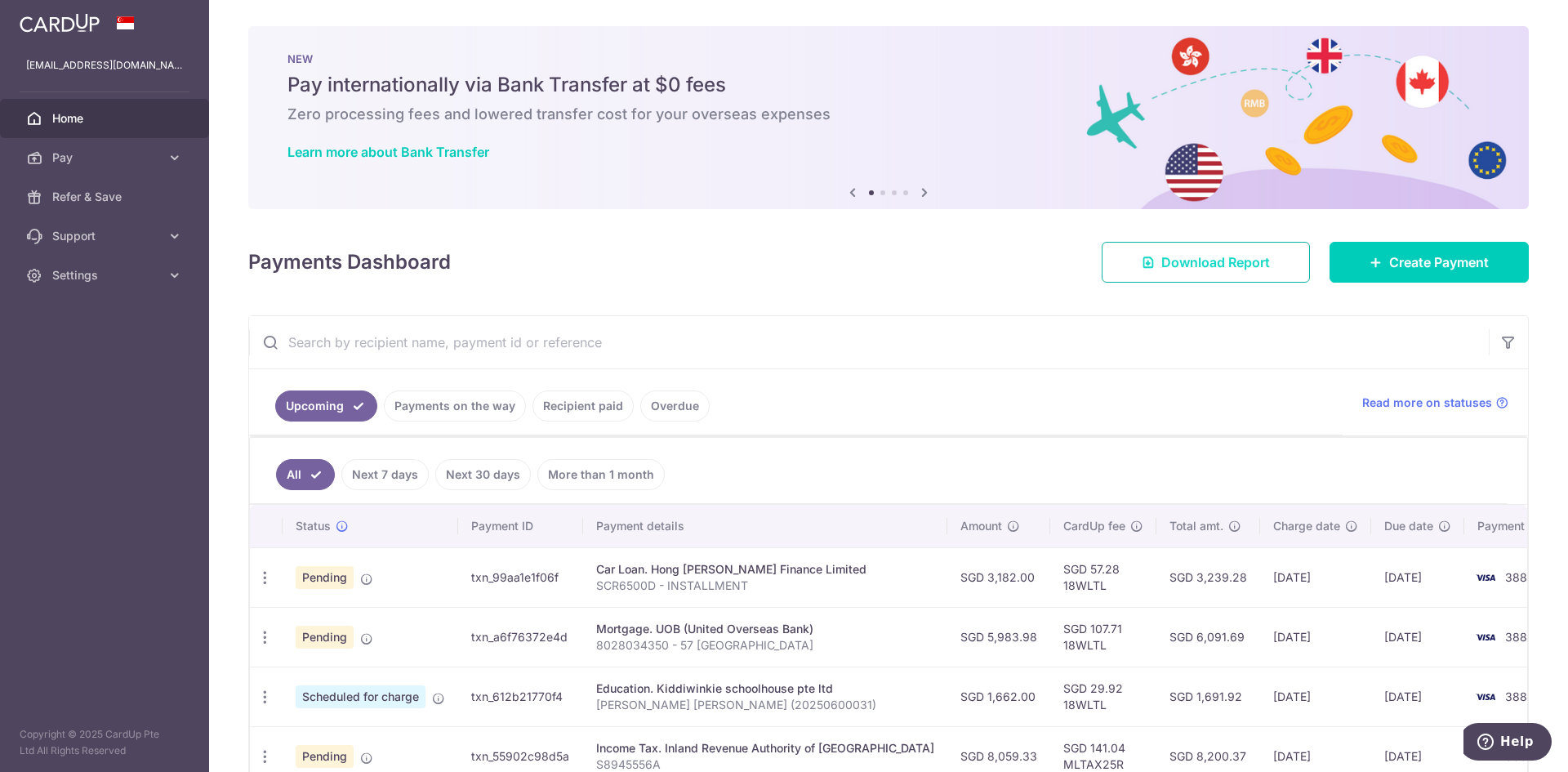
click at [1129, 232] on div "× Pause Schedule Pause all future payments in this series Pause just this one p…" at bounding box center [889, 386] width 1359 height 772
click at [1142, 262] on icon at bounding box center [1148, 262] width 13 height 13
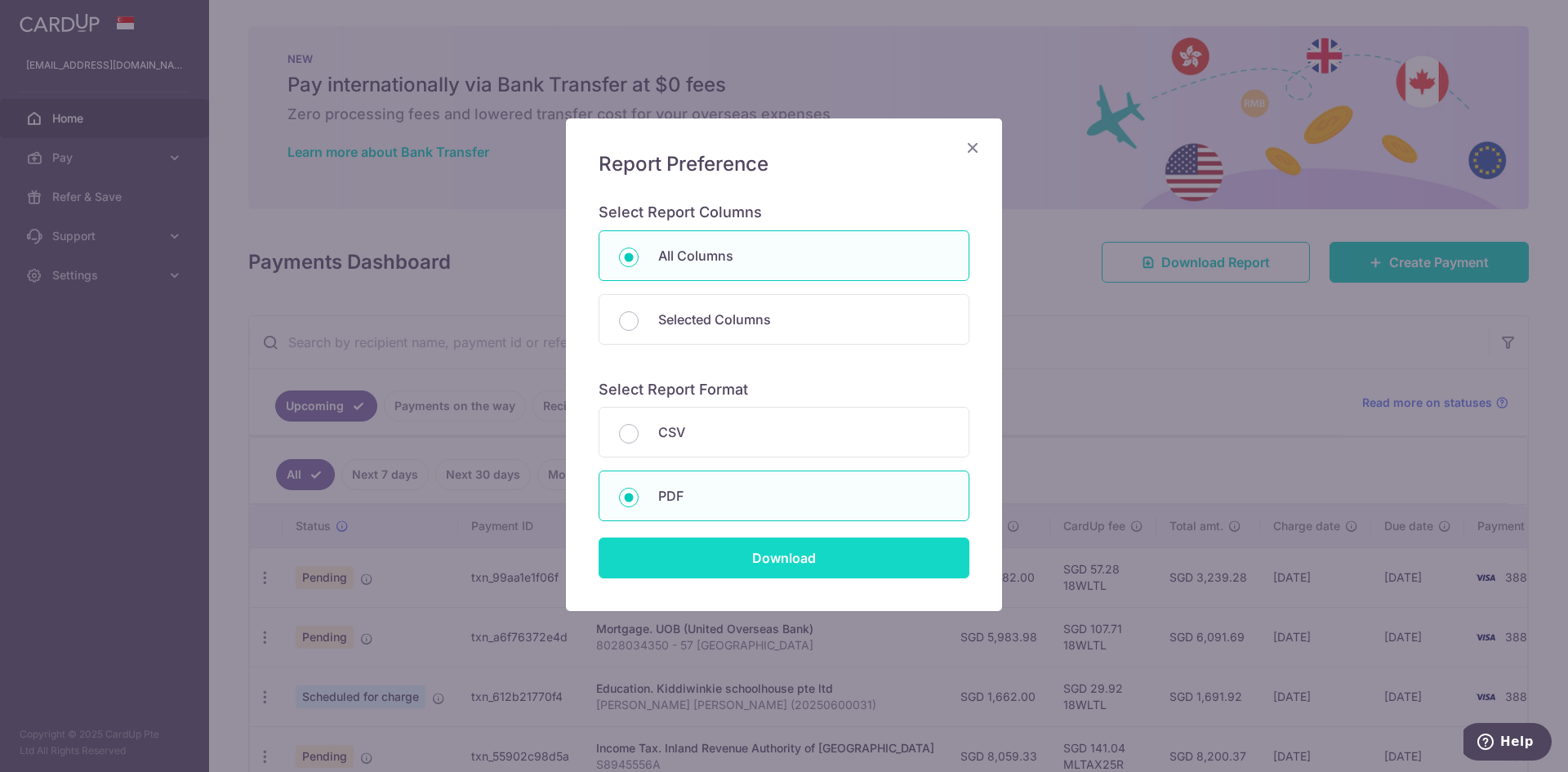
click at [805, 557] on input "Download" at bounding box center [784, 557] width 371 height 40
